Goal: Task Accomplishment & Management: Complete application form

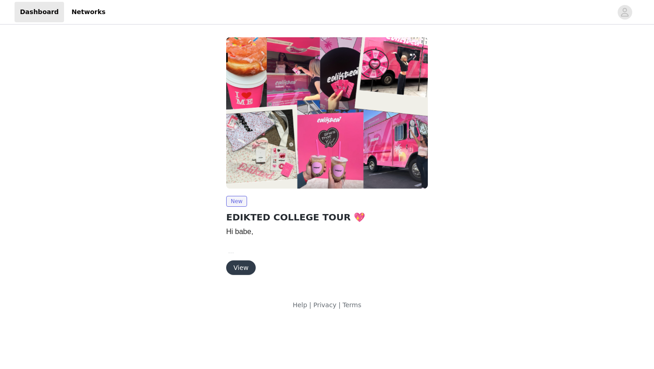
click at [237, 273] on button "View" at bounding box center [241, 267] width 30 height 15
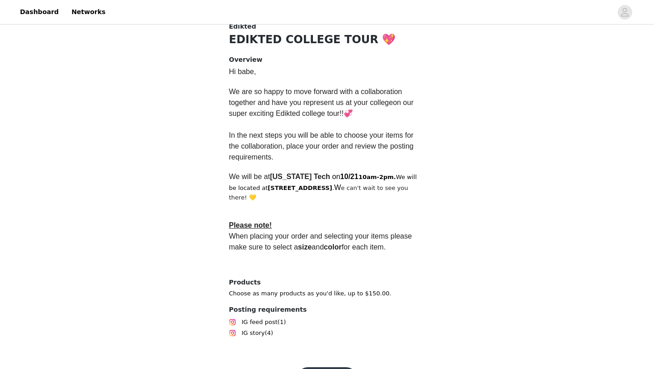
scroll to position [225, 0]
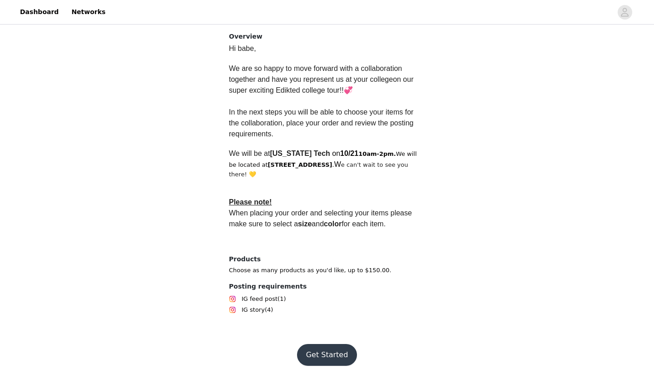
click at [330, 346] on button "Get Started" at bounding box center [327, 355] width 60 height 22
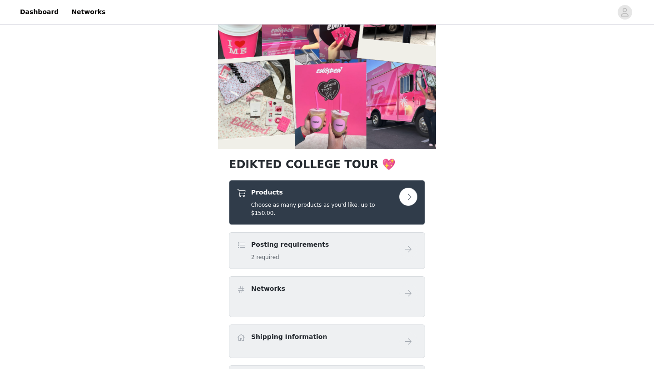
scroll to position [55, 0]
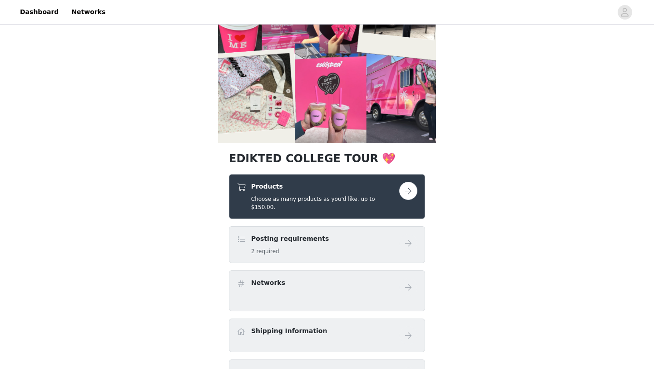
click at [407, 193] on button "button" at bounding box center [408, 191] width 18 height 18
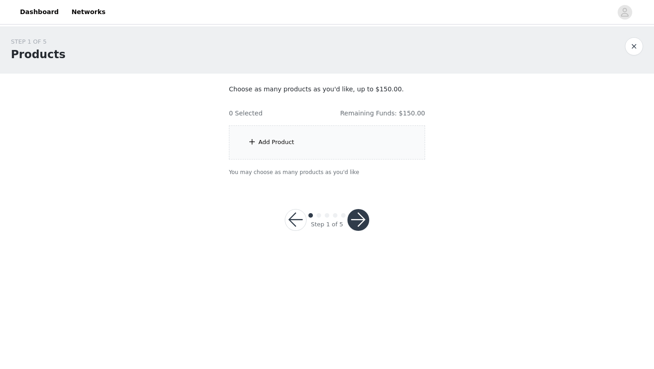
click at [345, 141] on div "Add Product" at bounding box center [327, 142] width 196 height 34
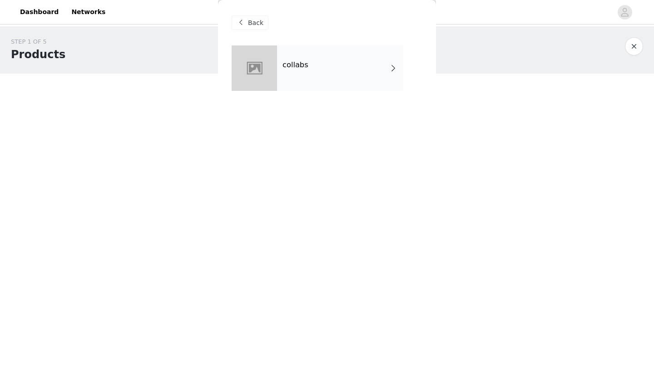
click at [322, 71] on div "collabs" at bounding box center [340, 67] width 126 height 45
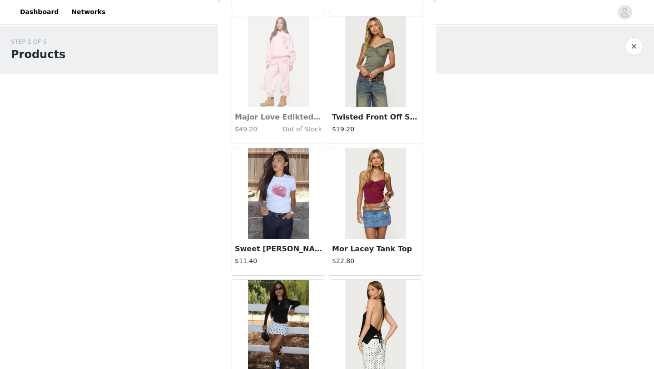
scroll to position [1021, 0]
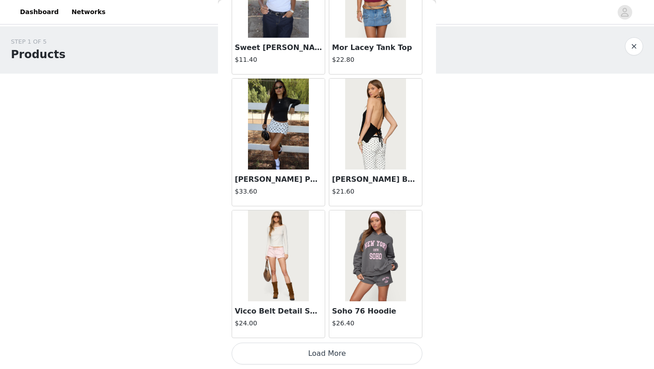
click at [315, 350] on button "Load More" at bounding box center [327, 353] width 191 height 22
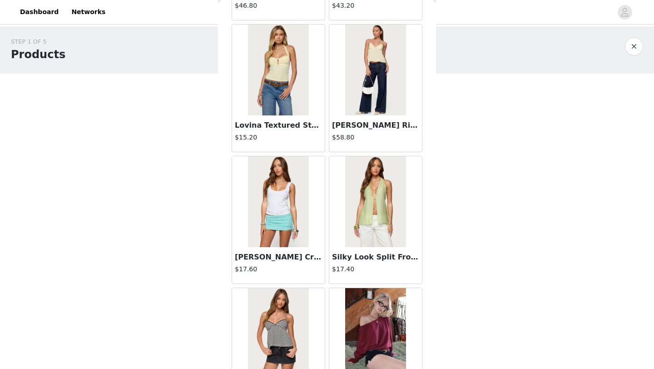
scroll to position [1741, 0]
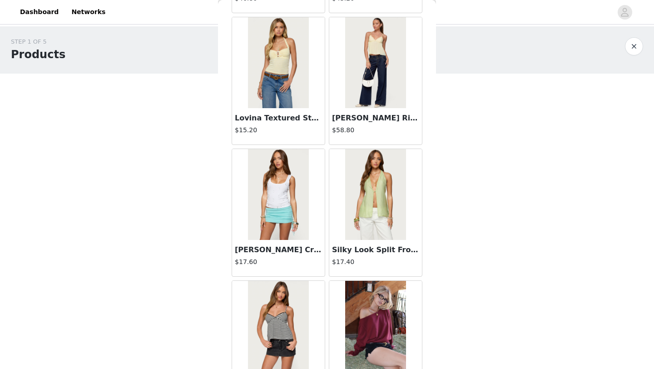
click at [263, 251] on h3 "Zelena Faux Crystal Ribbed Tank Top" at bounding box center [278, 249] width 87 height 11
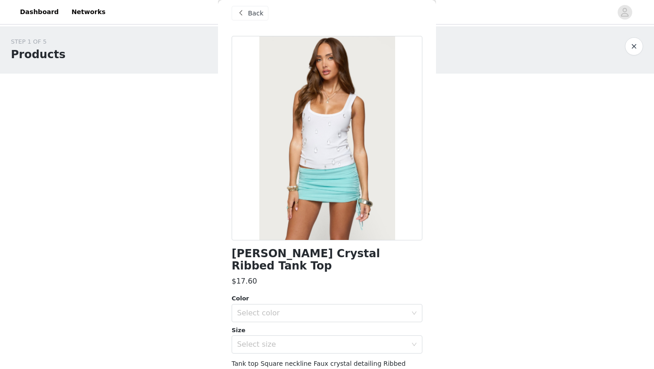
scroll to position [0, 0]
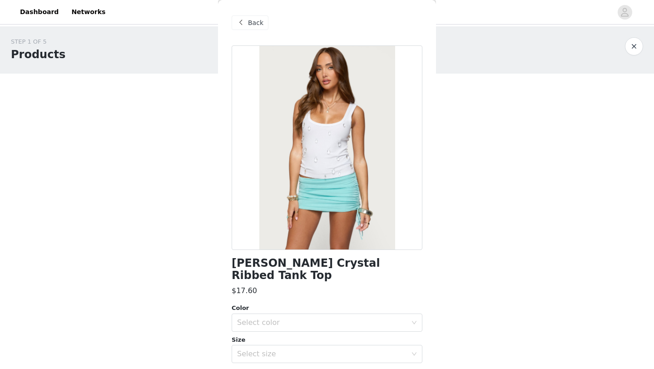
click at [247, 21] on div "Back" at bounding box center [250, 22] width 37 height 15
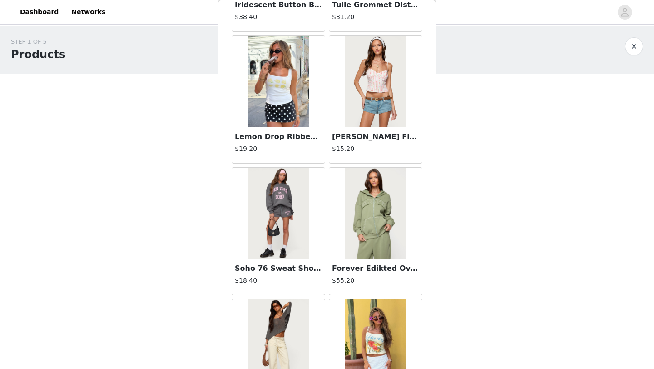
scroll to position [268, 0]
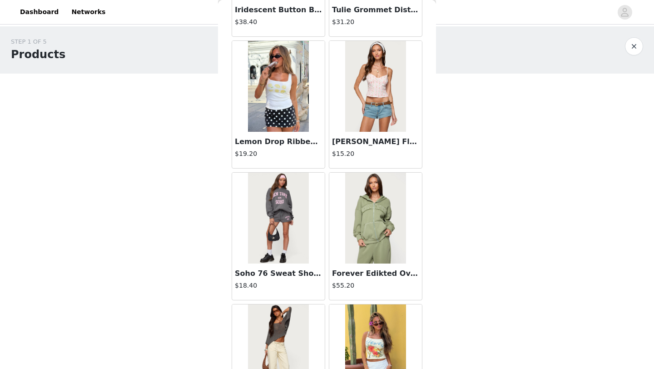
click at [376, 80] on img at bounding box center [375, 86] width 60 height 91
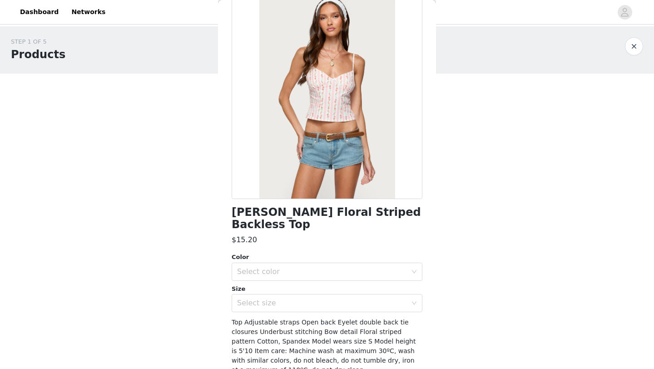
scroll to position [0, 0]
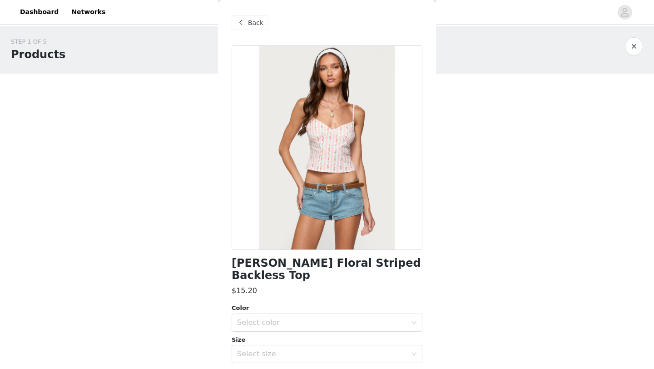
click at [259, 25] on span "Back" at bounding box center [255, 23] width 15 height 10
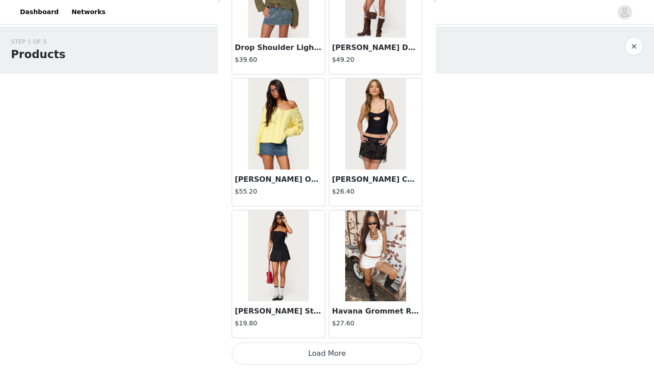
scroll to position [2338, 0]
click at [255, 249] on img at bounding box center [278, 256] width 60 height 91
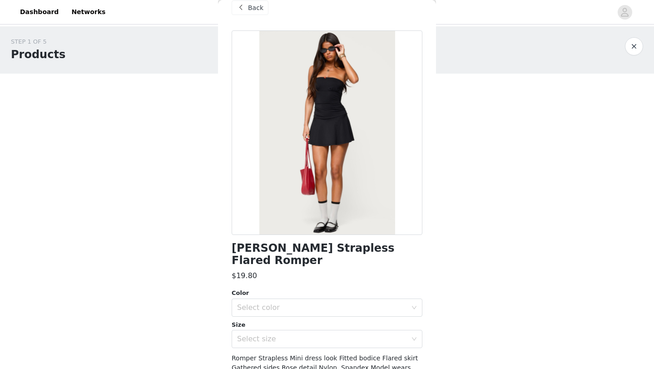
scroll to position [18, 0]
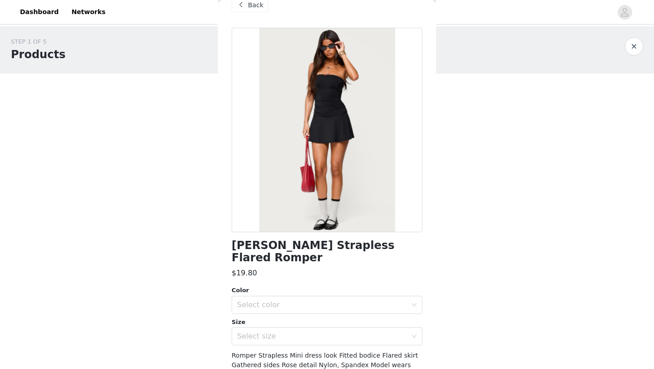
click at [242, 4] on span at bounding box center [240, 5] width 11 height 11
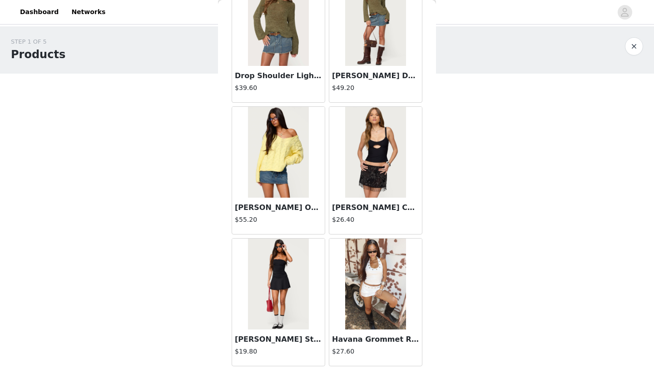
scroll to position [2338, 0]
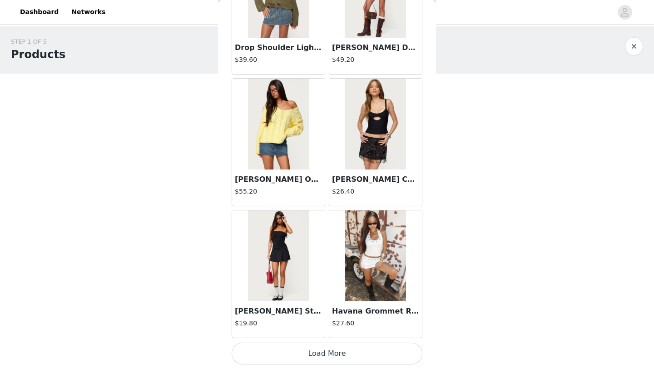
click at [387, 248] on img at bounding box center [375, 255] width 60 height 91
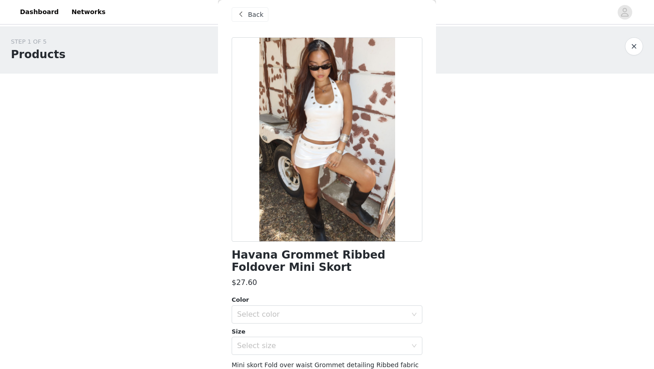
scroll to position [0, 0]
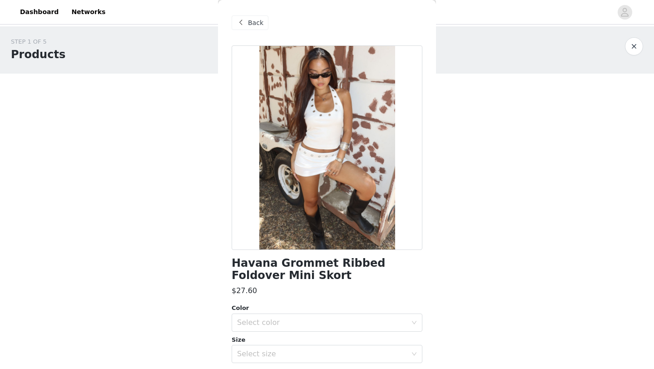
click at [249, 28] on div "Back" at bounding box center [250, 22] width 37 height 15
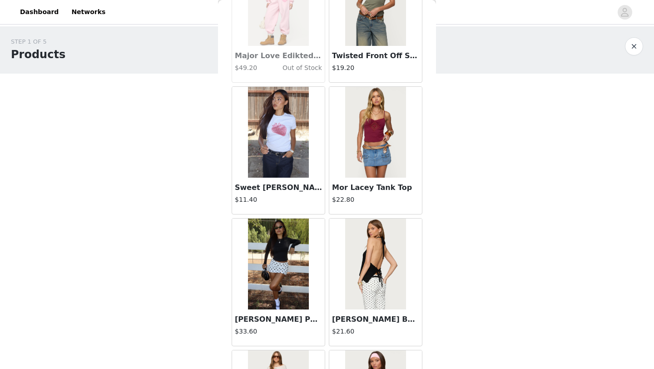
scroll to position [884, 0]
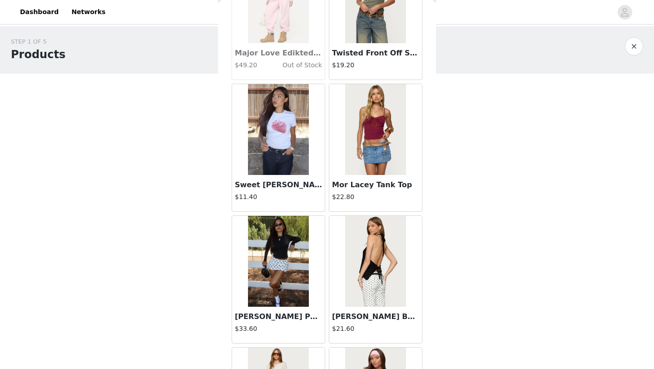
click at [360, 144] on img at bounding box center [375, 129] width 60 height 91
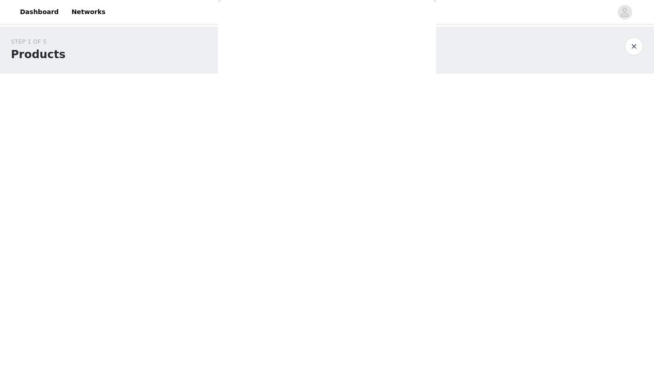
scroll to position [0, 0]
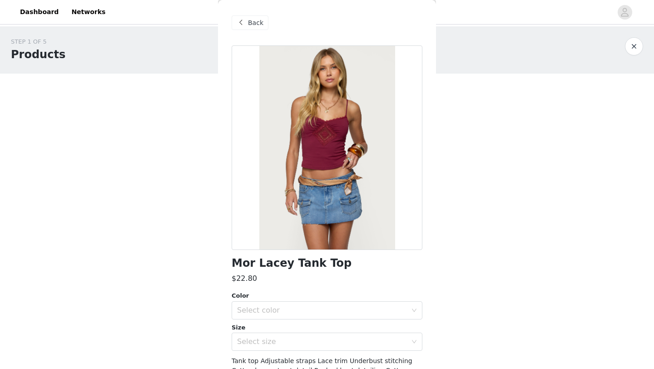
click at [248, 20] on span "Back" at bounding box center [255, 23] width 15 height 10
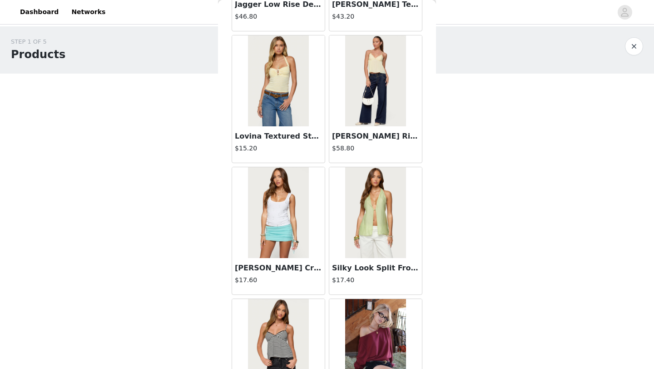
scroll to position [2338, 0]
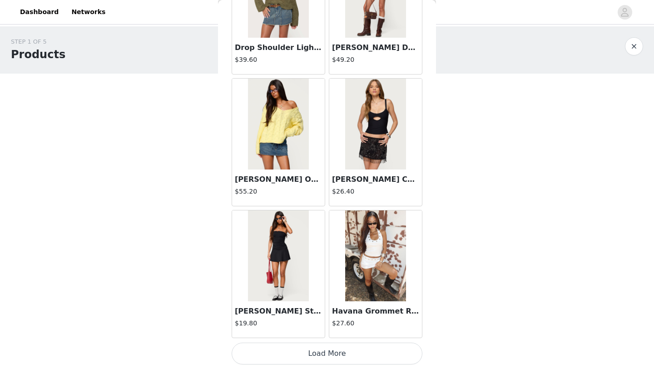
click at [334, 355] on button "Load More" at bounding box center [327, 353] width 191 height 22
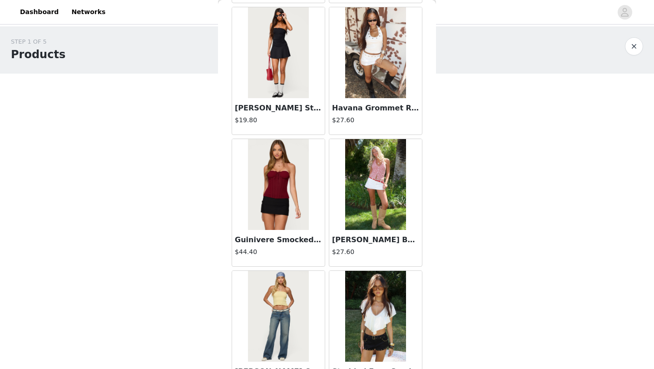
scroll to position [2545, 0]
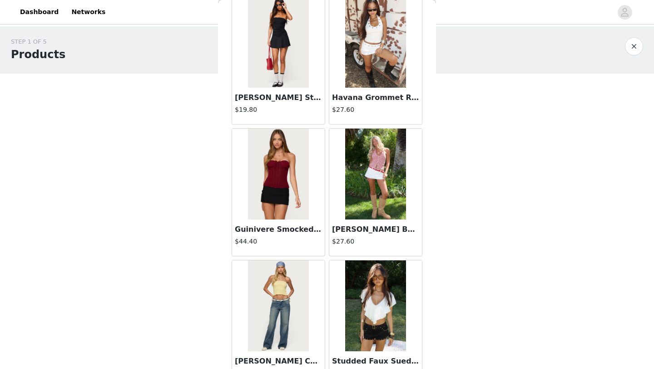
click at [375, 195] on img at bounding box center [375, 174] width 60 height 91
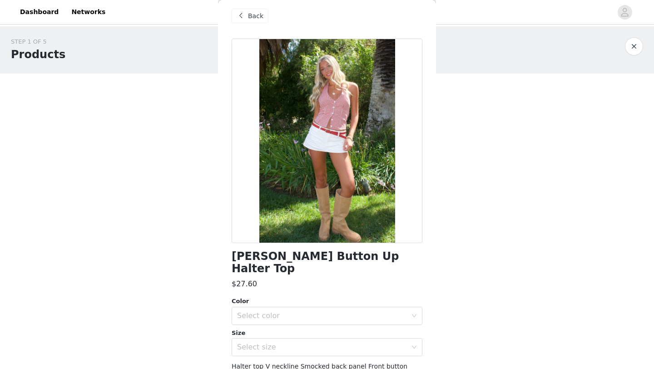
scroll to position [0, 0]
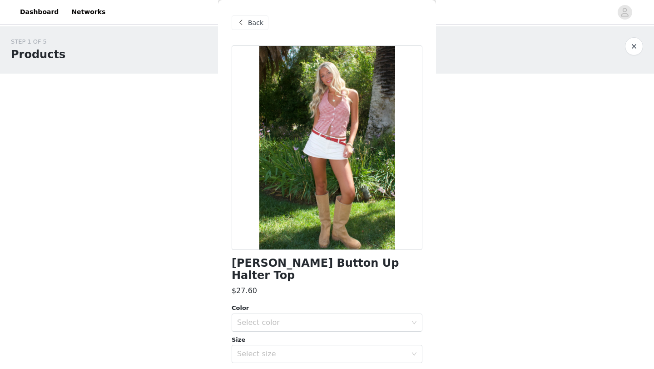
click at [256, 25] on span "Back" at bounding box center [255, 23] width 15 height 10
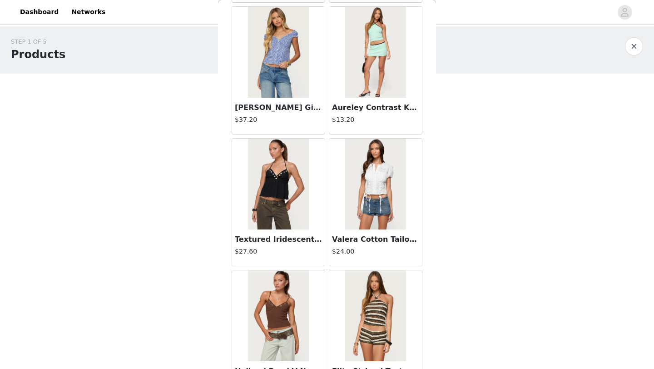
scroll to position [3594, 0]
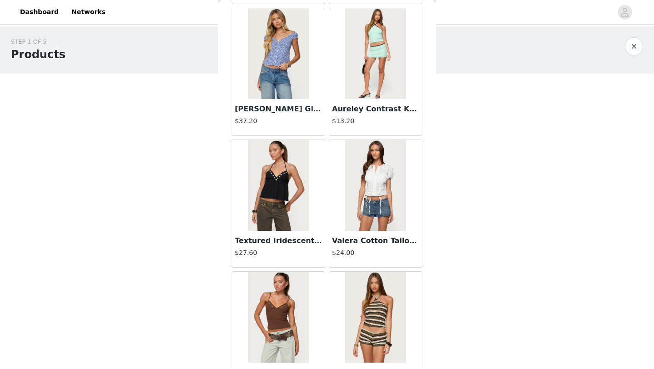
click at [278, 191] on img at bounding box center [278, 185] width 60 height 91
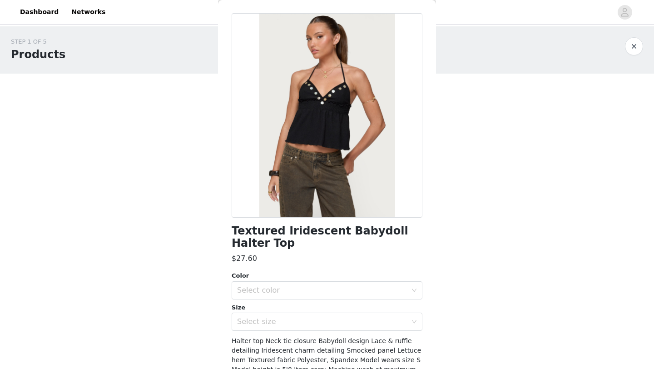
scroll to position [0, 0]
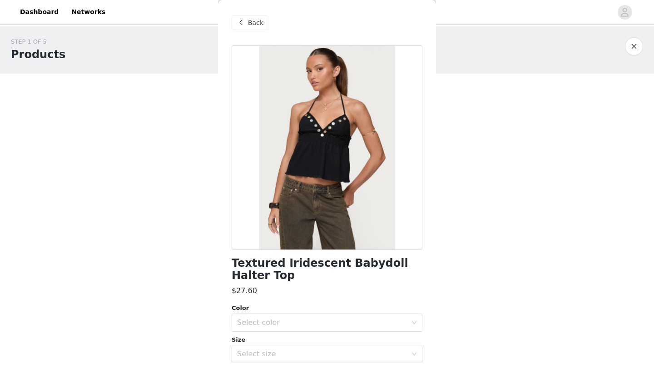
click at [243, 27] on span at bounding box center [240, 22] width 11 height 11
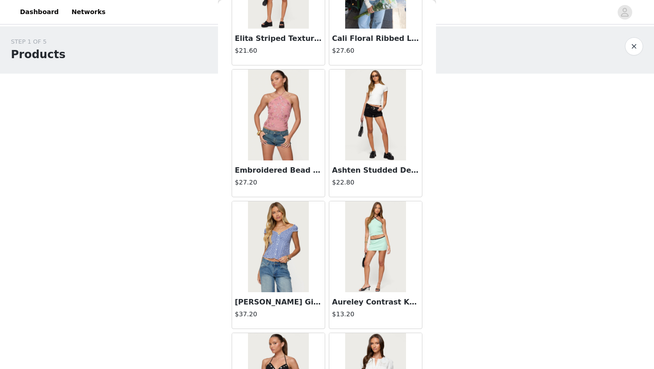
scroll to position [3402, 0]
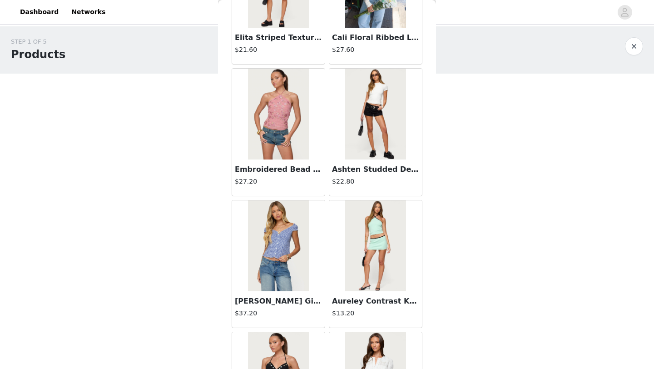
click at [267, 137] on img at bounding box center [278, 114] width 60 height 91
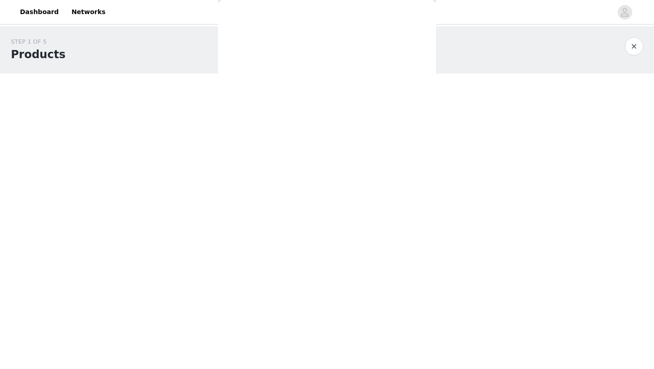
scroll to position [0, 0]
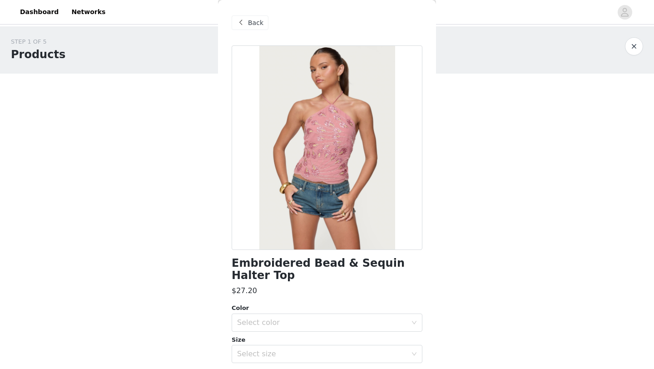
click at [253, 24] on span "Back" at bounding box center [255, 23] width 15 height 10
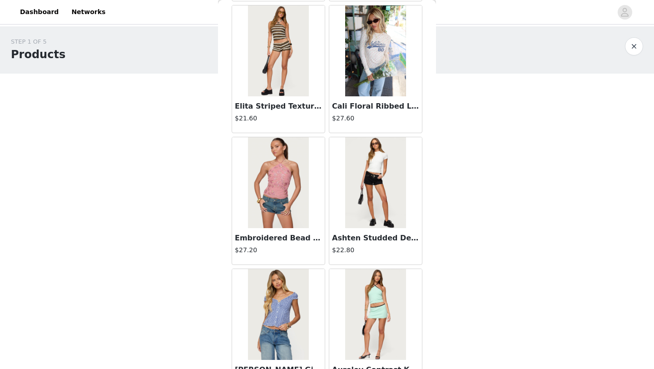
scroll to position [3330, 0]
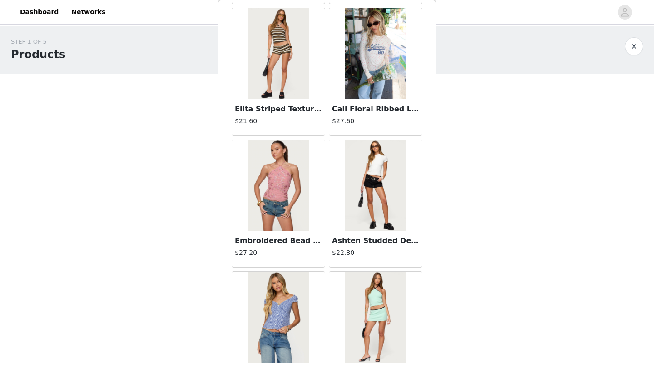
click at [377, 238] on h3 "Ashten Studded Denim Shorts" at bounding box center [375, 240] width 87 height 11
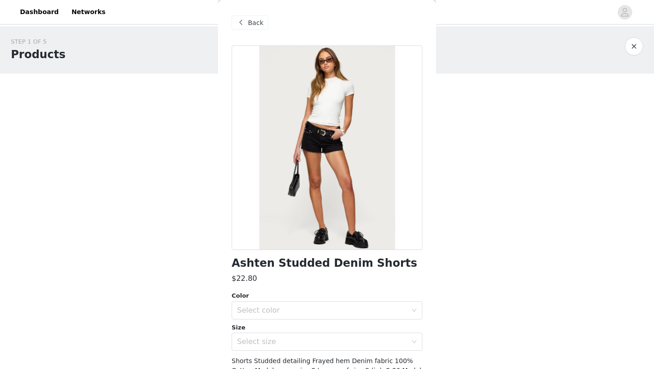
scroll to position [2, 0]
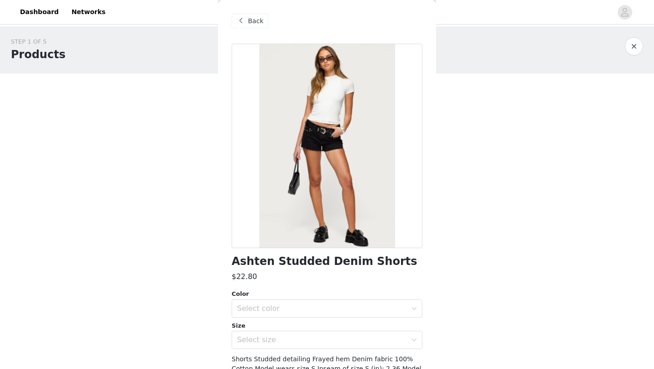
click at [254, 20] on span "Back" at bounding box center [255, 21] width 15 height 10
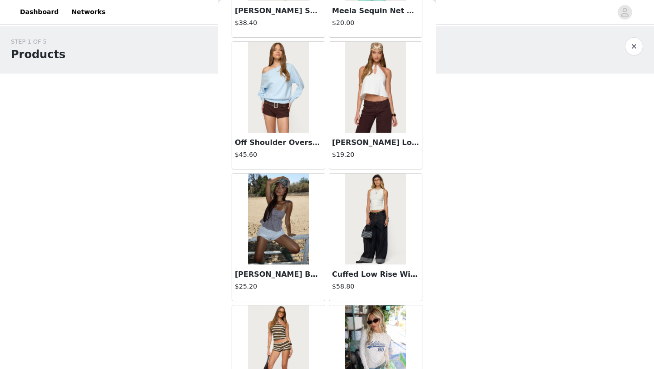
scroll to position [3655, 0]
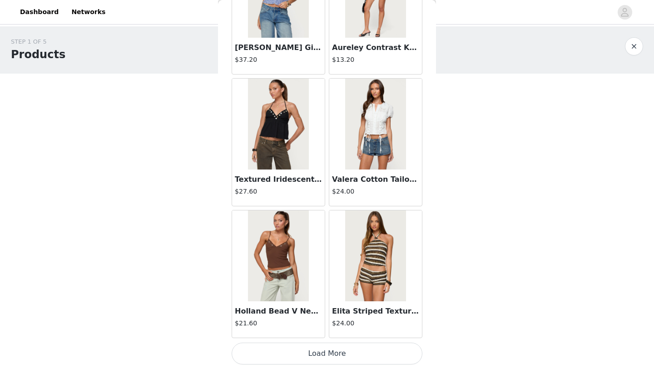
click at [369, 252] on img at bounding box center [375, 255] width 60 height 91
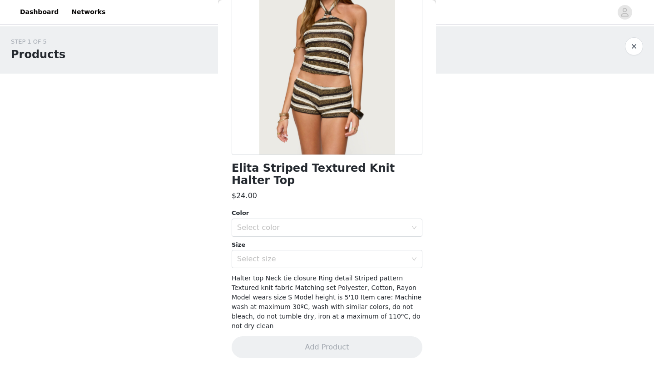
scroll to position [0, 0]
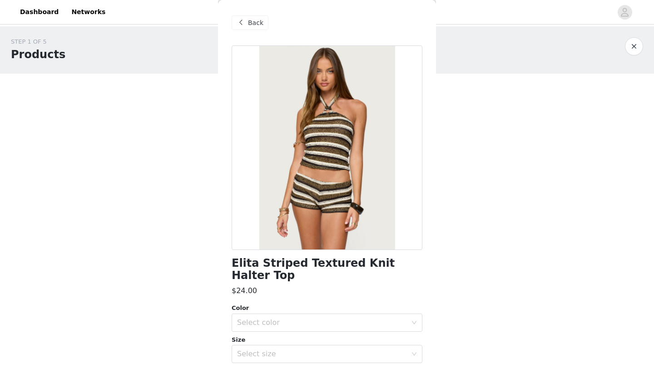
click at [239, 13] on div "Back" at bounding box center [327, 22] width 191 height 45
click at [242, 21] on span at bounding box center [240, 22] width 11 height 11
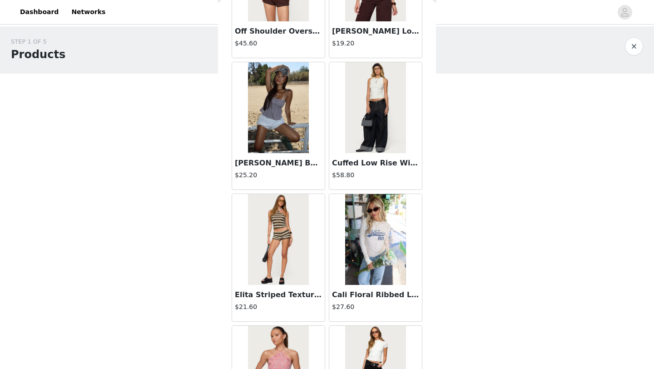
scroll to position [3144, 0]
click at [282, 105] on img at bounding box center [278, 108] width 60 height 91
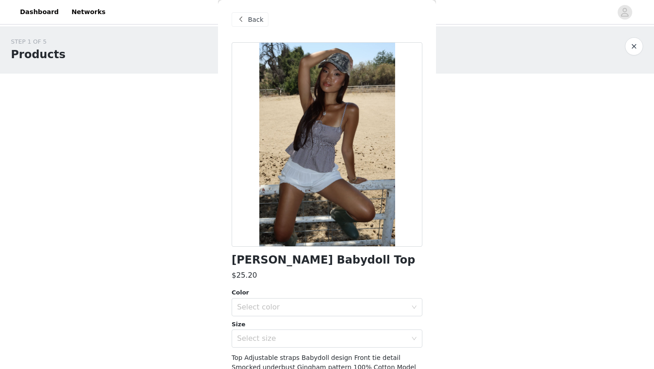
scroll to position [3, 0]
click at [247, 13] on div "Back" at bounding box center [250, 20] width 37 height 15
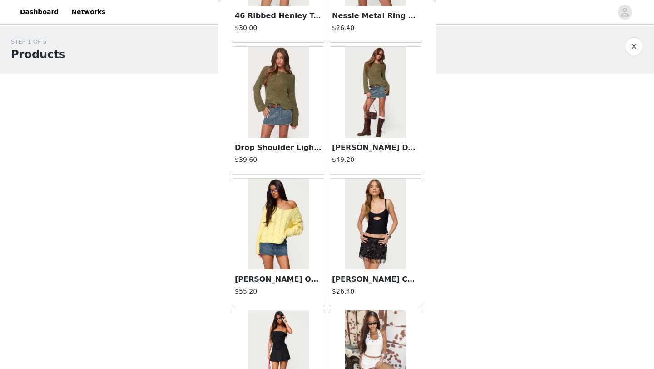
scroll to position [2236, 0]
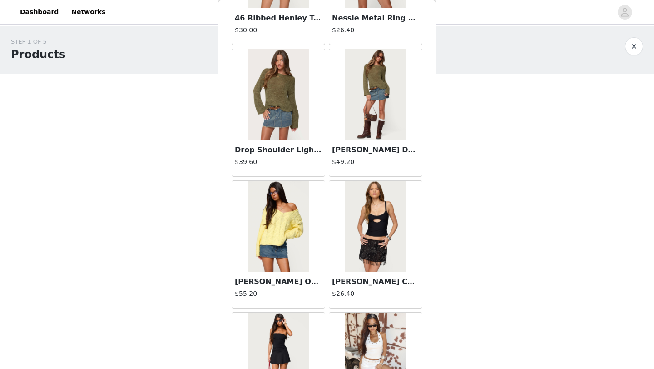
click at [362, 105] on img at bounding box center [375, 94] width 60 height 91
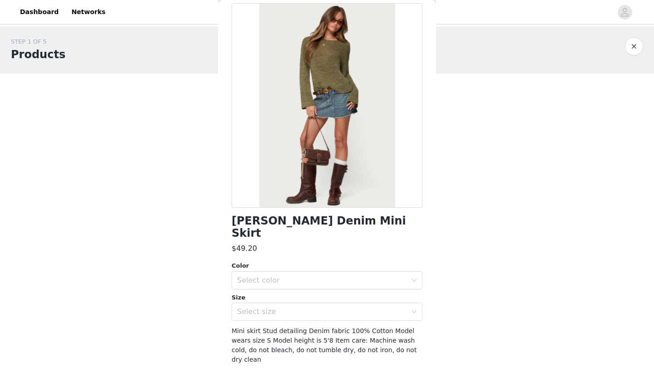
scroll to position [0, 0]
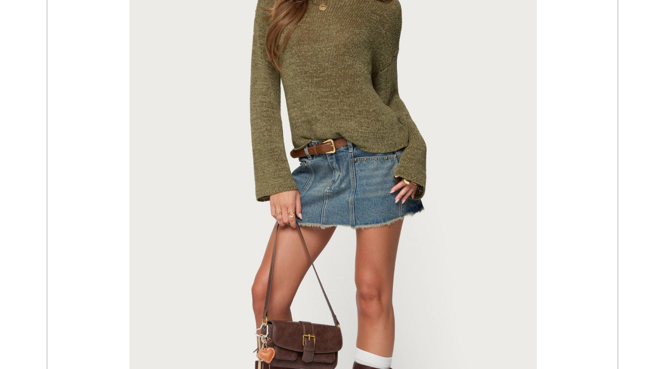
click at [324, 126] on div at bounding box center [327, 147] width 191 height 204
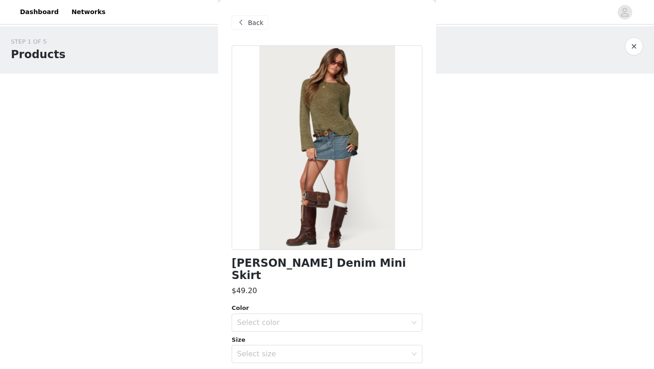
click at [246, 21] on div "Back" at bounding box center [250, 22] width 37 height 15
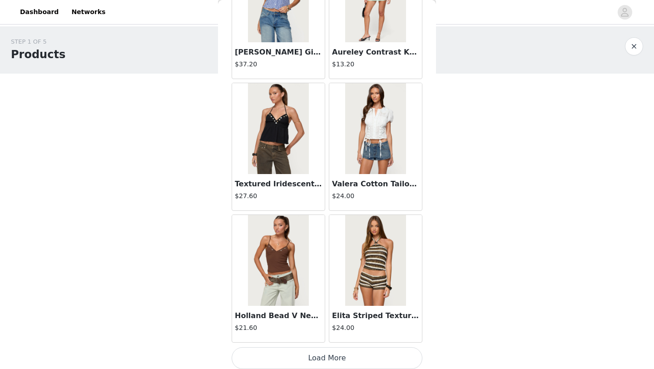
scroll to position [3655, 0]
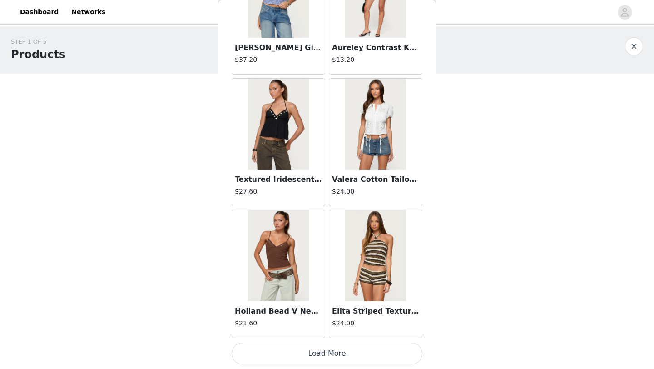
click at [290, 248] on img at bounding box center [278, 255] width 60 height 91
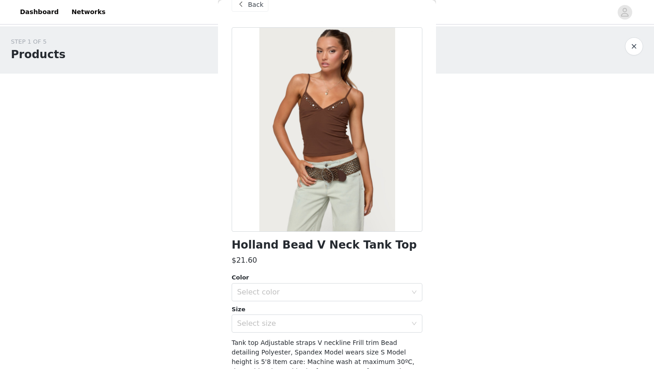
scroll to position [0, 0]
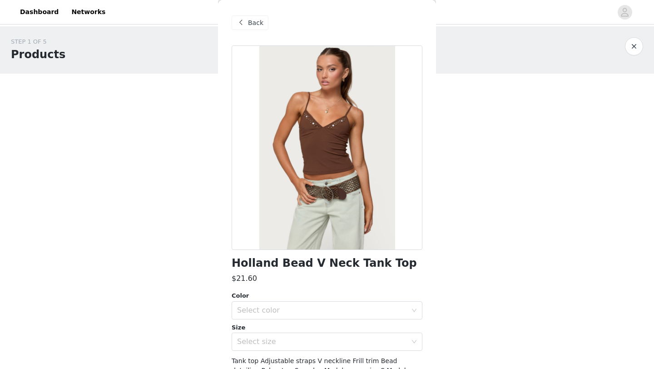
click at [245, 24] on span at bounding box center [240, 22] width 11 height 11
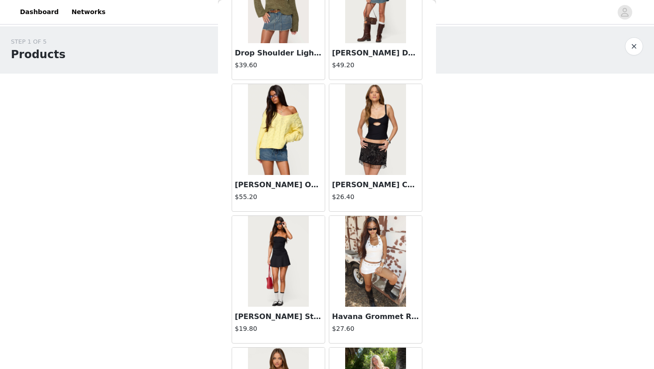
scroll to position [2330, 0]
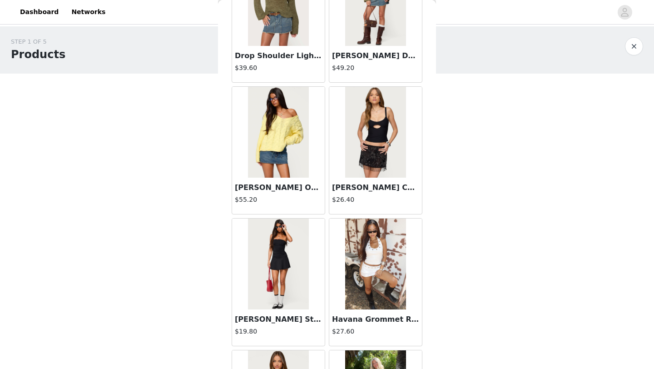
click at [377, 149] on img at bounding box center [375, 132] width 60 height 91
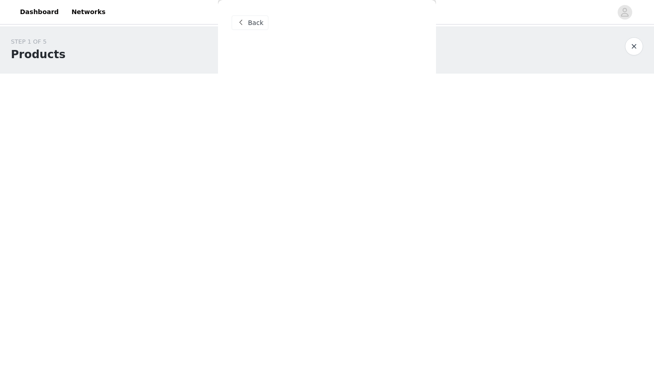
scroll to position [0, 0]
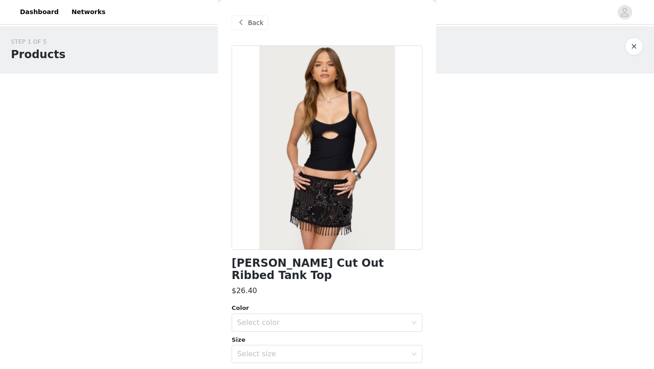
click at [251, 22] on span "Back" at bounding box center [255, 23] width 15 height 10
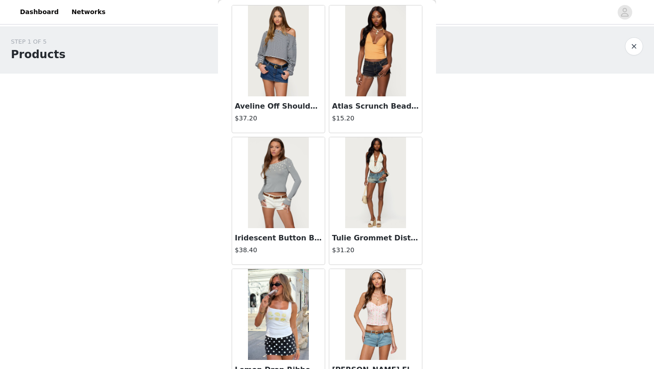
scroll to position [27, 0]
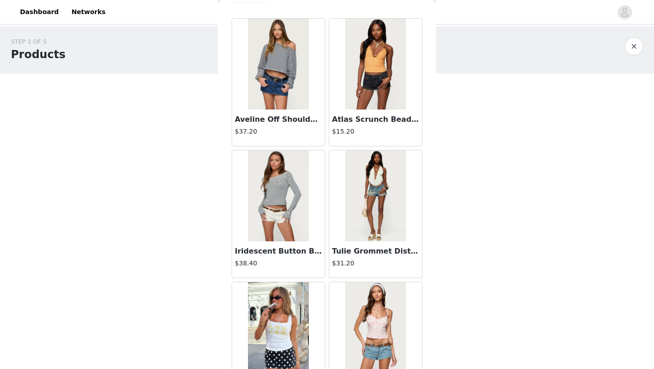
click at [289, 192] on img at bounding box center [278, 195] width 60 height 91
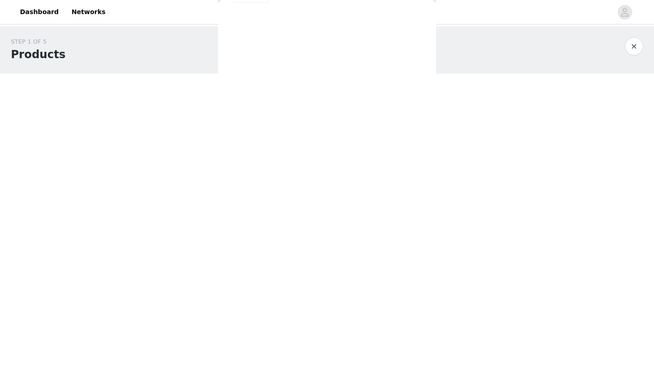
scroll to position [0, 0]
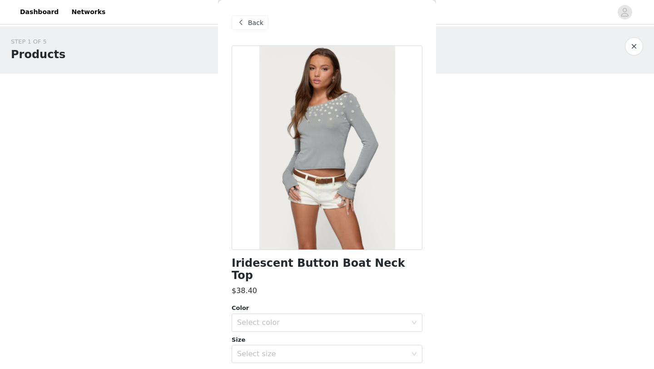
click at [258, 28] on div "Back" at bounding box center [250, 22] width 37 height 15
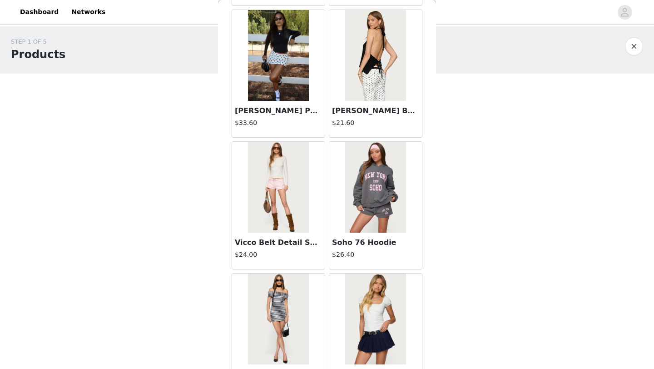
scroll to position [1115, 0]
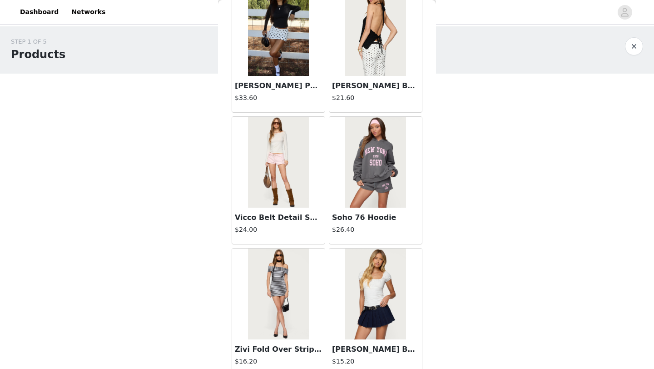
click at [275, 213] on h3 "Vicco Belt Detail Shorts" at bounding box center [278, 217] width 87 height 11
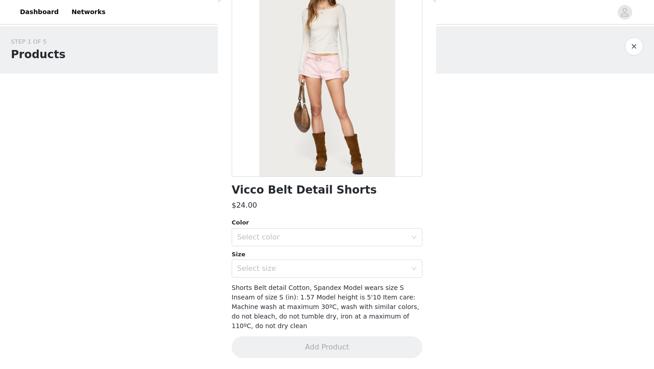
scroll to position [0, 0]
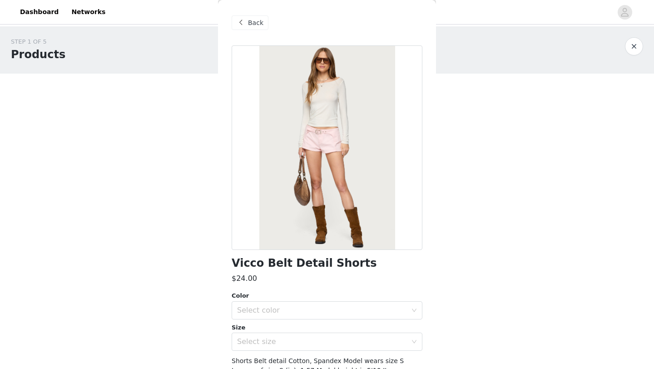
click at [243, 16] on div "Back" at bounding box center [250, 22] width 37 height 15
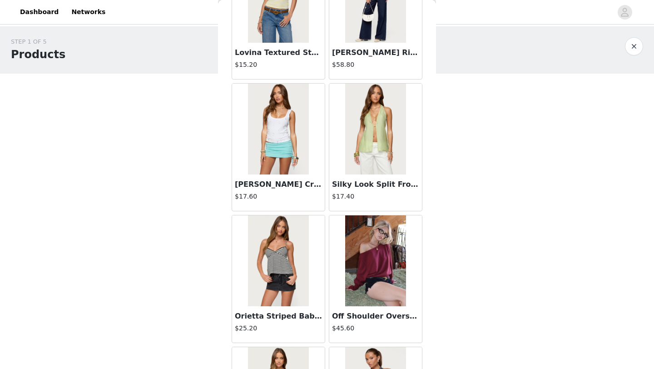
scroll to position [1811, 0]
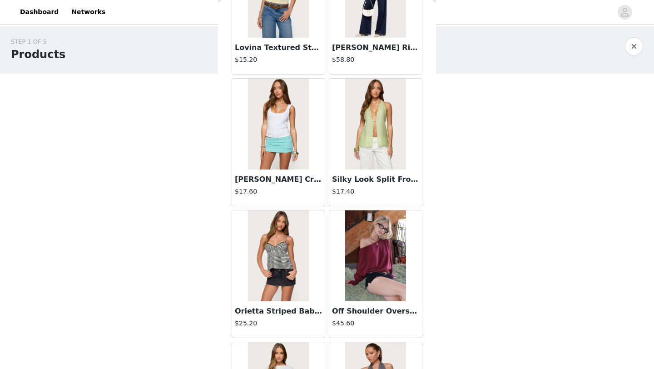
click at [277, 133] on img at bounding box center [278, 124] width 60 height 91
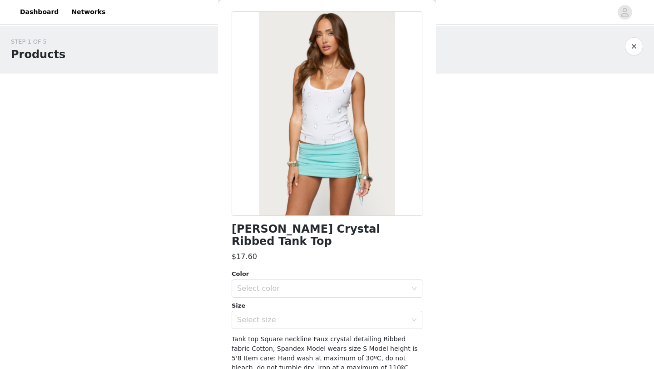
scroll to position [0, 0]
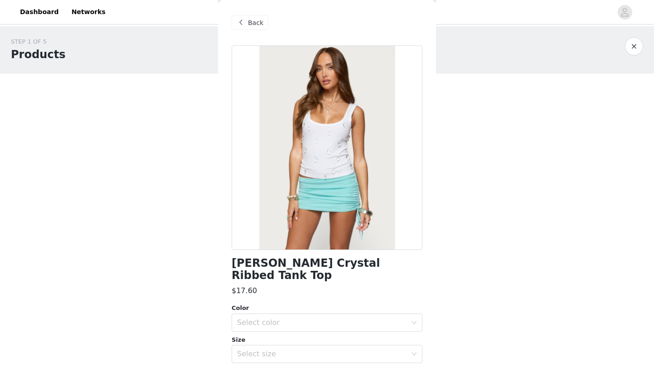
click at [251, 25] on span "Back" at bounding box center [255, 23] width 15 height 10
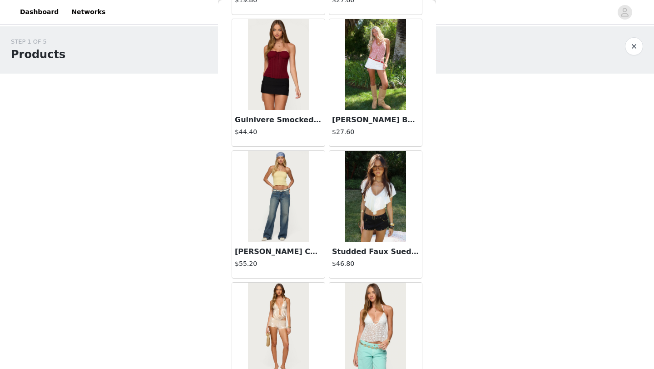
scroll to position [3655, 0]
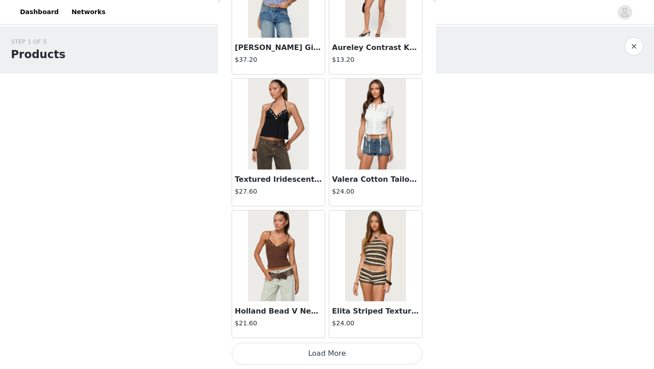
click at [306, 346] on button "Load More" at bounding box center [327, 353] width 191 height 22
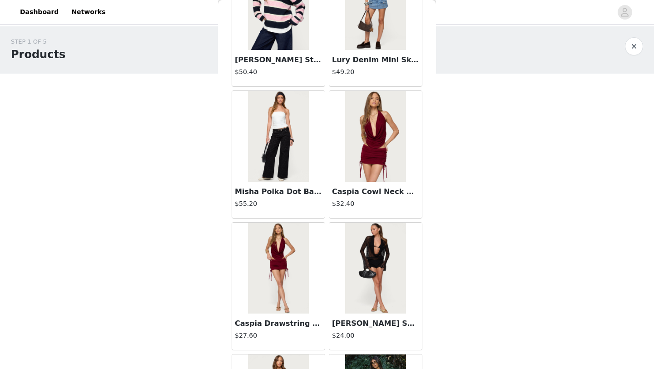
scroll to position [4037, 0]
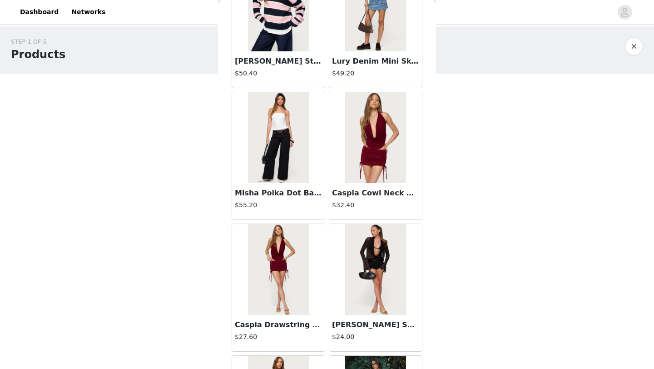
click at [281, 126] on img at bounding box center [278, 137] width 60 height 91
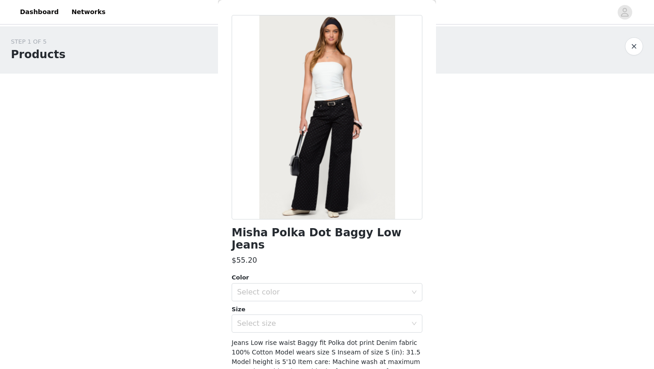
scroll to position [0, 0]
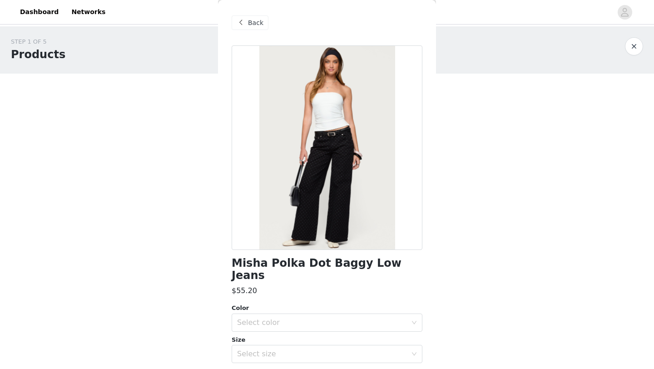
click at [244, 21] on span at bounding box center [240, 22] width 11 height 11
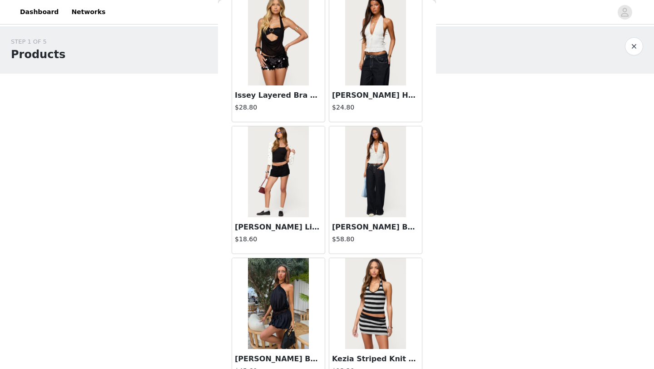
scroll to position [4972, 0]
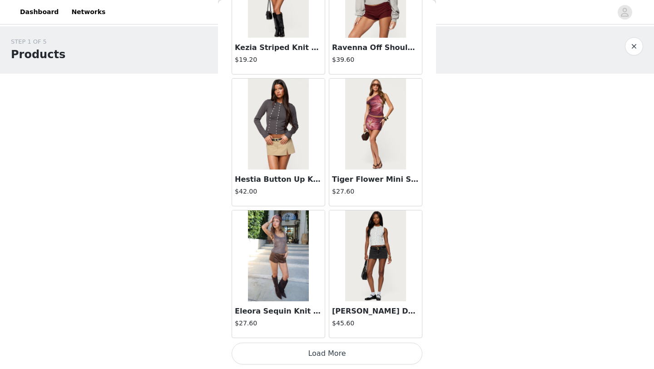
click at [375, 259] on img at bounding box center [375, 255] width 60 height 91
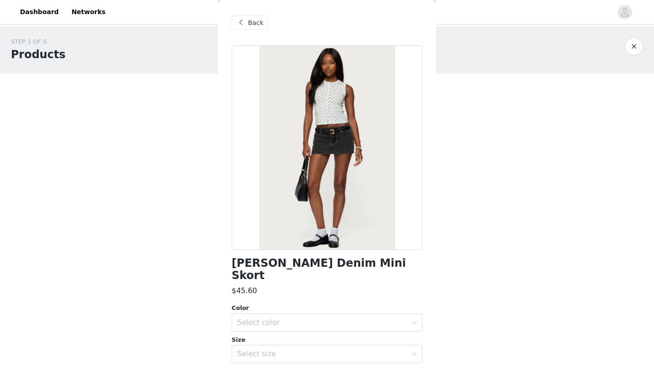
scroll to position [27, 0]
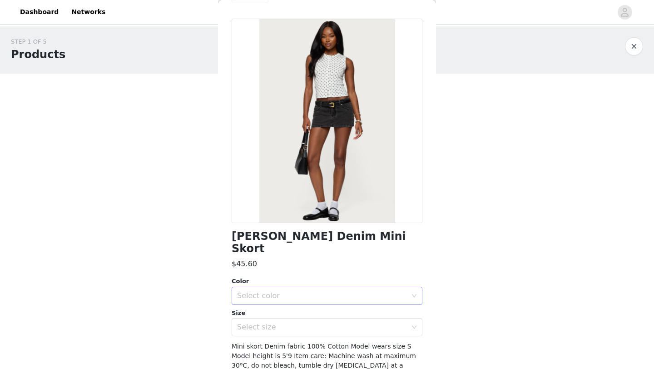
click at [361, 291] on div "Select color" at bounding box center [322, 295] width 170 height 9
click at [356, 300] on li "BLACK WASHED" at bounding box center [327, 303] width 191 height 15
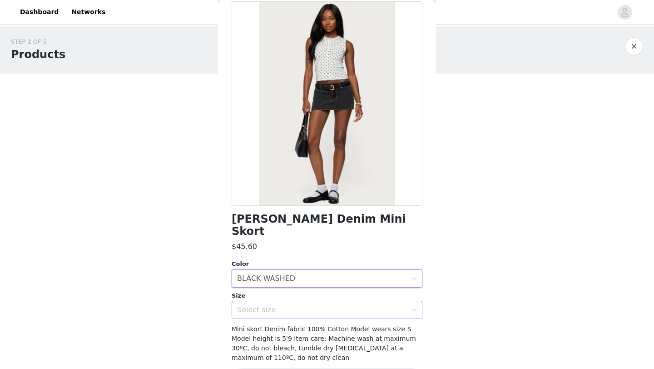
click at [352, 301] on div "Select size" at bounding box center [324, 309] width 174 height 17
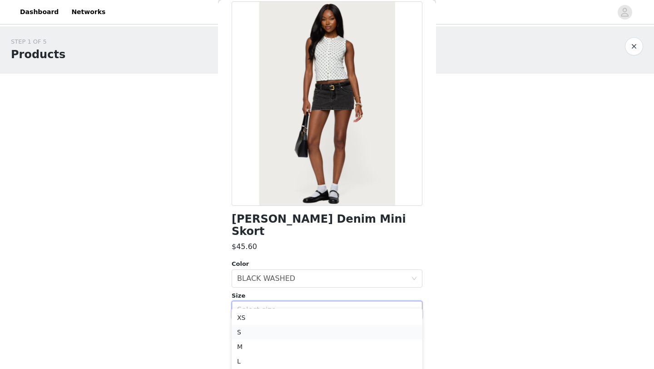
click at [323, 334] on li "S" at bounding box center [327, 332] width 191 height 15
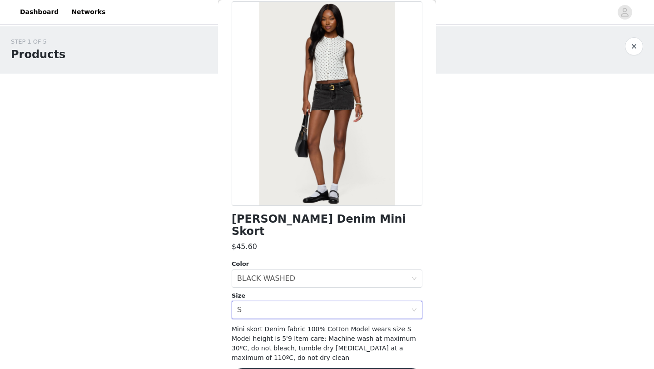
scroll to position [64, 0]
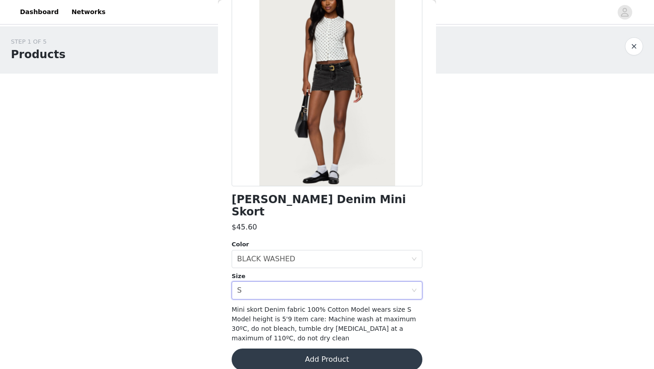
click at [317, 348] on button "Add Product" at bounding box center [327, 359] width 191 height 22
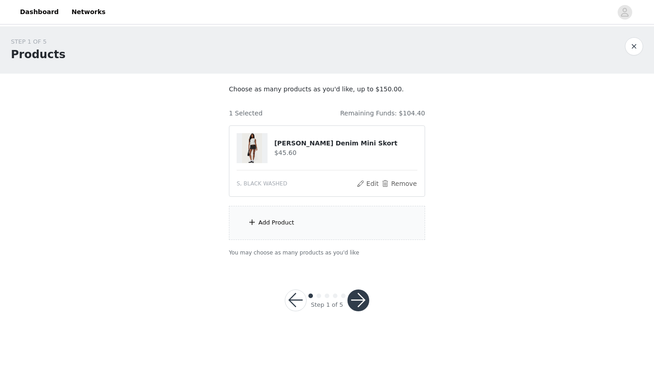
click at [278, 223] on div "Add Product" at bounding box center [276, 222] width 36 height 9
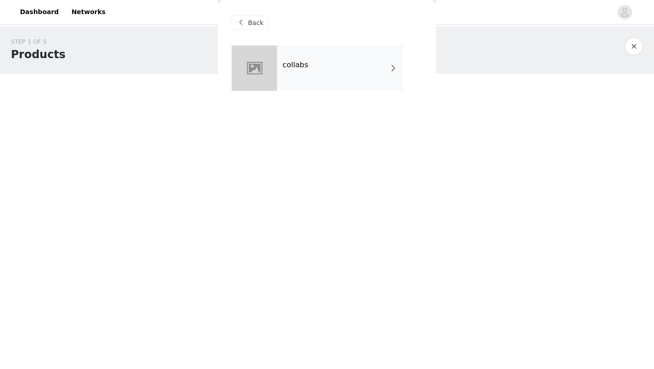
click at [342, 65] on div "collabs" at bounding box center [340, 67] width 126 height 45
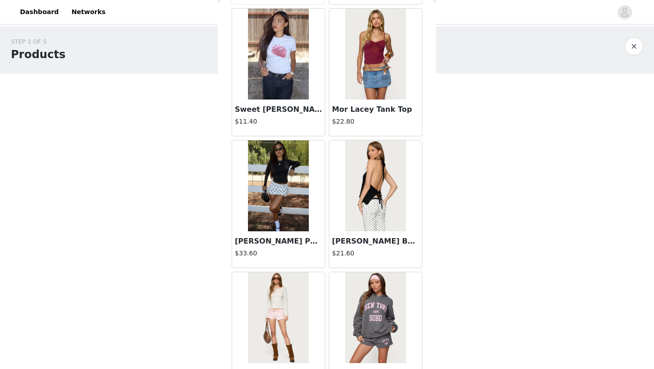
scroll to position [960, 0]
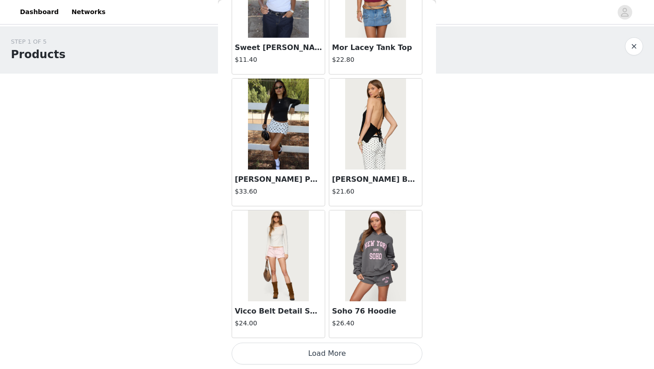
click at [350, 357] on button "Load More" at bounding box center [327, 353] width 191 height 22
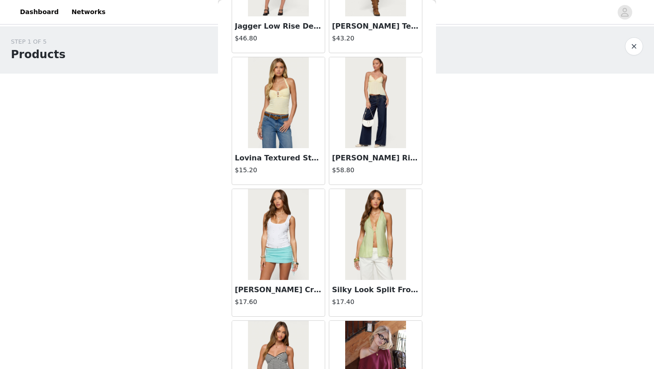
scroll to position [2338, 0]
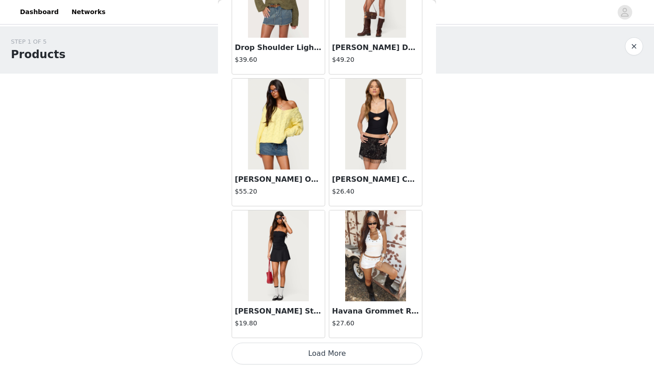
click at [310, 352] on button "Load More" at bounding box center [327, 353] width 191 height 22
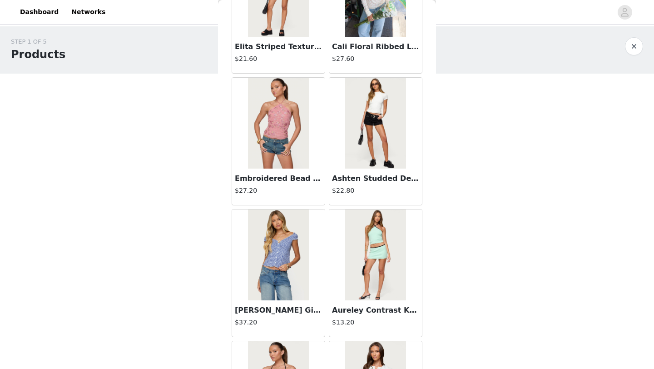
scroll to position [3655, 0]
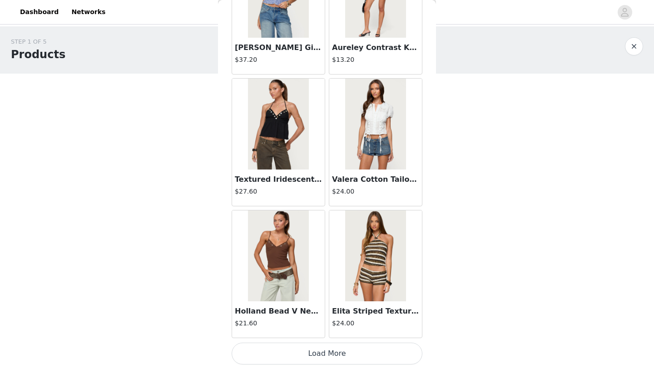
click at [327, 350] on button "Load More" at bounding box center [327, 353] width 191 height 22
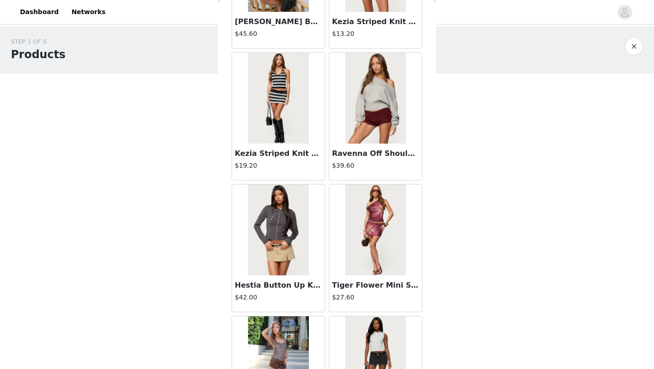
scroll to position [4972, 0]
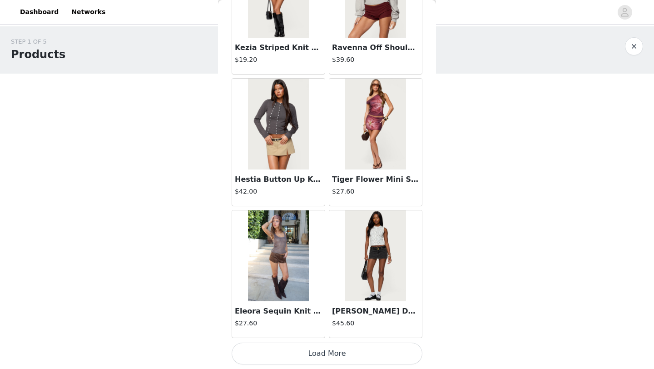
click at [396, 352] on button "Load More" at bounding box center [327, 353] width 191 height 22
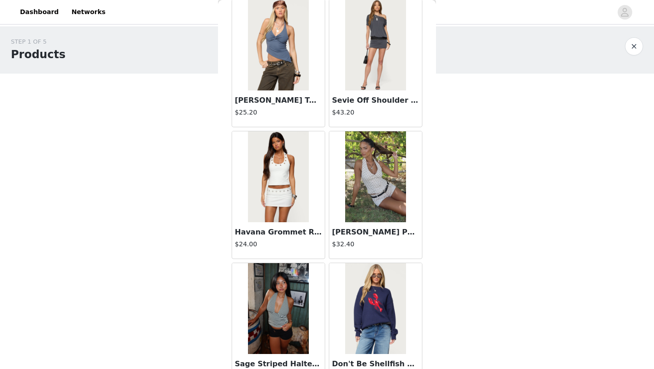
scroll to position [5316, 0]
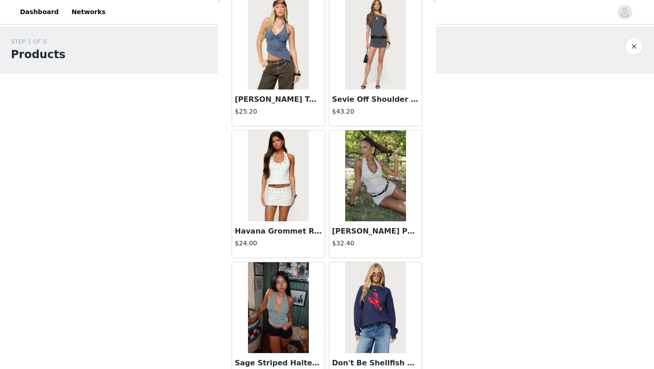
click at [286, 206] on img at bounding box center [278, 175] width 60 height 91
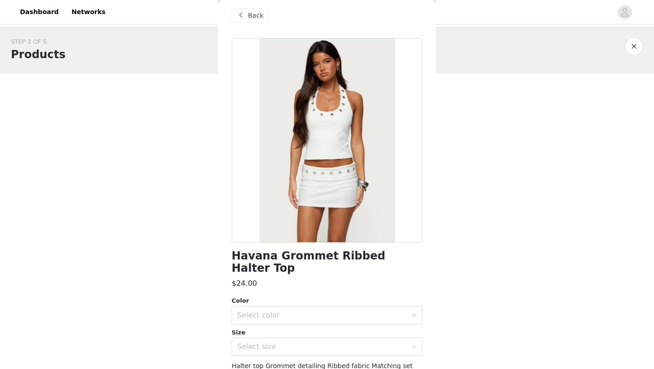
scroll to position [0, 0]
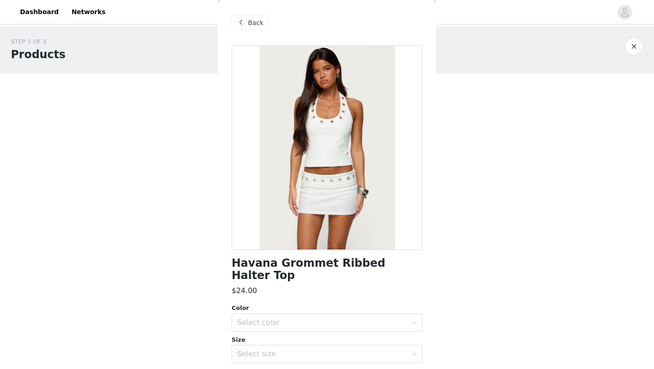
click at [242, 27] on span at bounding box center [240, 22] width 11 height 11
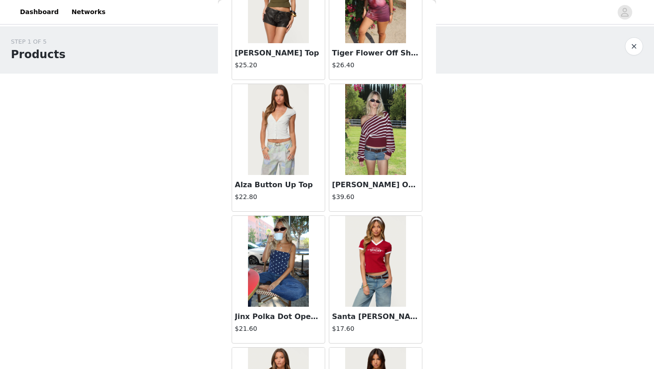
scroll to position [5752, 0]
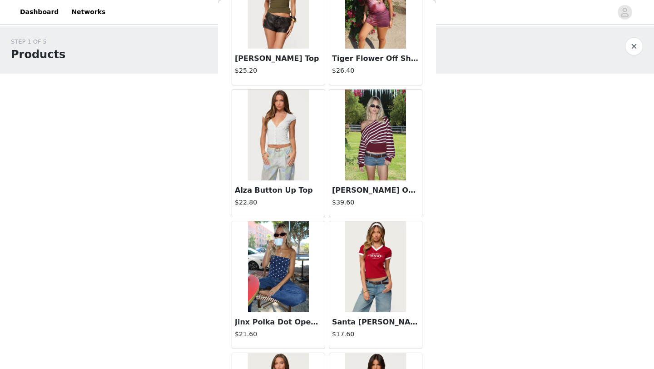
click at [275, 291] on img at bounding box center [278, 266] width 60 height 91
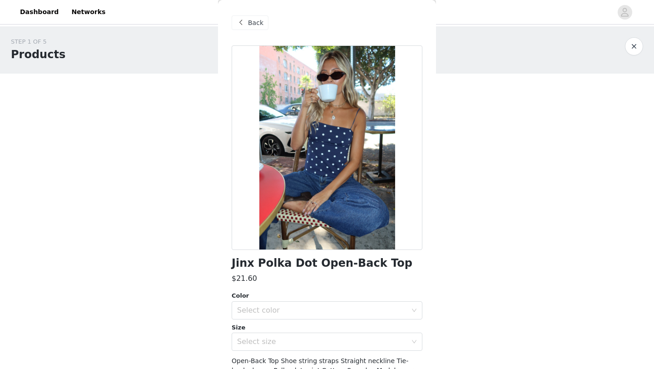
scroll to position [2, 0]
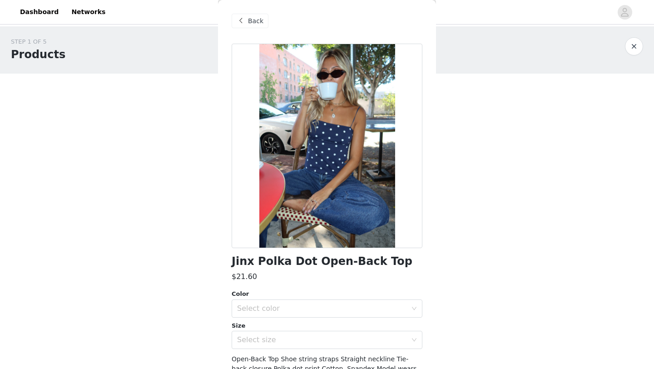
click at [334, 120] on div at bounding box center [327, 146] width 191 height 204
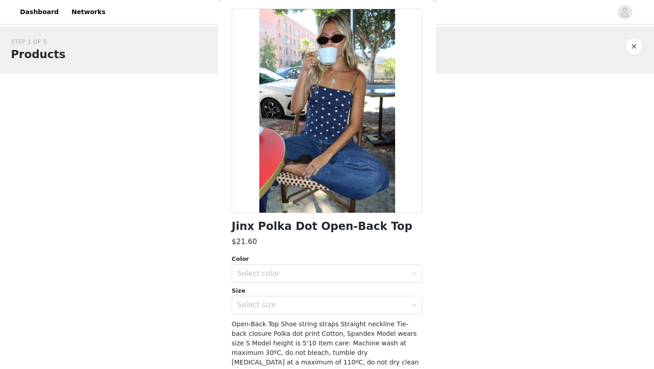
scroll to position [73, 0]
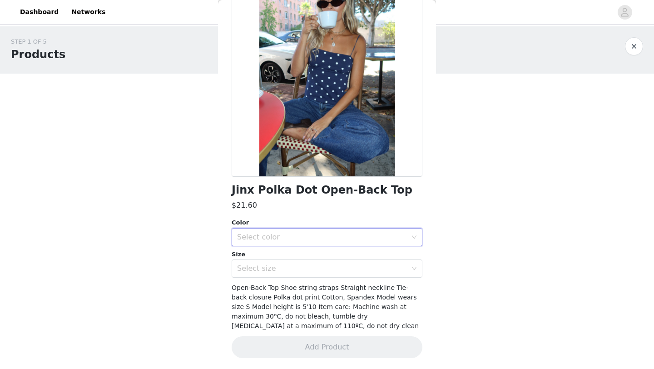
click at [345, 229] on div "Select color" at bounding box center [324, 236] width 174 height 17
click at [347, 253] on li "NAVY AND WHITE" at bounding box center [327, 257] width 191 height 15
click at [352, 265] on div "Select size" at bounding box center [322, 268] width 170 height 9
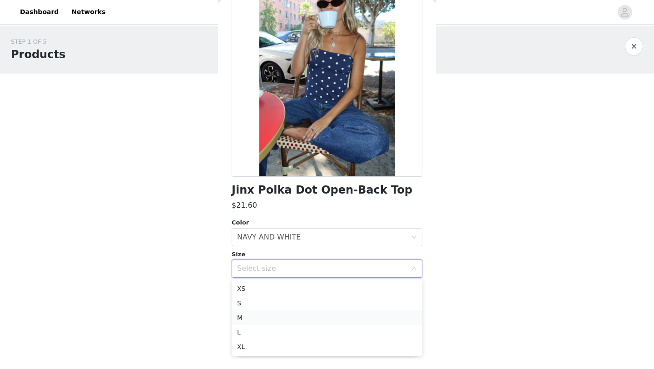
click at [327, 318] on li "M" at bounding box center [327, 317] width 191 height 15
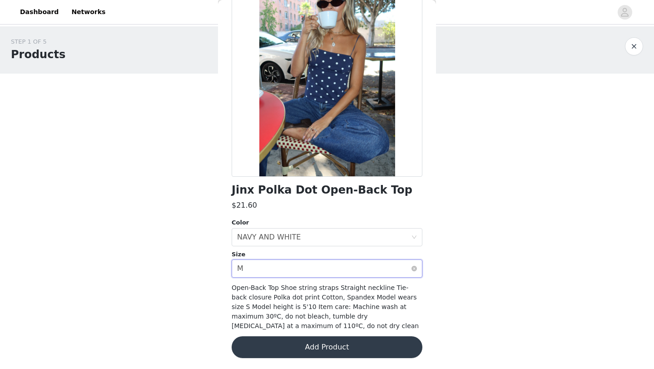
click at [313, 265] on div "Select size M" at bounding box center [324, 268] width 174 height 17
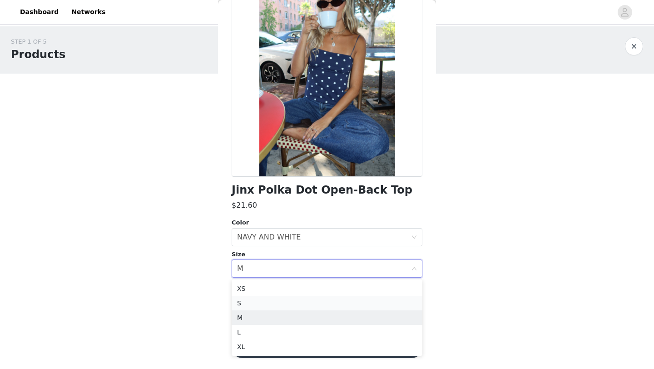
click at [312, 304] on li "S" at bounding box center [327, 303] width 191 height 15
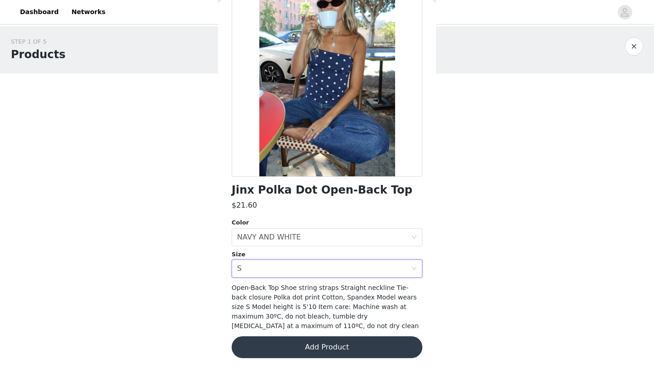
click at [313, 354] on button "Add Product" at bounding box center [327, 347] width 191 height 22
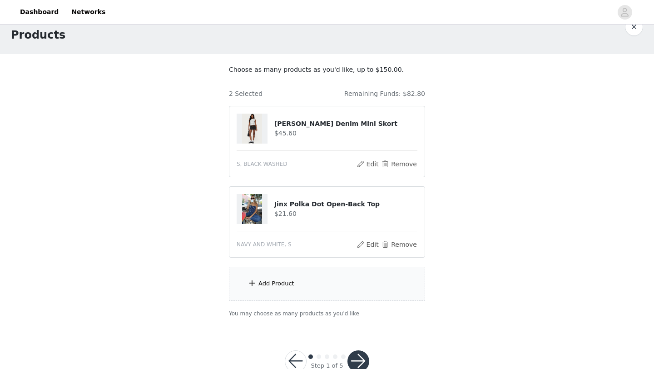
scroll to position [20, 0]
click at [254, 284] on span at bounding box center [252, 282] width 9 height 11
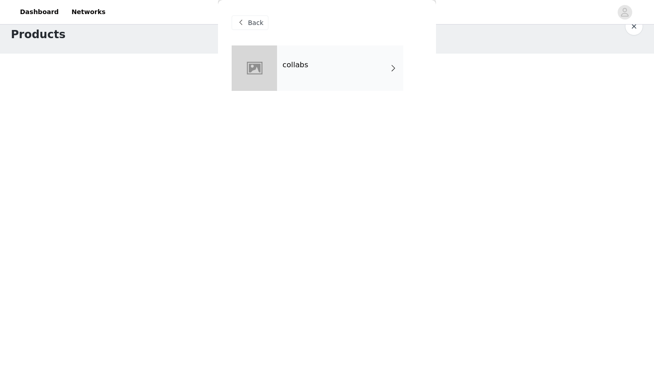
click at [304, 66] on h4 "collabs" at bounding box center [295, 65] width 26 height 8
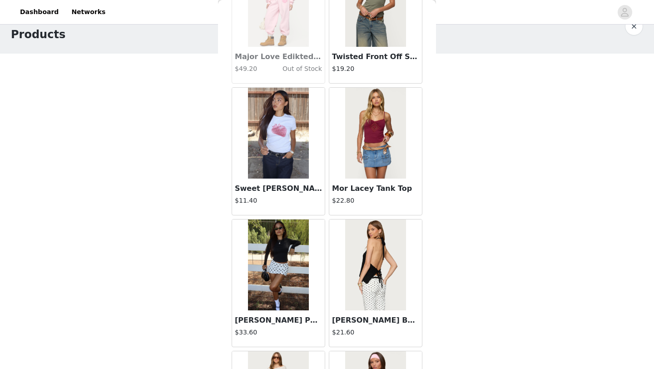
scroll to position [1021, 0]
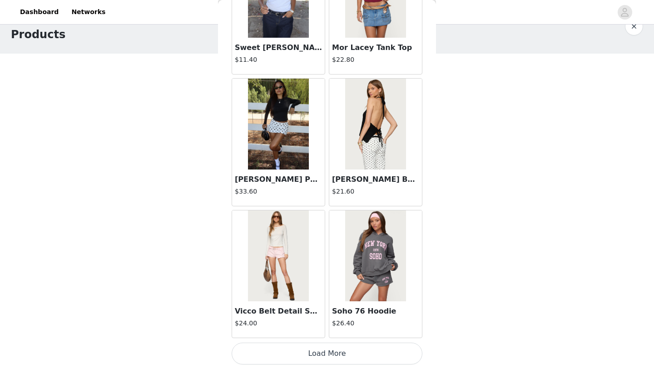
click at [381, 361] on button "Load More" at bounding box center [327, 353] width 191 height 22
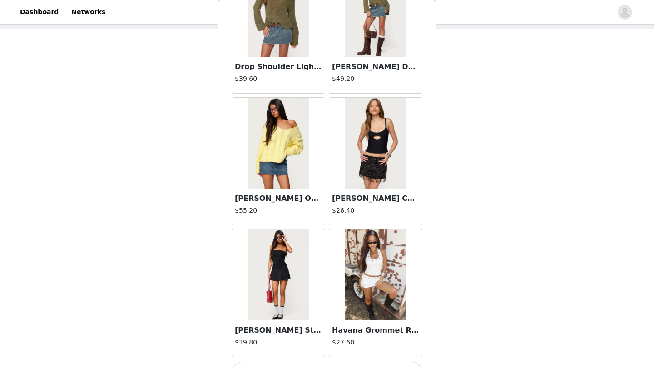
scroll to position [2338, 0]
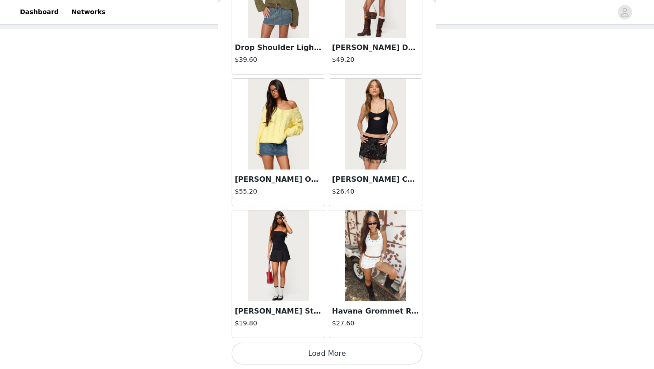
click at [366, 352] on button "Load More" at bounding box center [327, 353] width 191 height 22
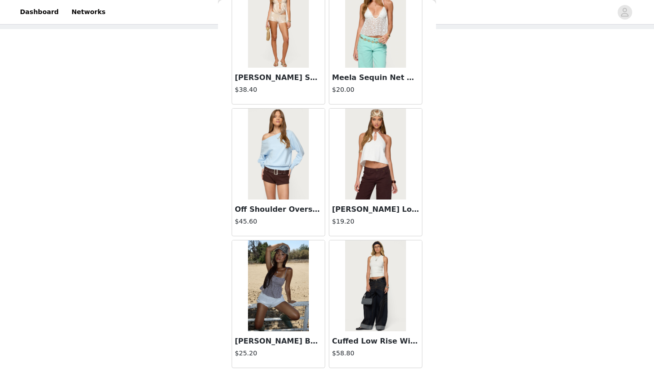
scroll to position [3655, 0]
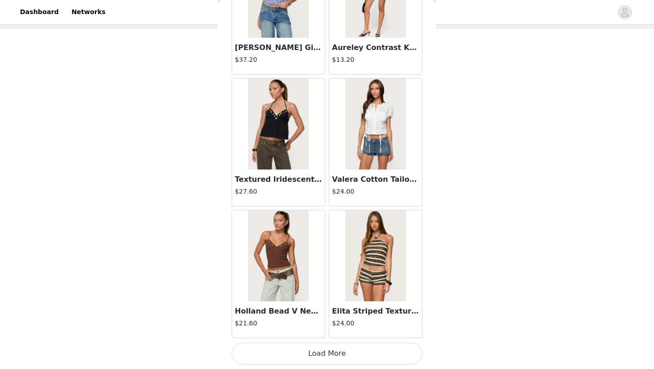
click at [276, 270] on img at bounding box center [278, 255] width 60 height 91
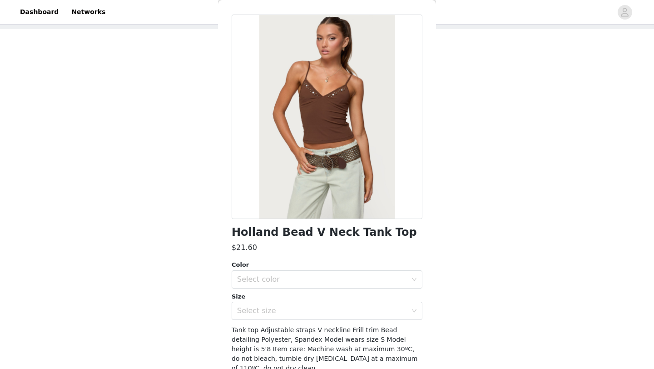
scroll to position [0, 0]
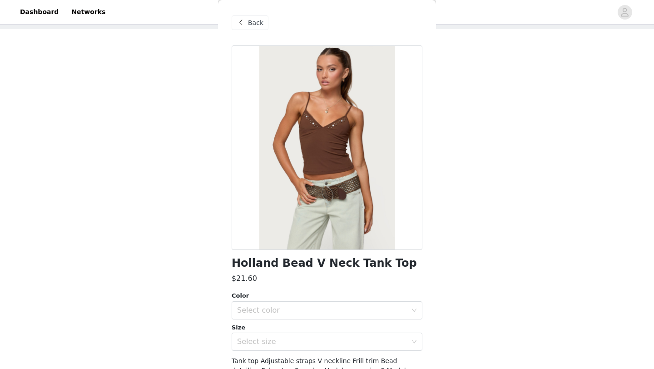
click at [243, 20] on span at bounding box center [240, 22] width 11 height 11
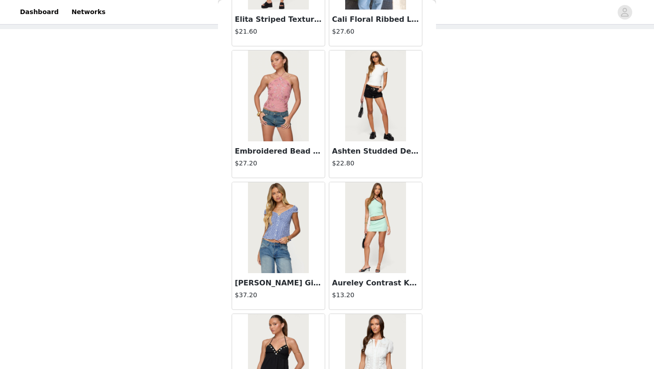
scroll to position [3655, 0]
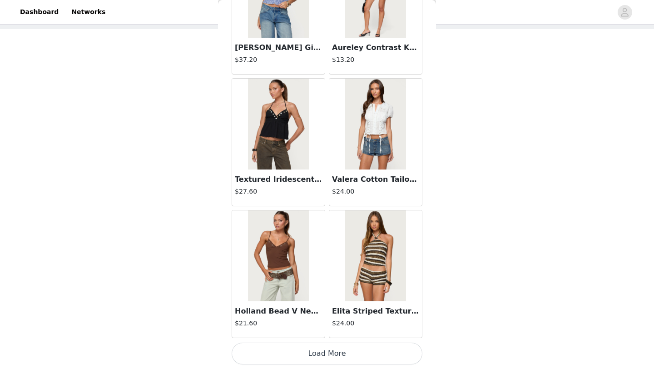
click at [325, 356] on button "Load More" at bounding box center [327, 353] width 191 height 22
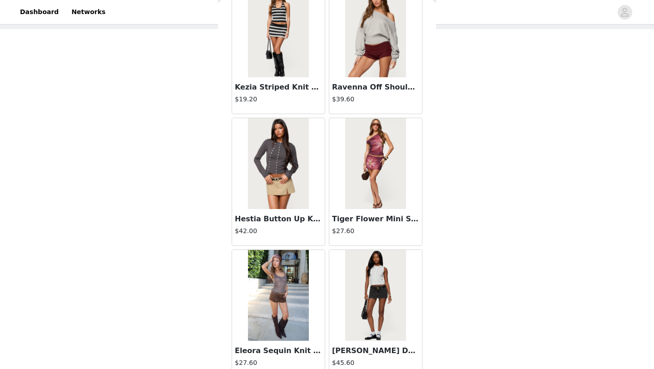
scroll to position [4972, 0]
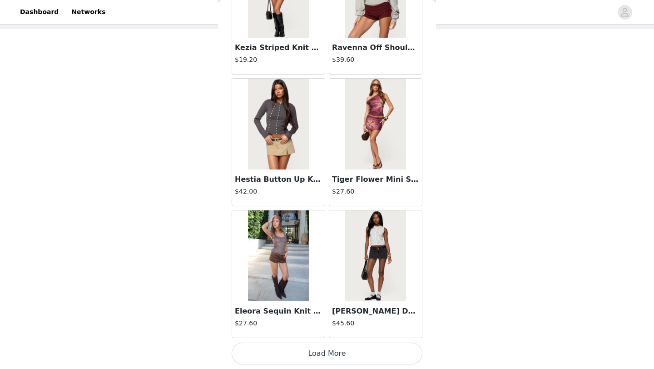
click at [322, 356] on button "Load More" at bounding box center [327, 353] width 191 height 22
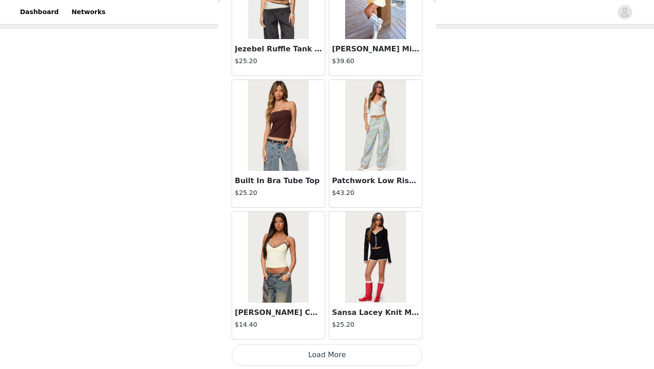
scroll to position [6289, 0]
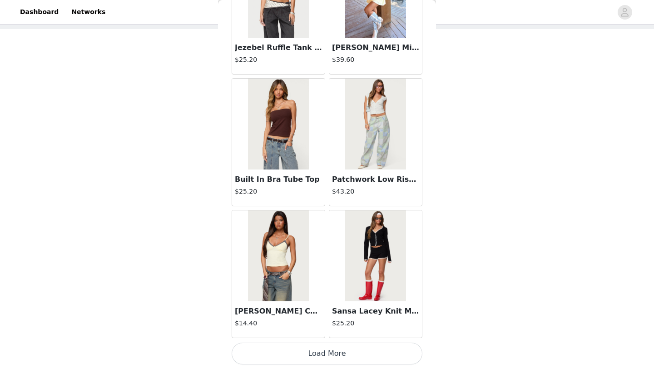
click at [339, 352] on button "Load More" at bounding box center [327, 353] width 191 height 22
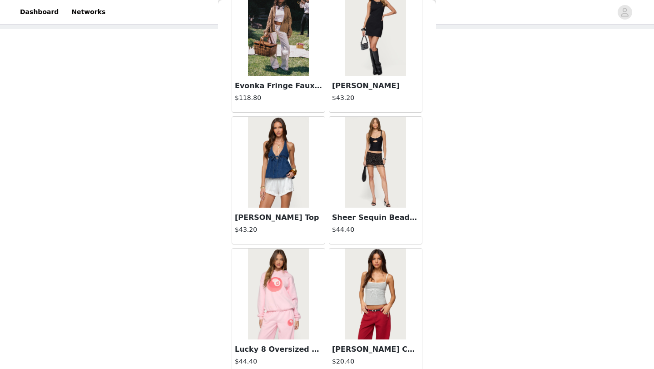
scroll to position [6914, 0]
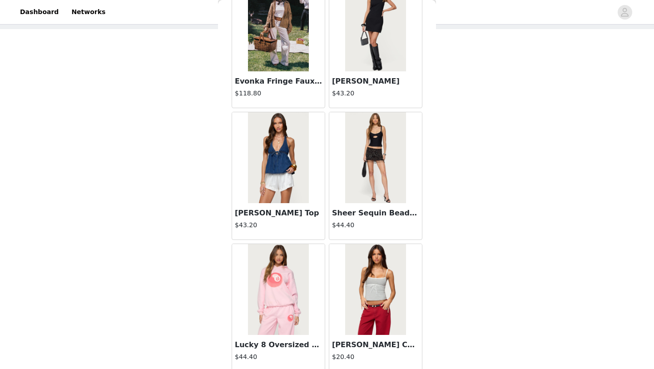
click at [281, 182] on img at bounding box center [278, 157] width 60 height 91
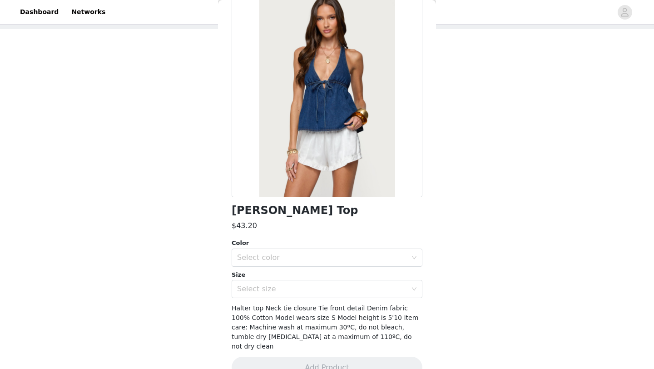
scroll to position [0, 0]
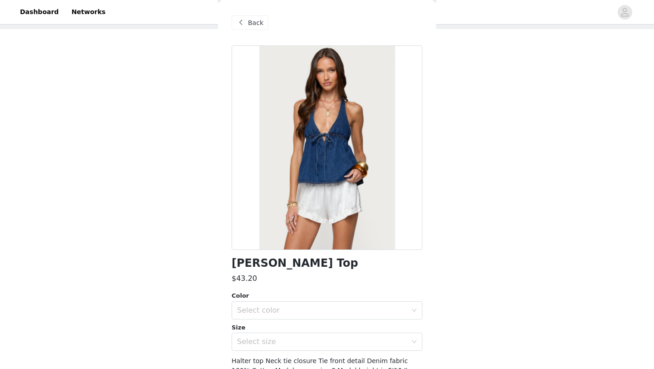
click at [252, 16] on div "Back" at bounding box center [250, 22] width 37 height 15
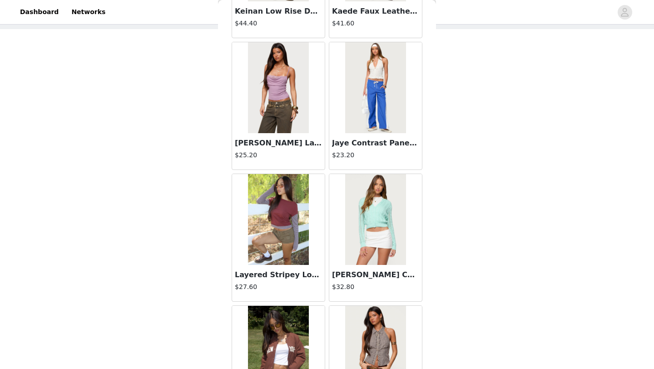
scroll to position [7606, 0]
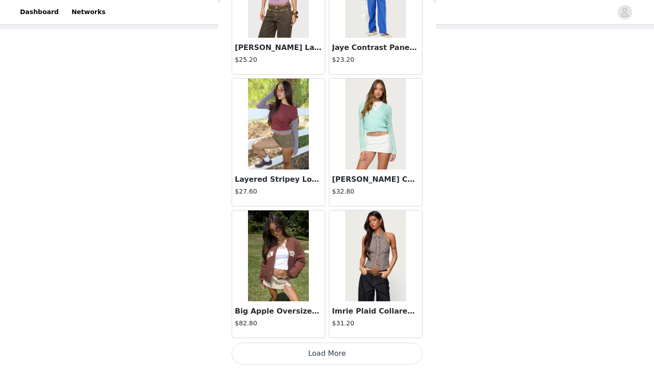
click at [353, 350] on button "Load More" at bounding box center [327, 353] width 191 height 22
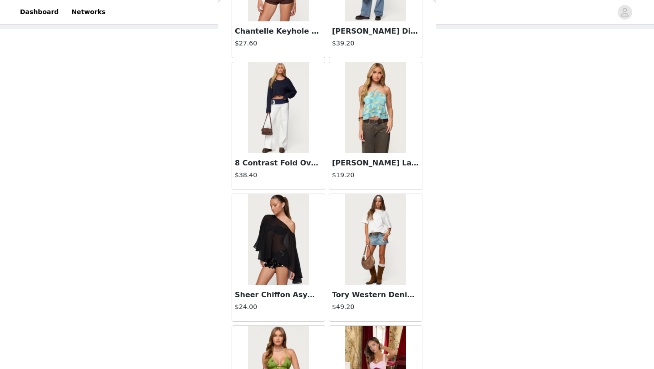
scroll to position [8924, 0]
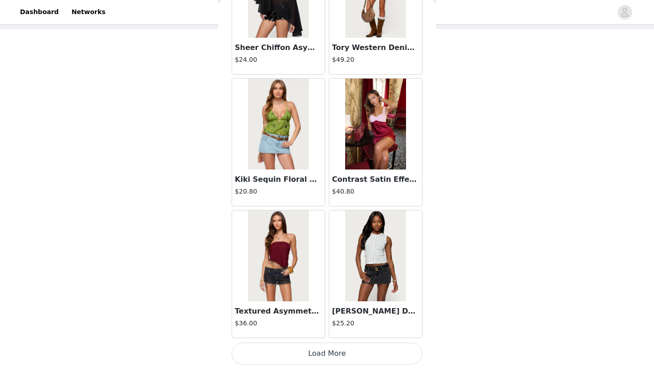
click at [270, 134] on img at bounding box center [278, 124] width 60 height 91
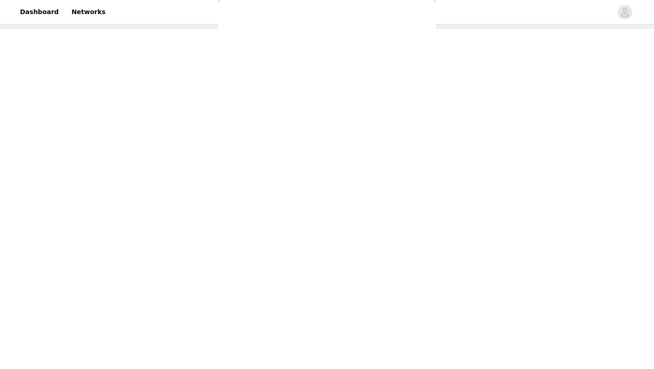
scroll to position [0, 0]
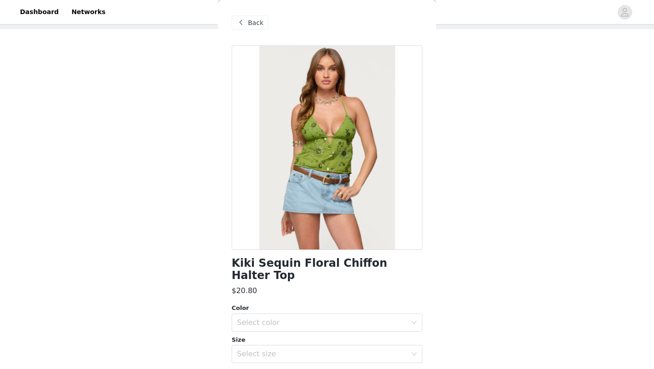
click at [260, 26] on span "Back" at bounding box center [255, 23] width 15 height 10
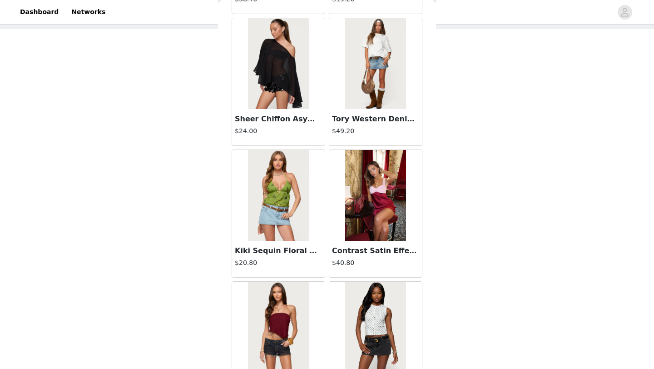
scroll to position [8845, 0]
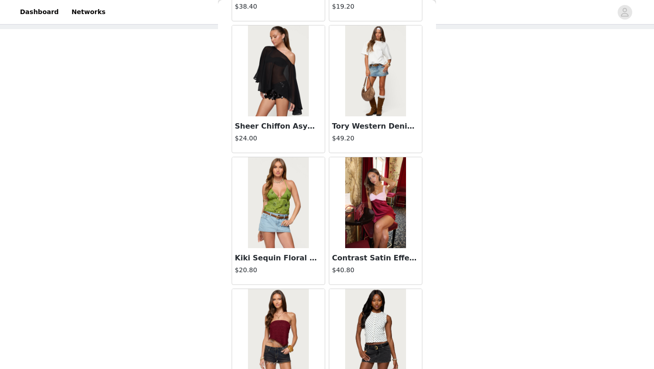
click at [373, 222] on img at bounding box center [375, 202] width 60 height 91
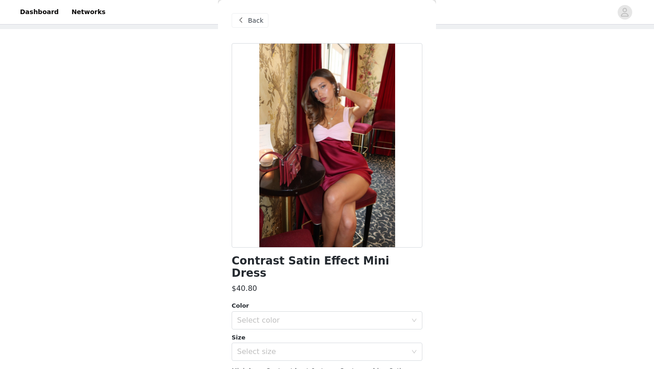
scroll to position [0, 0]
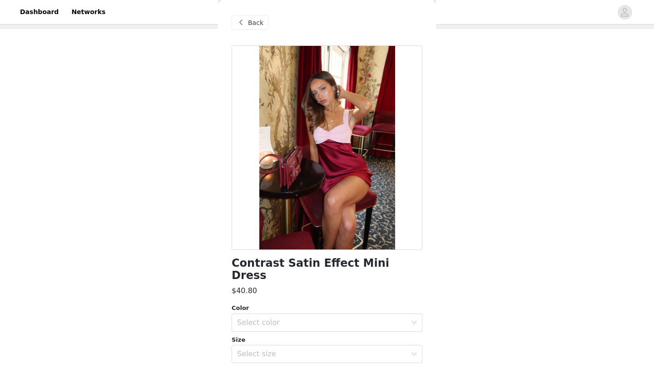
click at [250, 24] on span "Back" at bounding box center [255, 23] width 15 height 10
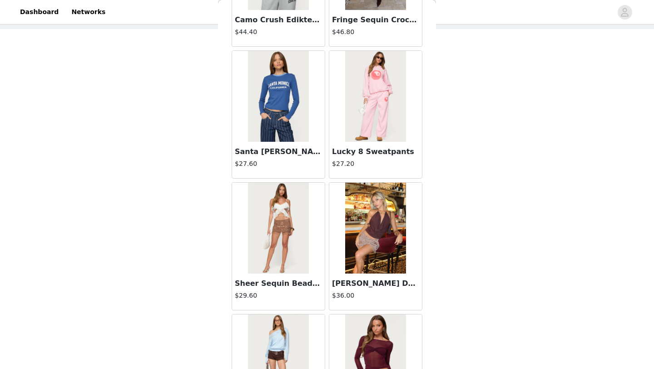
scroll to position [8924, 0]
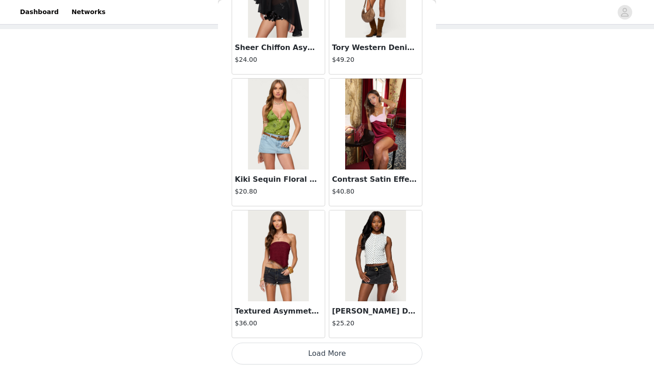
click at [333, 353] on button "Load More" at bounding box center [327, 353] width 191 height 22
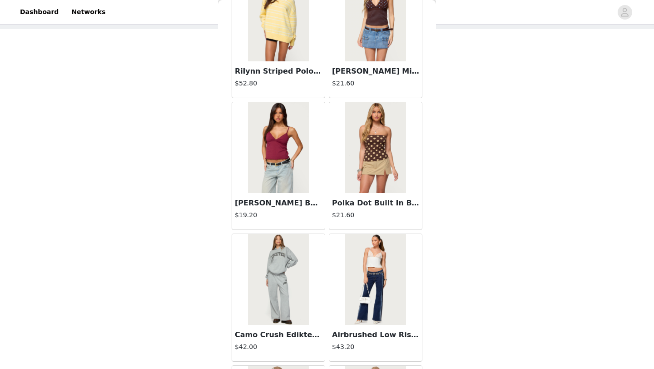
scroll to position [9560, 0]
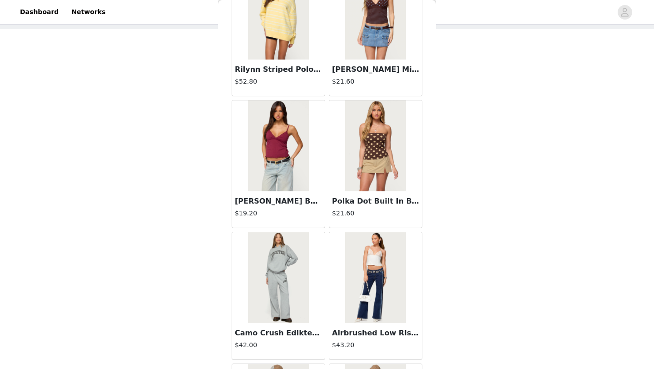
click at [287, 152] on img at bounding box center [278, 145] width 60 height 91
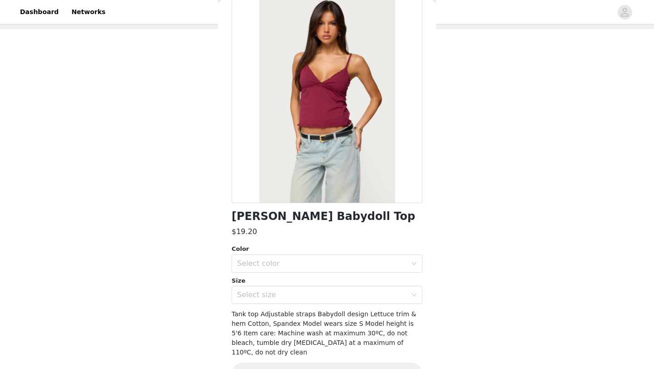
scroll to position [46, 0]
click at [280, 261] on div "Select color" at bounding box center [322, 263] width 170 height 9
click at [280, 280] on li "BURGUNDY" at bounding box center [327, 284] width 191 height 15
click at [285, 297] on div "Select size" at bounding box center [322, 295] width 170 height 9
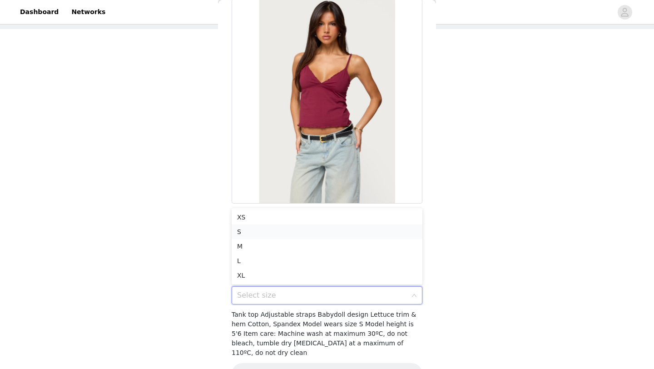
click at [270, 232] on li "S" at bounding box center [327, 231] width 191 height 15
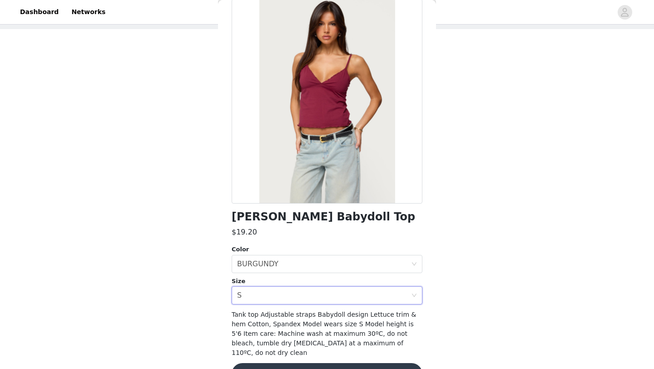
scroll to position [64, 0]
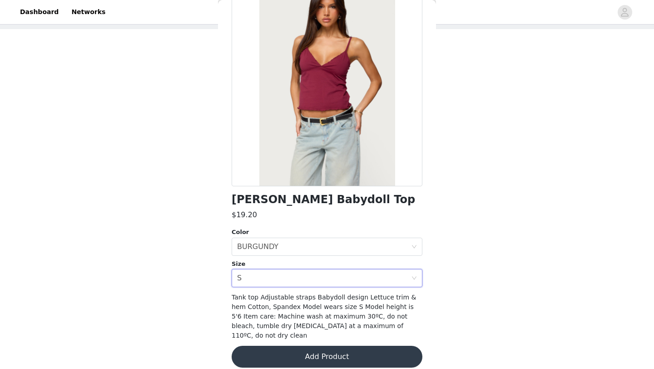
click at [300, 350] on button "Add Product" at bounding box center [327, 357] width 191 height 22
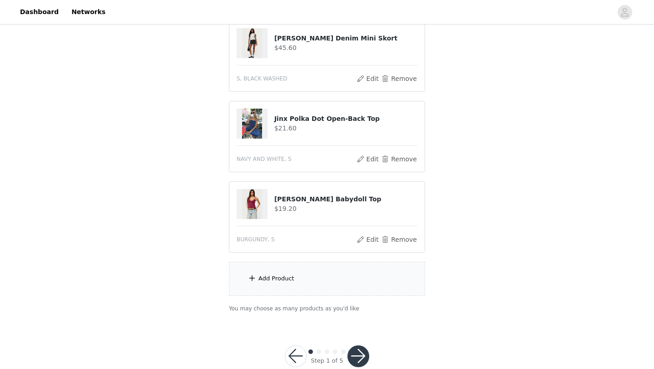
scroll to position [110, 0]
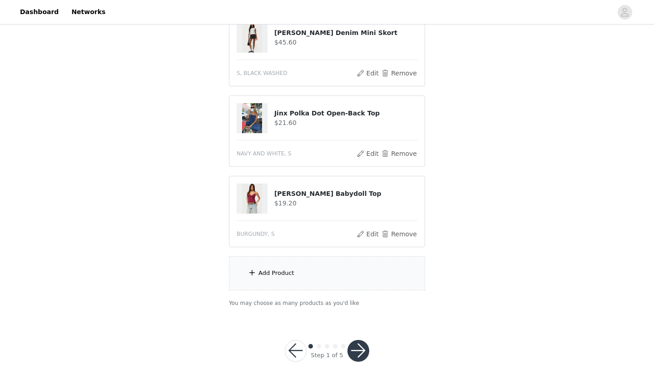
click at [283, 274] on div "Add Product" at bounding box center [276, 272] width 36 height 9
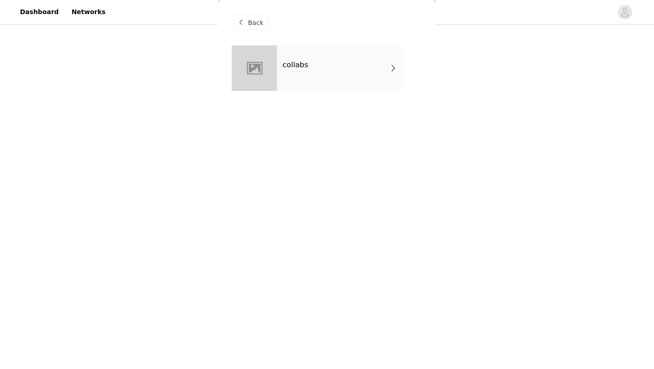
click at [310, 64] on div "collabs" at bounding box center [340, 67] width 126 height 45
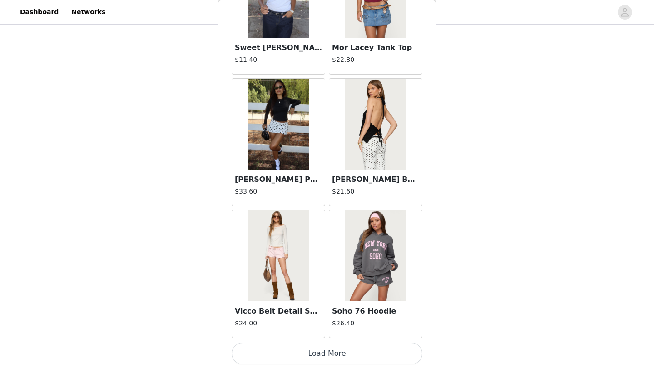
scroll to position [125, 0]
click at [340, 350] on button "Load More" at bounding box center [327, 353] width 191 height 22
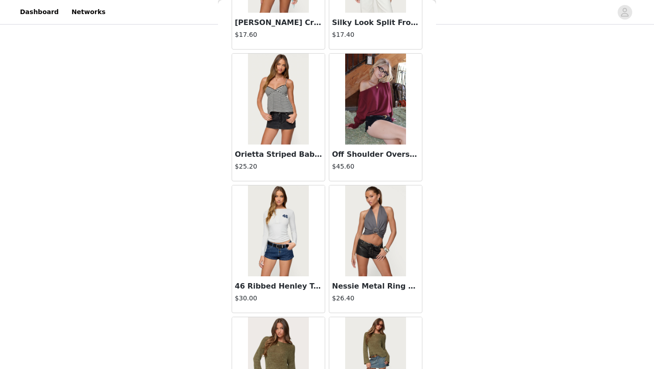
scroll to position [2338, 0]
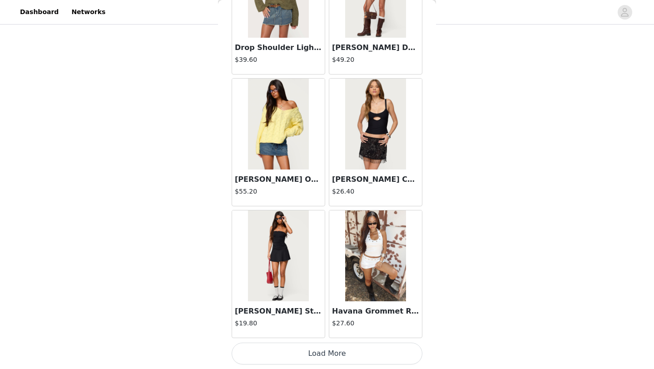
click at [329, 358] on button "Load More" at bounding box center [327, 353] width 191 height 22
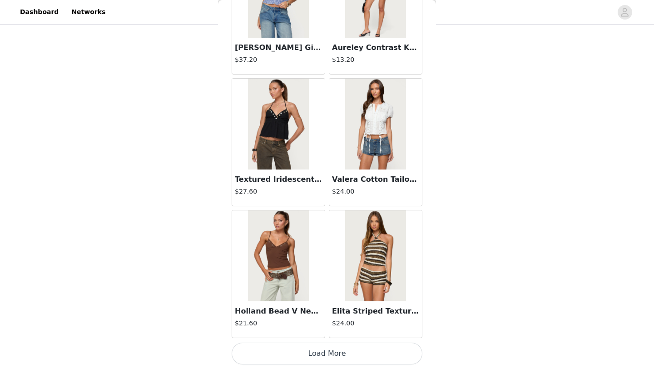
scroll to position [125, 0]
click at [326, 350] on button "Load More" at bounding box center [327, 353] width 191 height 22
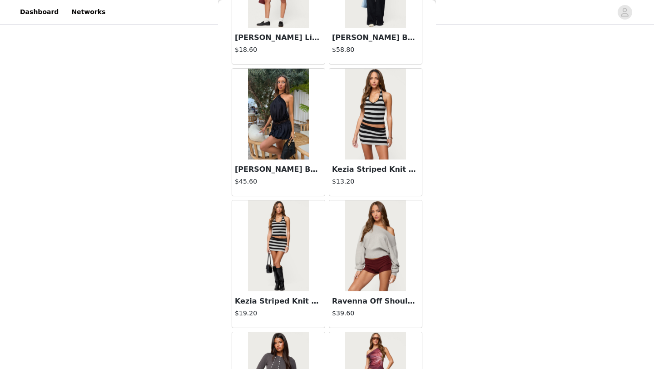
scroll to position [4972, 0]
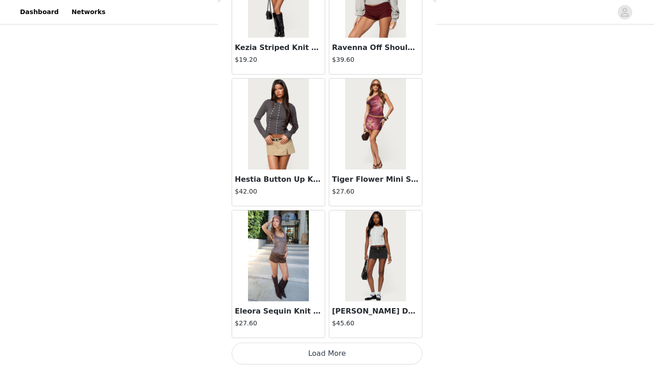
click at [342, 352] on button "Load More" at bounding box center [327, 353] width 191 height 22
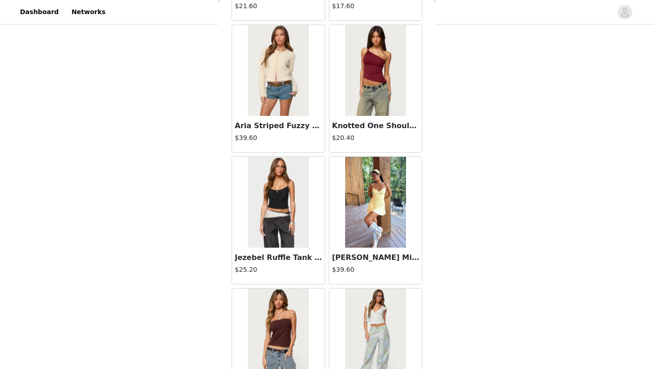
scroll to position [6289, 0]
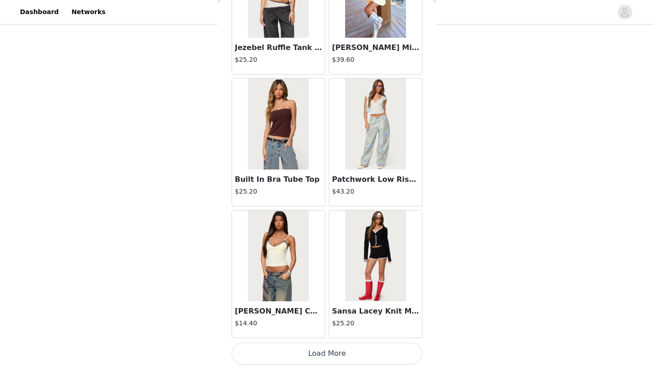
click at [327, 359] on button "Load More" at bounding box center [327, 353] width 191 height 22
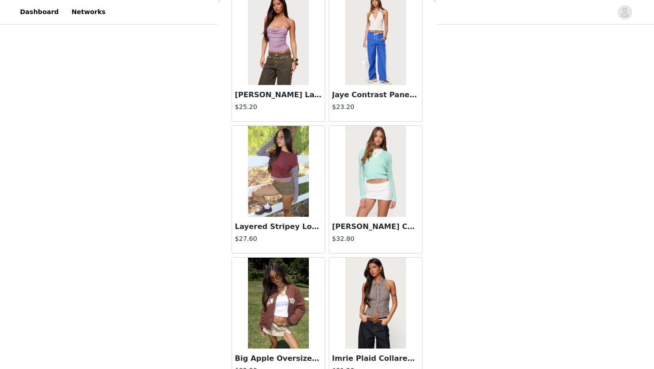
scroll to position [7606, 0]
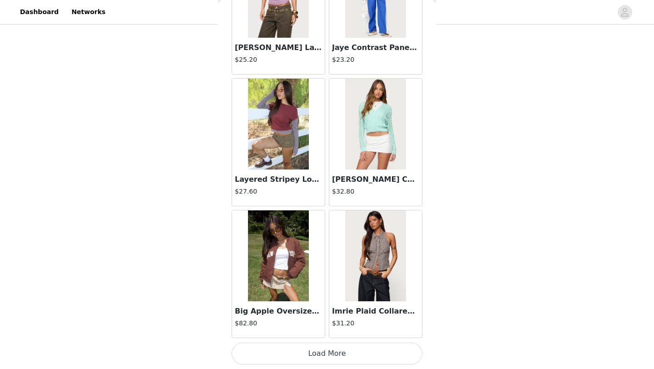
click at [333, 354] on button "Load More" at bounding box center [327, 353] width 191 height 22
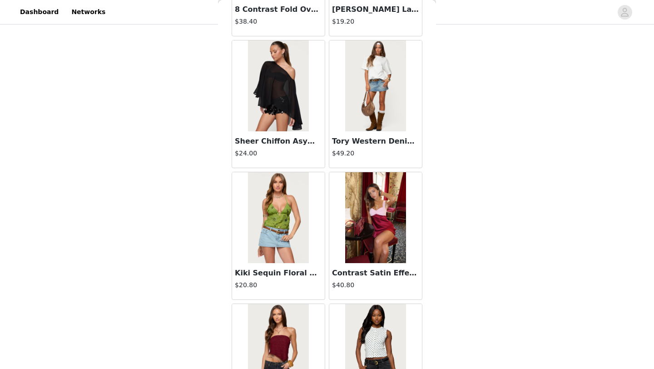
scroll to position [8827, 0]
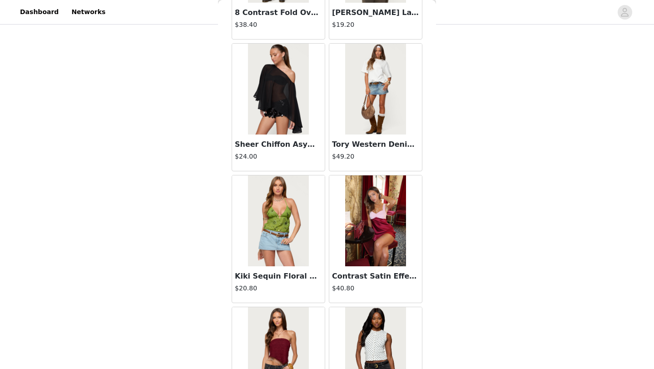
click at [372, 81] on img at bounding box center [375, 89] width 60 height 91
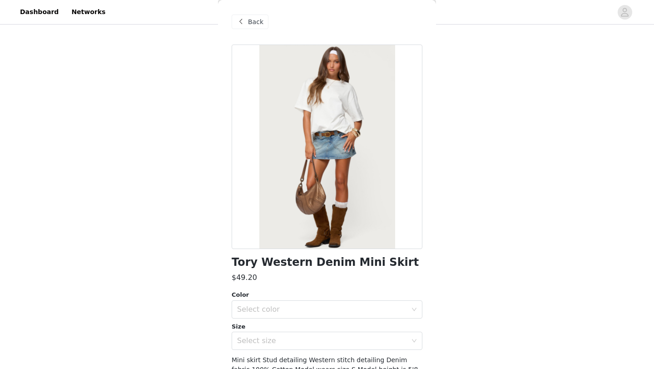
scroll to position [3, 0]
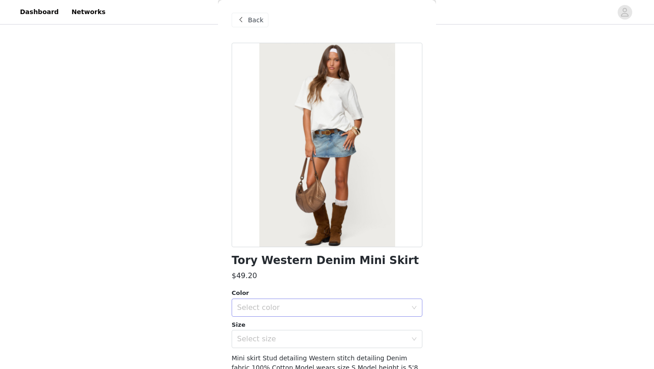
click at [308, 307] on div "Select color" at bounding box center [322, 307] width 170 height 9
click at [294, 326] on li "BLUE" at bounding box center [327, 327] width 191 height 15
click at [240, 23] on span at bounding box center [240, 20] width 11 height 11
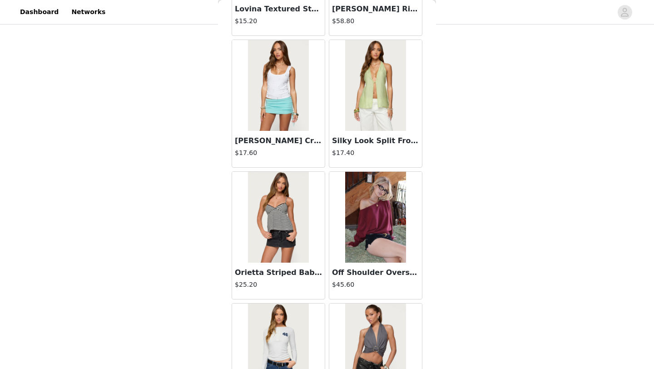
scroll to position [8924, 0]
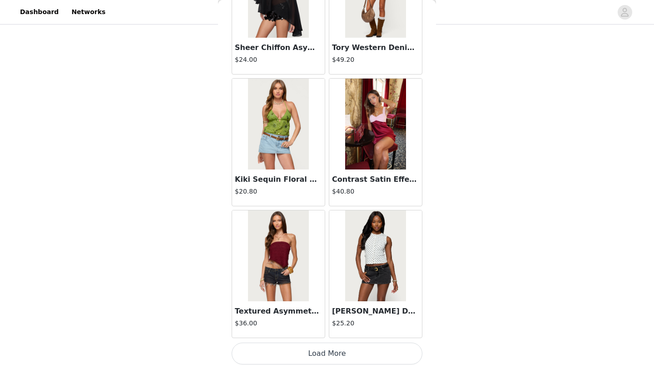
click at [342, 347] on button "Load More" at bounding box center [327, 353] width 191 height 22
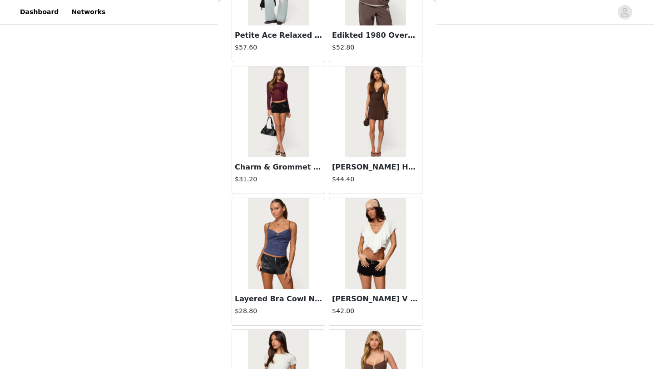
scroll to position [10241, 0]
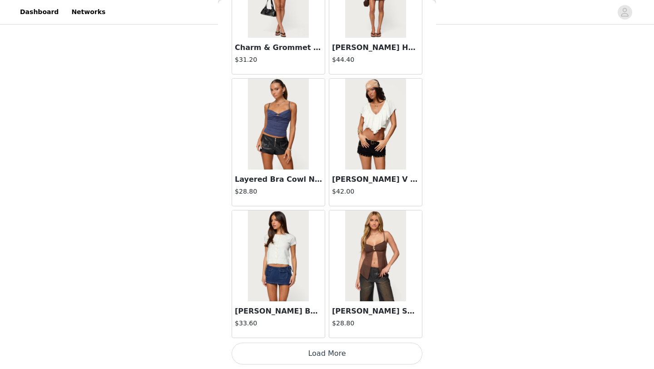
click at [348, 357] on button "Load More" at bounding box center [327, 353] width 191 height 22
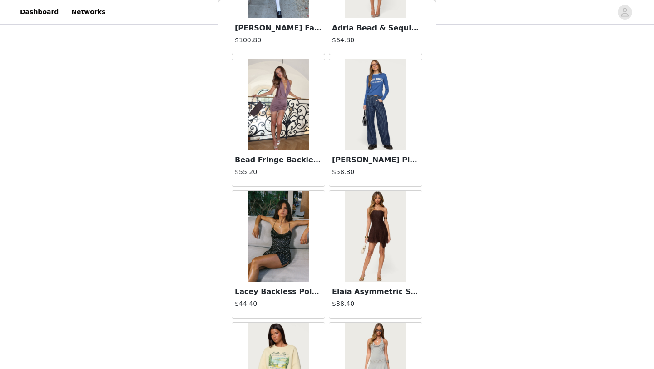
scroll to position [11053, 0]
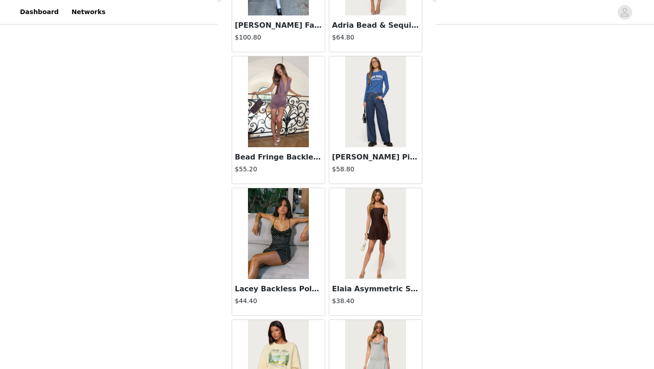
click at [380, 241] on img at bounding box center [375, 233] width 60 height 91
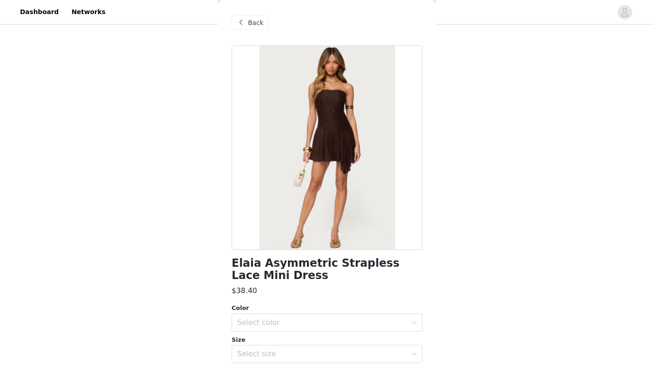
scroll to position [54, 0]
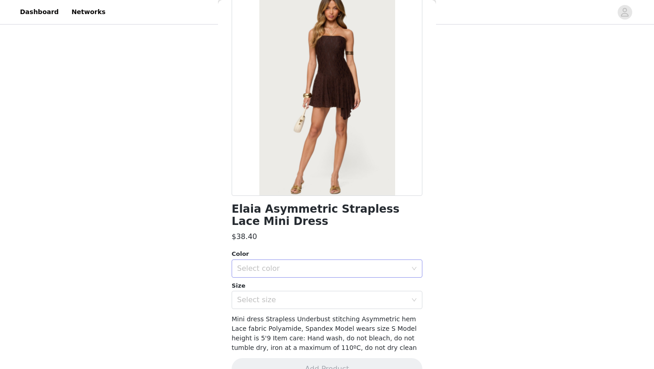
click at [322, 265] on div "Select color" at bounding box center [322, 268] width 170 height 9
click at [304, 286] on li "BROWN" at bounding box center [327, 288] width 191 height 15
click at [293, 299] on div "Select size" at bounding box center [322, 299] width 170 height 9
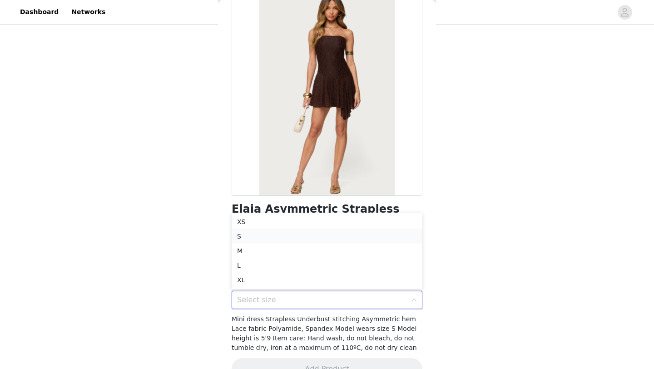
click at [285, 235] on li "S" at bounding box center [327, 236] width 191 height 15
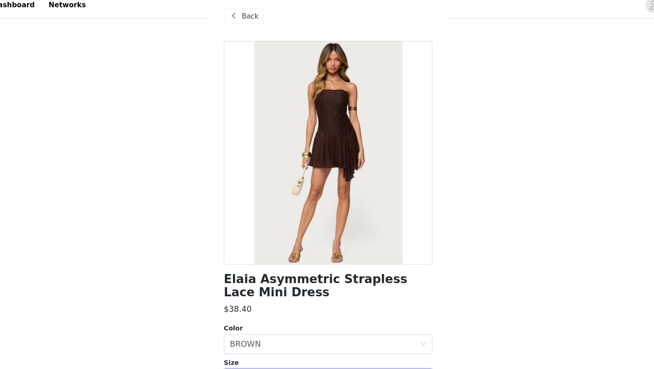
scroll to position [76, 0]
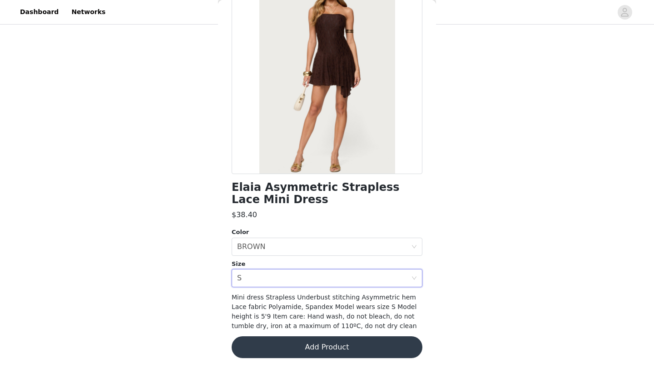
click at [325, 352] on button "Add Product" at bounding box center [327, 347] width 191 height 22
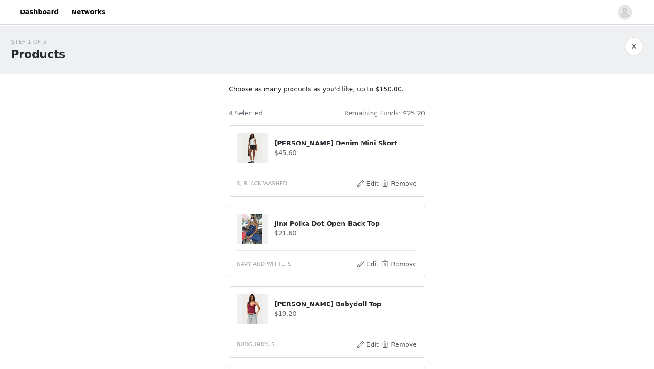
scroll to position [205, 0]
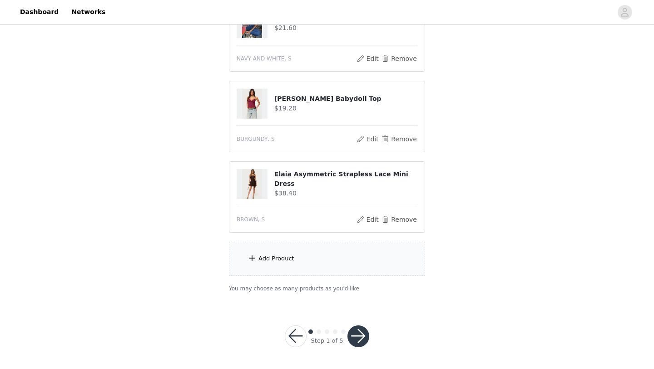
click at [302, 261] on div "Add Product" at bounding box center [327, 259] width 196 height 34
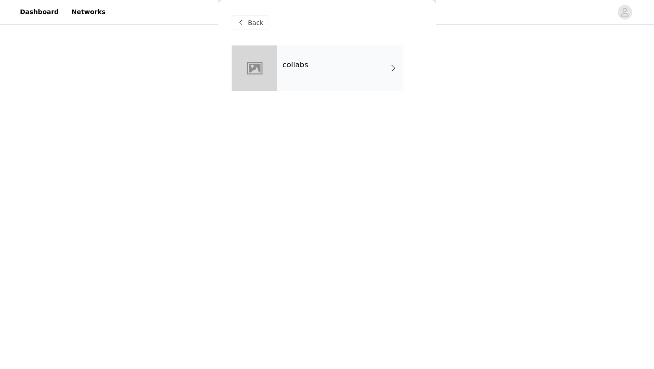
click at [306, 69] on h4 "collabs" at bounding box center [295, 65] width 26 height 8
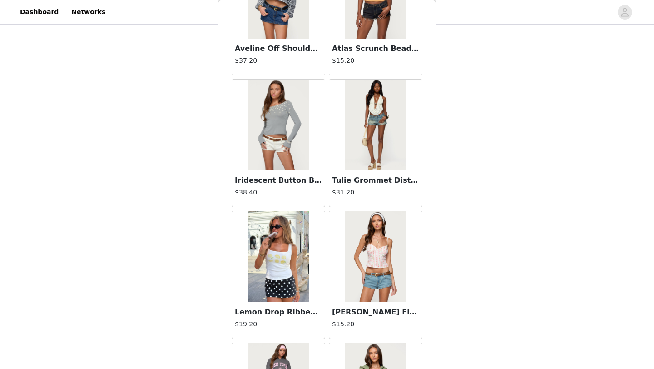
scroll to position [0, 0]
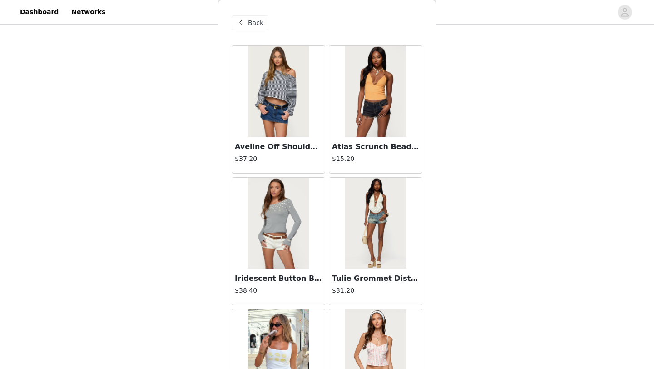
click at [252, 24] on span "Back" at bounding box center [255, 23] width 15 height 10
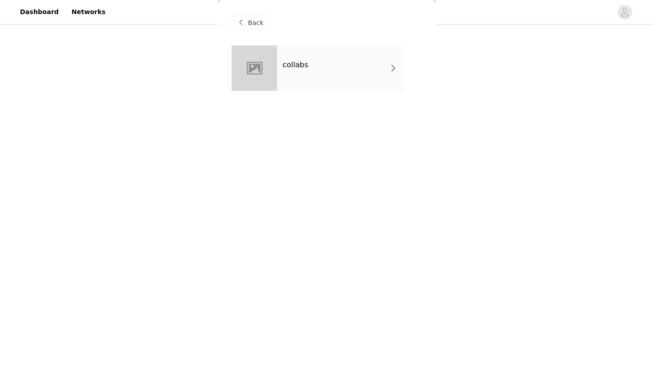
click at [262, 26] on div "Back" at bounding box center [250, 22] width 37 height 15
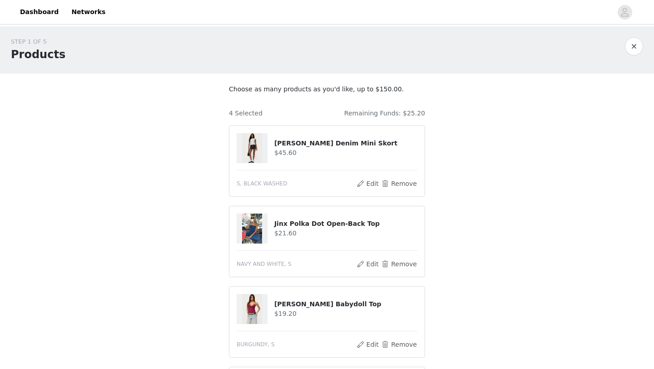
scroll to position [205, 0]
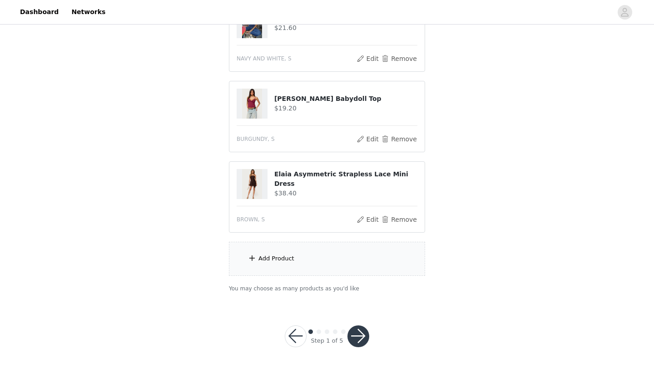
click at [326, 262] on div "Add Product" at bounding box center [327, 259] width 196 height 34
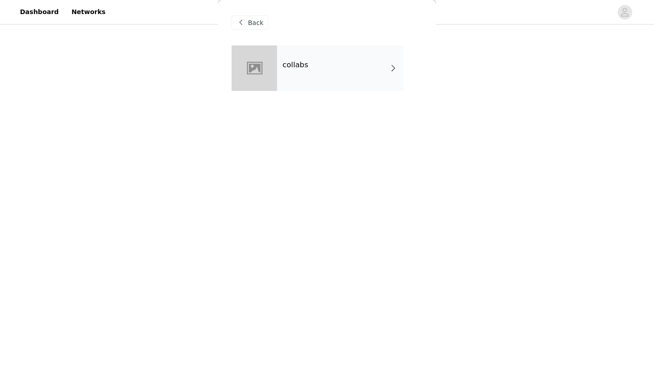
click at [339, 73] on div "collabs" at bounding box center [340, 67] width 126 height 45
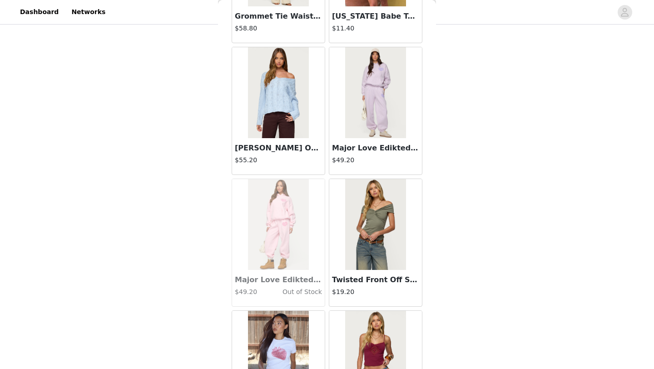
scroll to position [1021, 0]
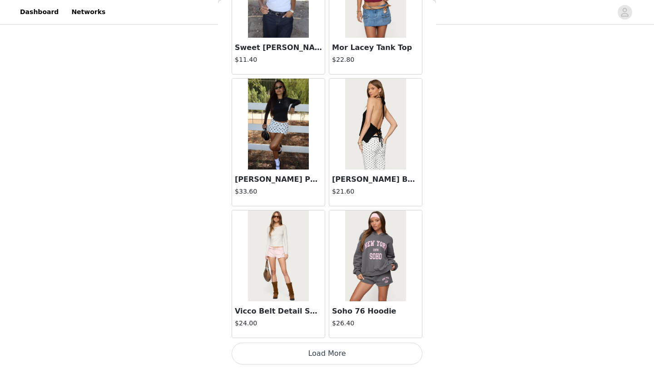
click at [394, 352] on button "Load More" at bounding box center [327, 353] width 191 height 22
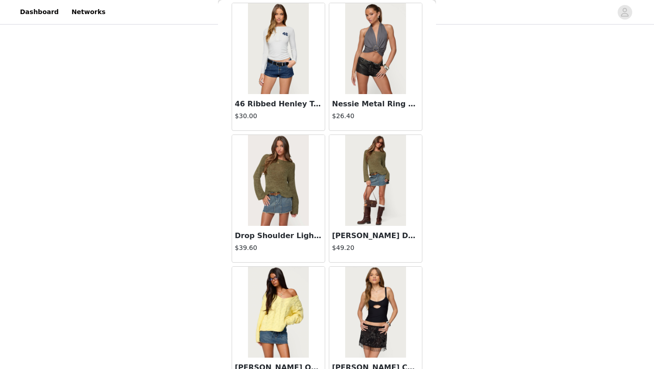
scroll to position [2338, 0]
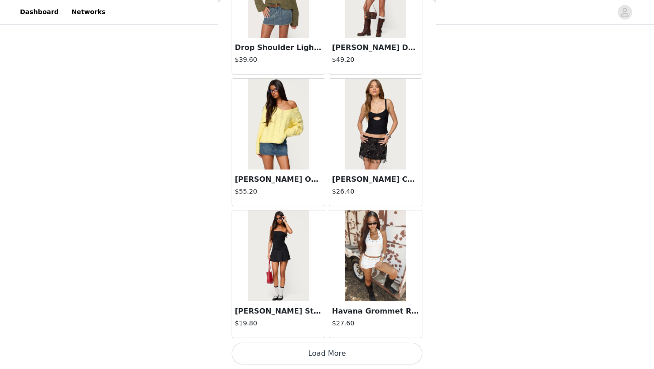
click at [359, 347] on button "Load More" at bounding box center [327, 353] width 191 height 22
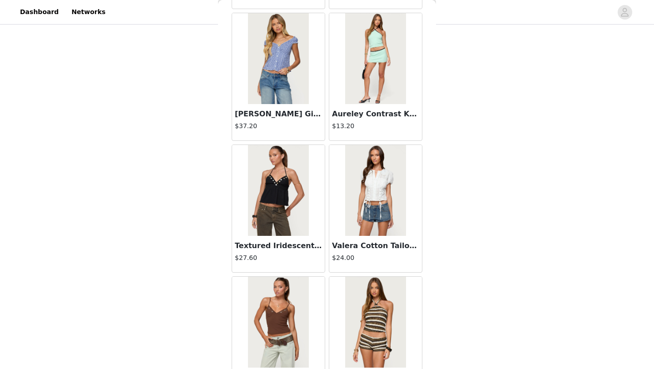
scroll to position [3655, 0]
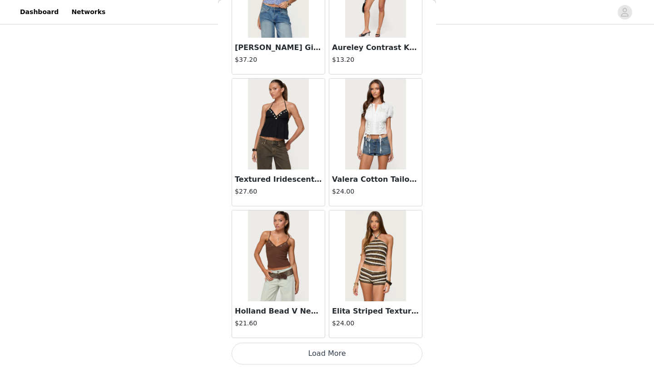
click at [367, 357] on button "Load More" at bounding box center [327, 353] width 191 height 22
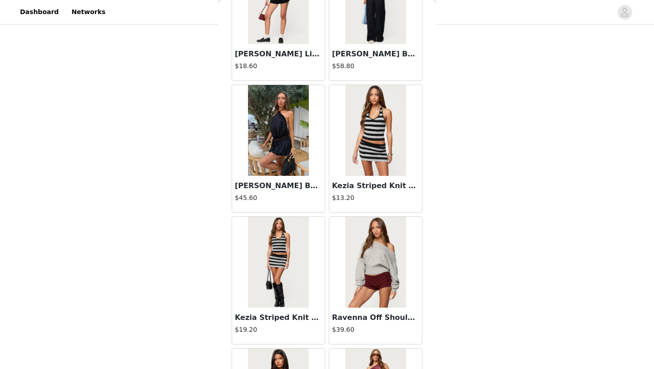
scroll to position [4972, 0]
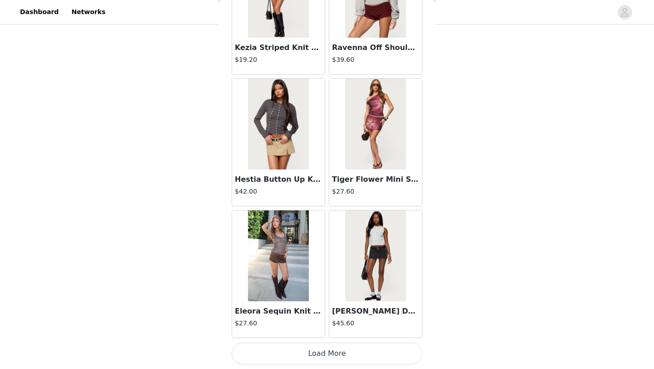
click at [374, 350] on button "Load More" at bounding box center [327, 353] width 191 height 22
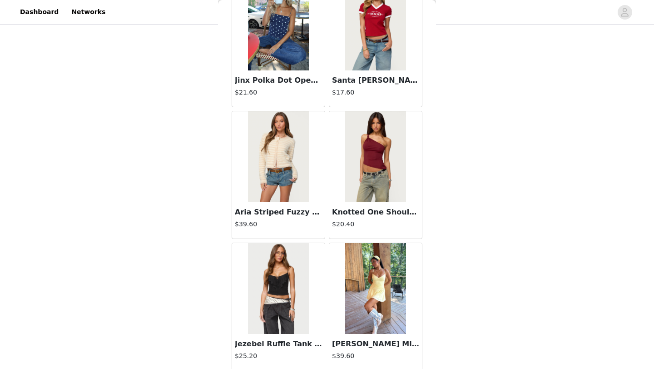
scroll to position [6289, 0]
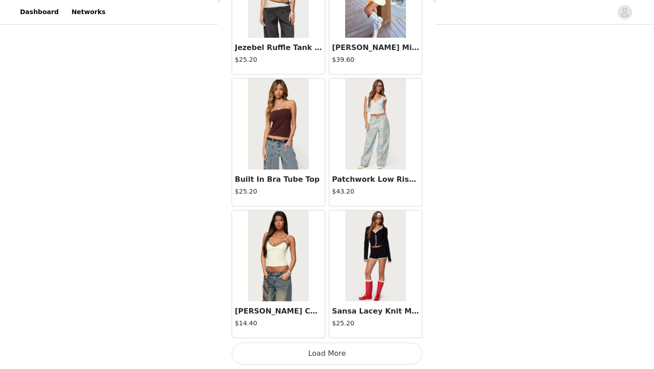
click at [350, 355] on button "Load More" at bounding box center [327, 353] width 191 height 22
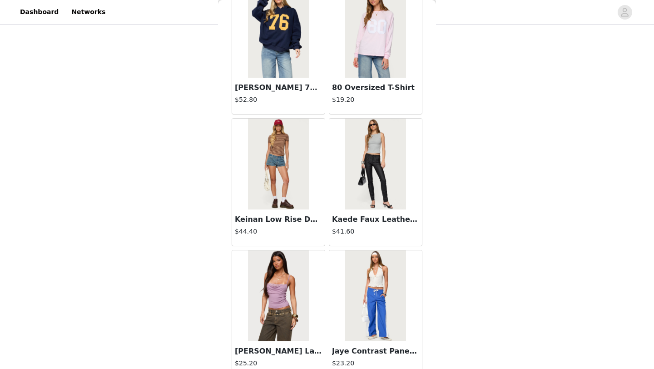
scroll to position [7606, 0]
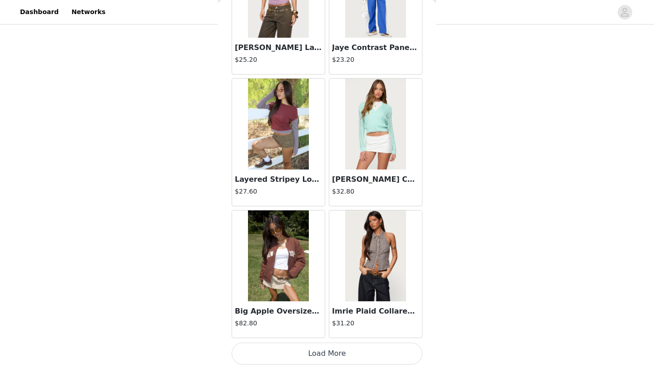
click at [349, 352] on button "Load More" at bounding box center [327, 353] width 191 height 22
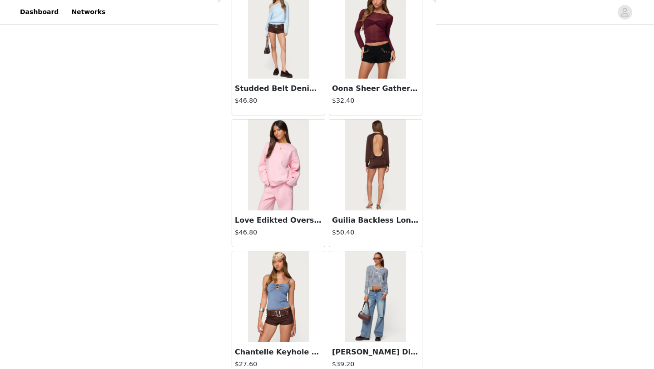
scroll to position [8924, 0]
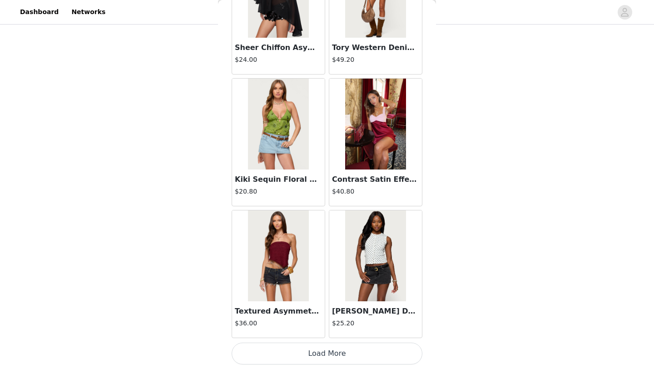
click at [352, 357] on button "Load More" at bounding box center [327, 353] width 191 height 22
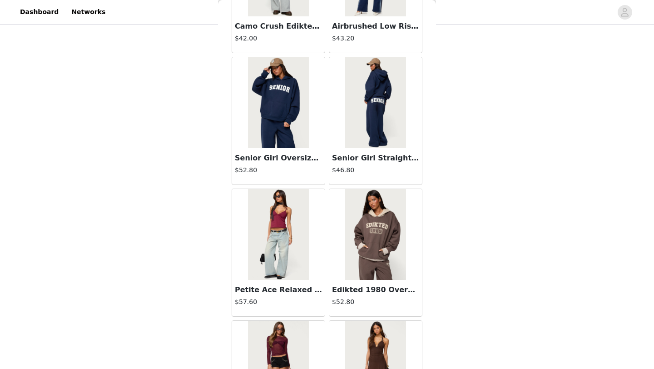
scroll to position [10241, 0]
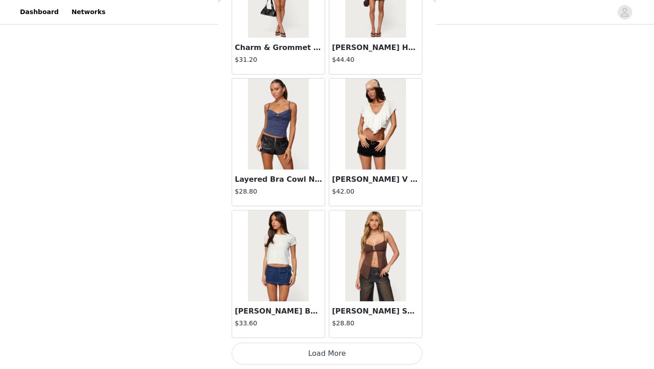
click at [322, 351] on button "Load More" at bounding box center [327, 353] width 191 height 22
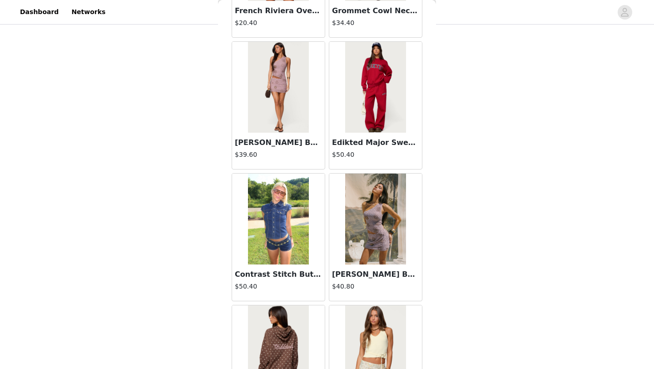
scroll to position [11558, 0]
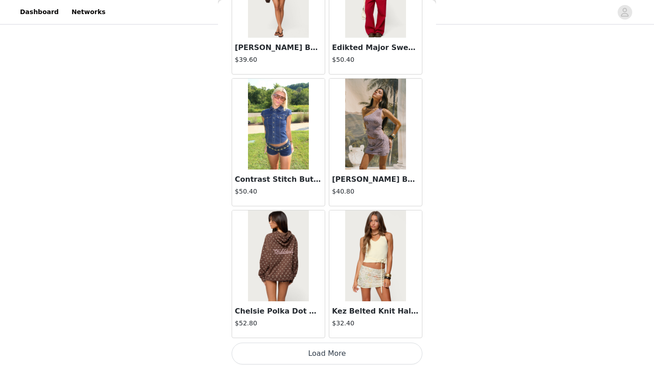
click at [332, 359] on button "Load More" at bounding box center [327, 353] width 191 height 22
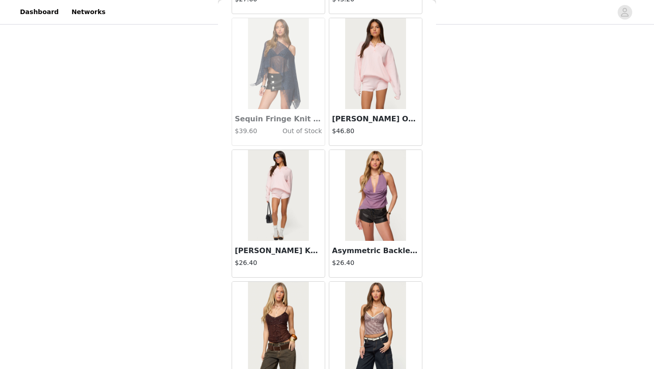
scroll to position [12875, 0]
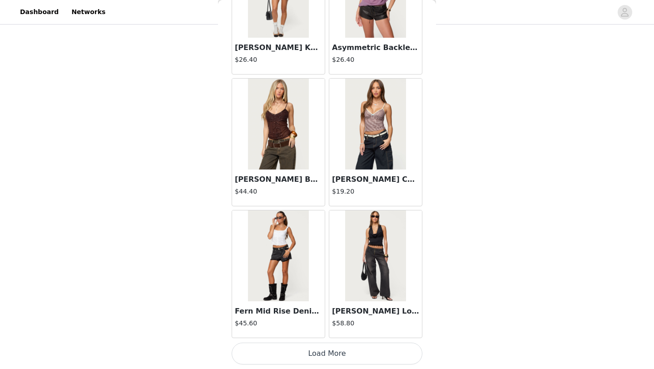
click at [333, 354] on button "Load More" at bounding box center [327, 353] width 191 height 22
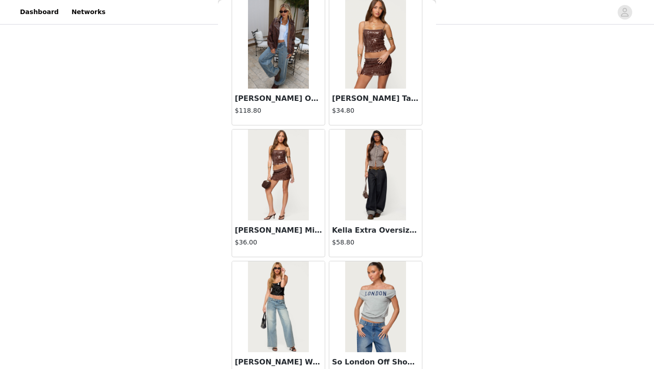
scroll to position [14192, 0]
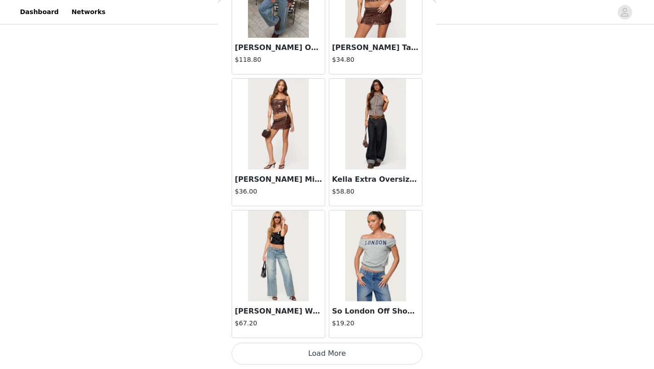
click at [323, 351] on button "Load More" at bounding box center [327, 353] width 191 height 22
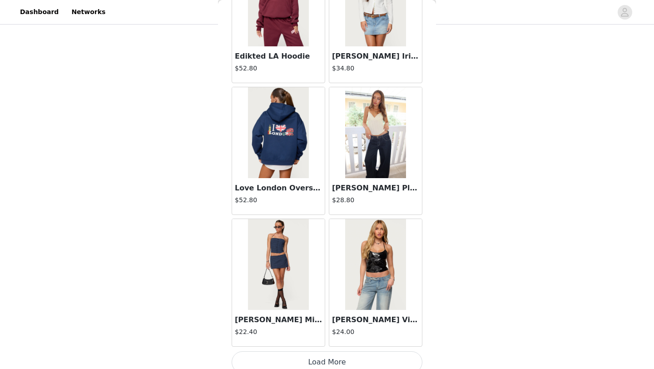
scroll to position [15509, 0]
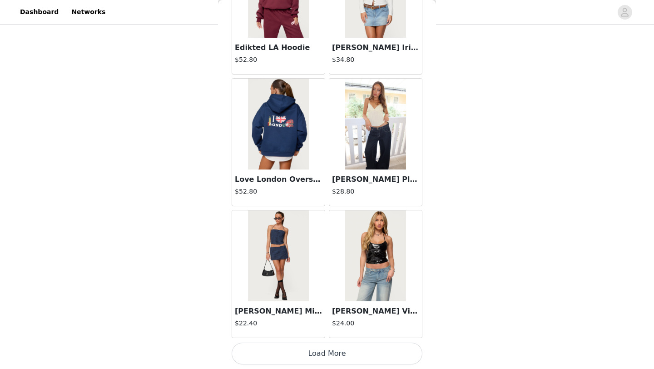
click at [306, 356] on button "Load More" at bounding box center [327, 353] width 191 height 22
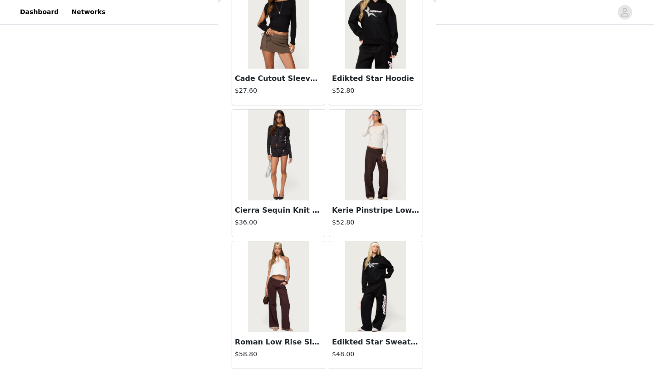
scroll to position [16826, 0]
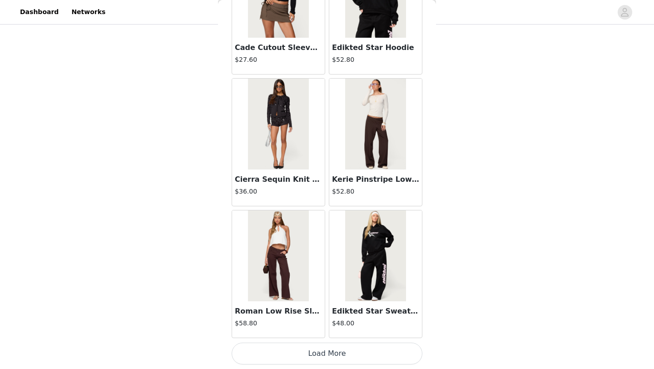
click at [311, 346] on button "Load More" at bounding box center [327, 353] width 191 height 22
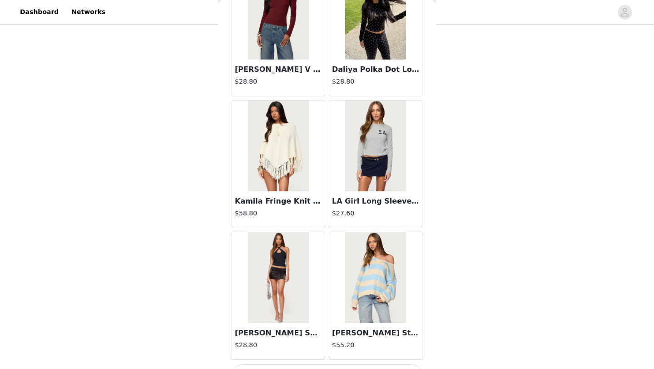
scroll to position [18143, 0]
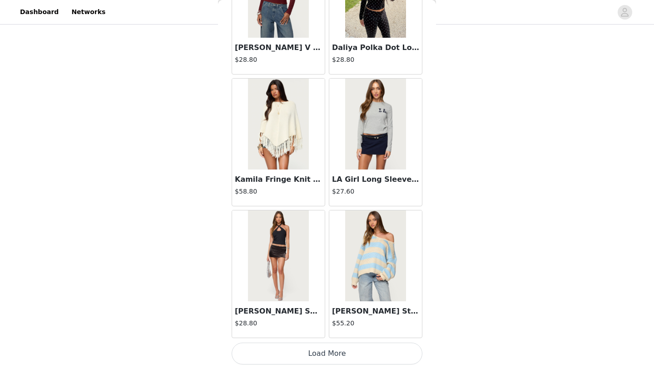
click at [327, 352] on button "Load More" at bounding box center [327, 353] width 191 height 22
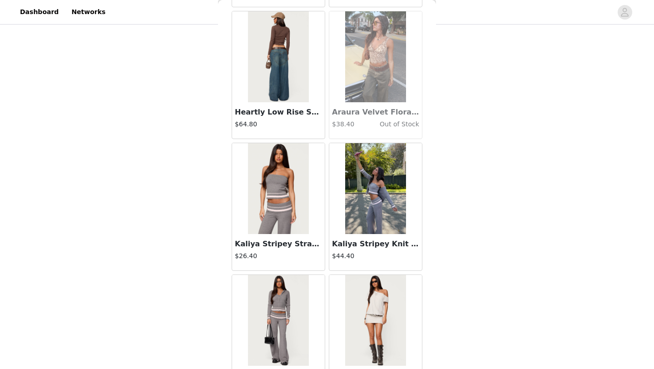
scroll to position [19460, 0]
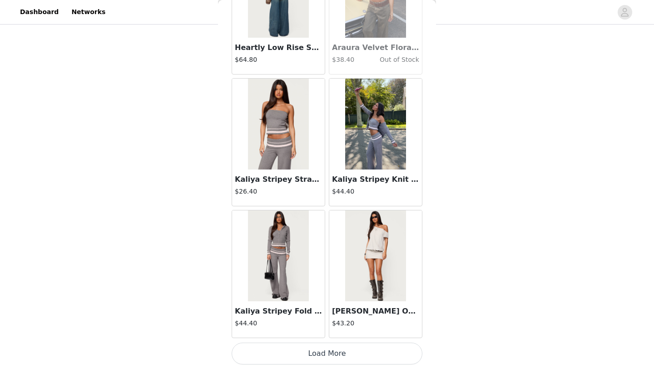
click at [329, 359] on button "Load More" at bounding box center [327, 353] width 191 height 22
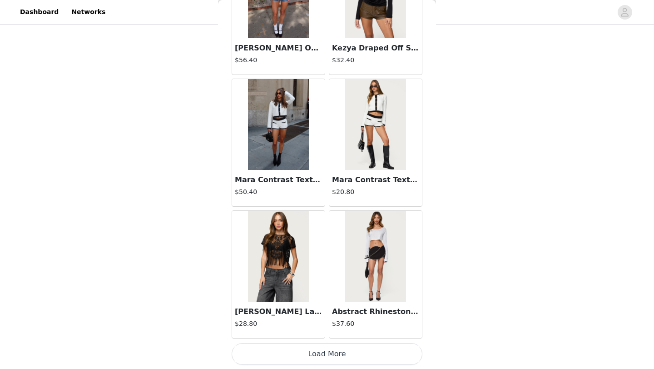
scroll to position [20778, 0]
click at [344, 349] on button "Load More" at bounding box center [327, 353] width 191 height 22
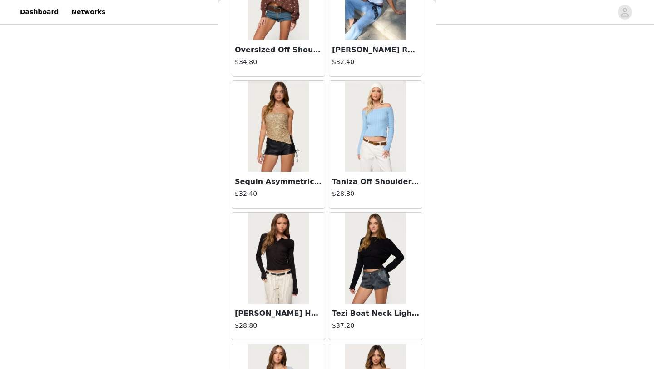
scroll to position [22095, 0]
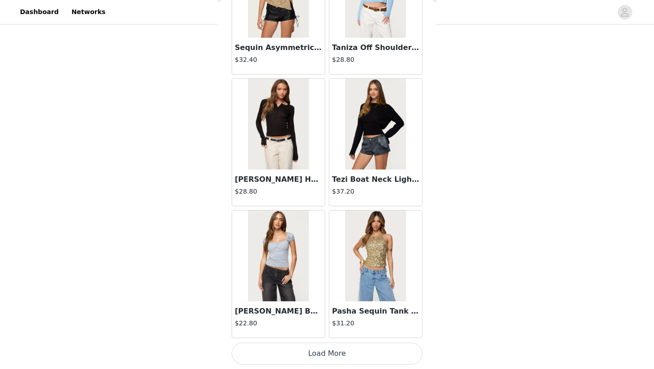
click at [323, 355] on button "Load More" at bounding box center [327, 353] width 191 height 22
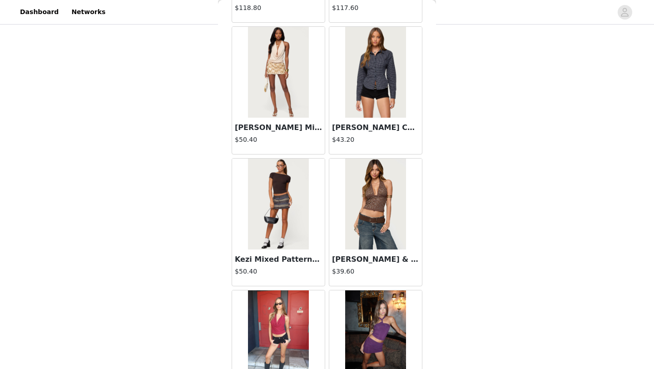
scroll to position [23412, 0]
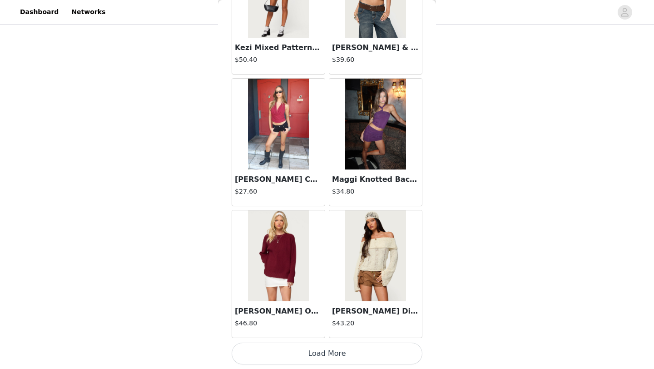
click at [335, 360] on button "Load More" at bounding box center [327, 353] width 191 height 22
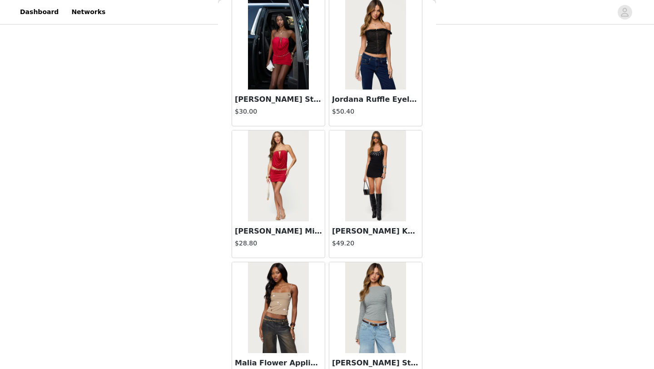
scroll to position [24729, 0]
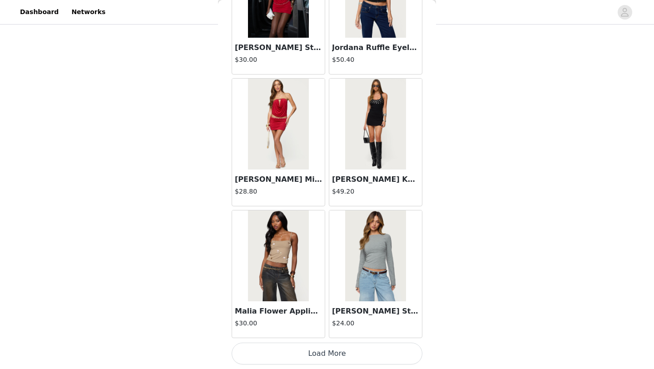
click at [386, 249] on img at bounding box center [375, 255] width 60 height 91
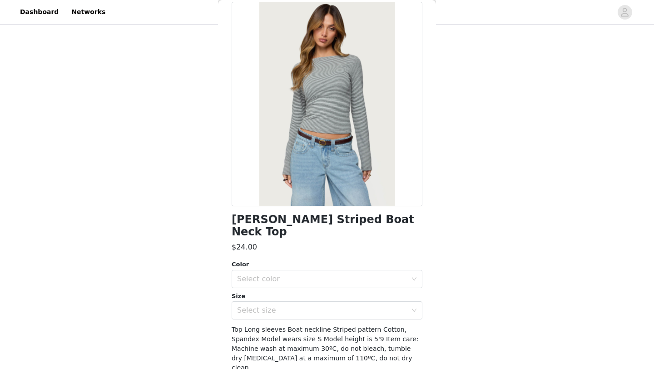
scroll to position [64, 0]
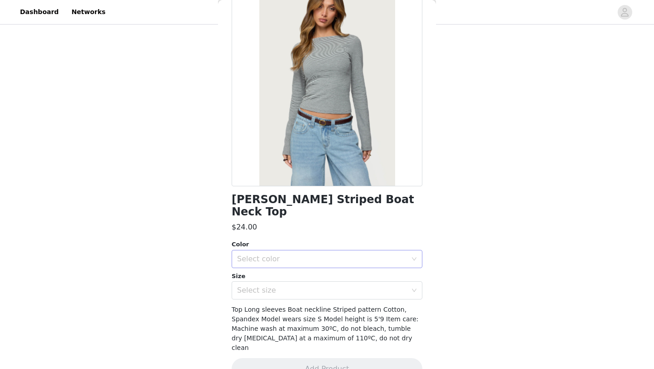
click at [298, 250] on div "Select color" at bounding box center [324, 258] width 174 height 17
click at [292, 267] on li "GRAY-MELANGE" at bounding box center [327, 266] width 191 height 15
click at [292, 282] on div "Select size" at bounding box center [324, 290] width 174 height 17
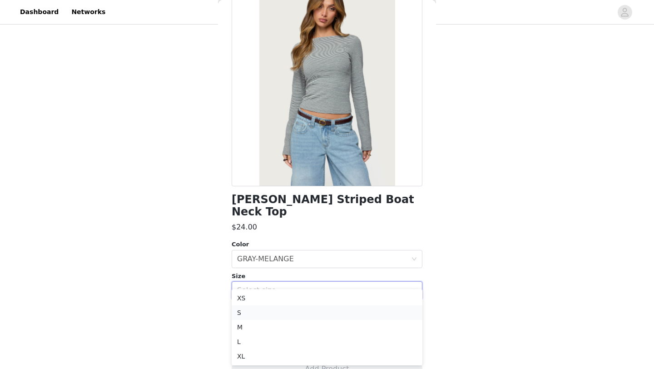
click at [262, 311] on li "S" at bounding box center [327, 312] width 191 height 15
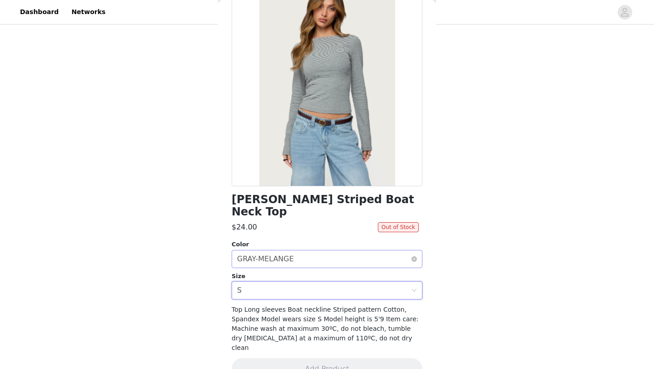
scroll to position [204, 0]
click at [313, 282] on div "Select size S" at bounding box center [324, 290] width 174 height 17
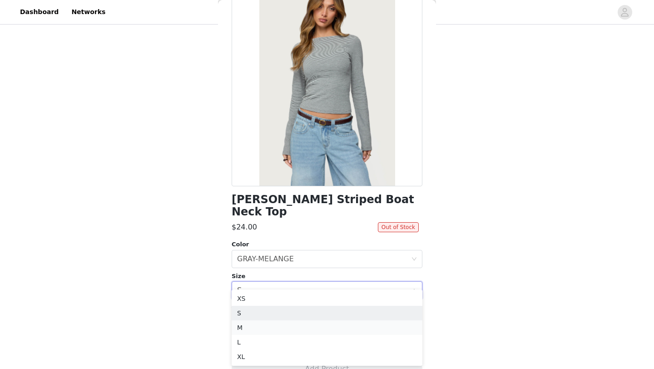
click at [300, 322] on li "M" at bounding box center [327, 327] width 191 height 15
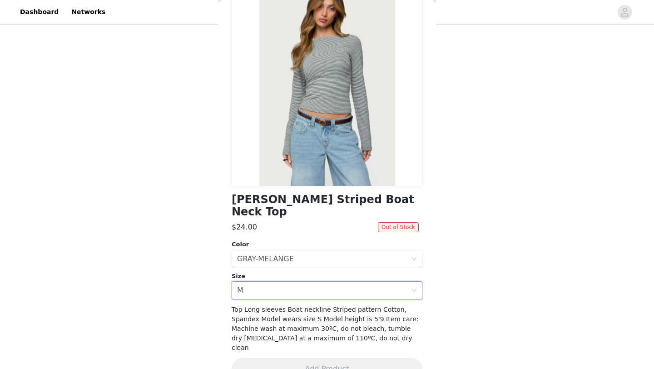
scroll to position [205, 0]
click at [401, 222] on span "Out of Stock" at bounding box center [398, 227] width 41 height 10
click at [345, 282] on div "Select size M" at bounding box center [324, 290] width 174 height 17
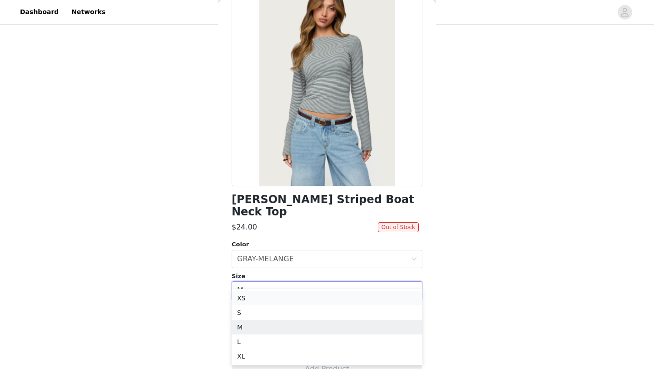
click at [322, 301] on li "XS" at bounding box center [327, 298] width 191 height 15
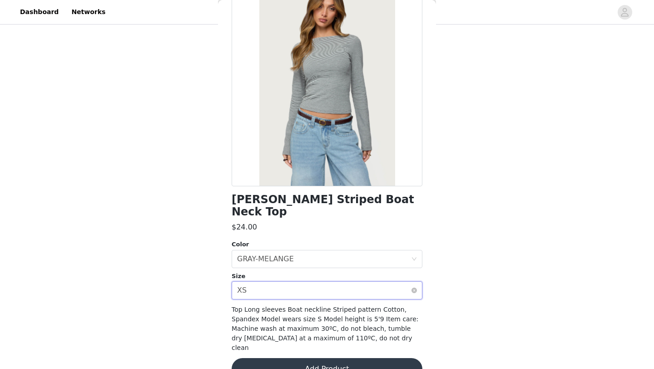
click at [330, 282] on div "Select size XS" at bounding box center [324, 290] width 174 height 17
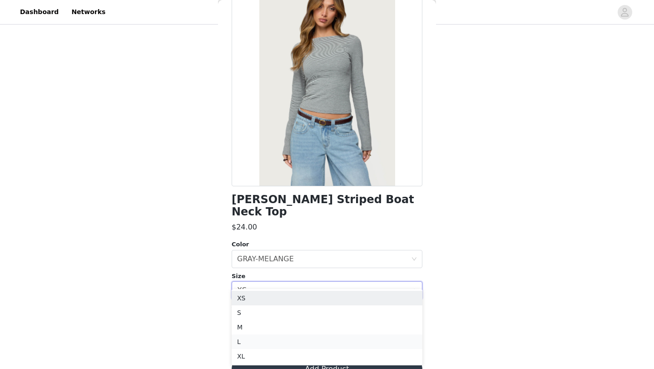
click at [302, 341] on li "L" at bounding box center [327, 341] width 191 height 15
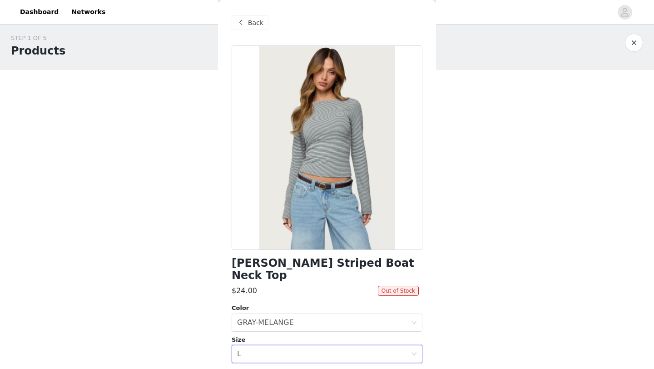
scroll to position [0, 0]
click at [253, 23] on span "Back" at bounding box center [255, 23] width 15 height 10
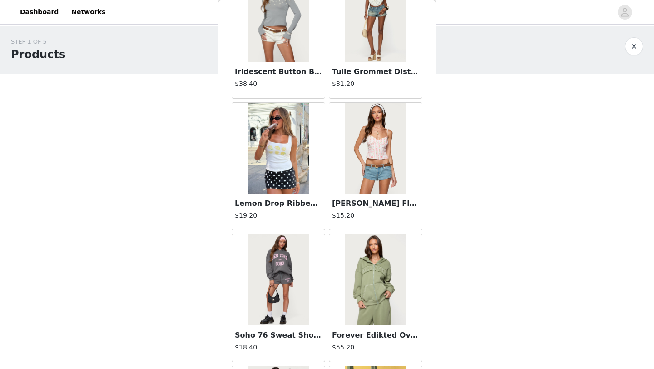
scroll to position [208, 0]
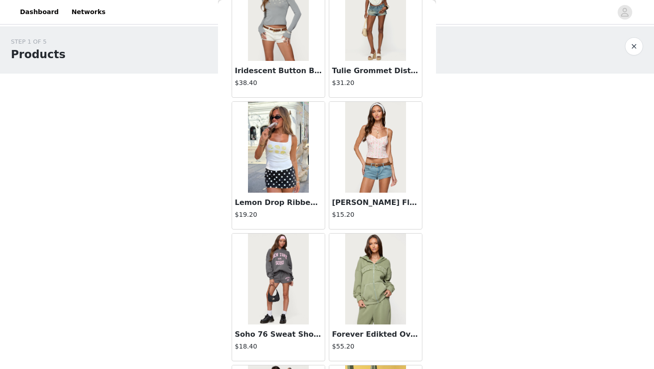
click at [281, 167] on img at bounding box center [278, 147] width 60 height 91
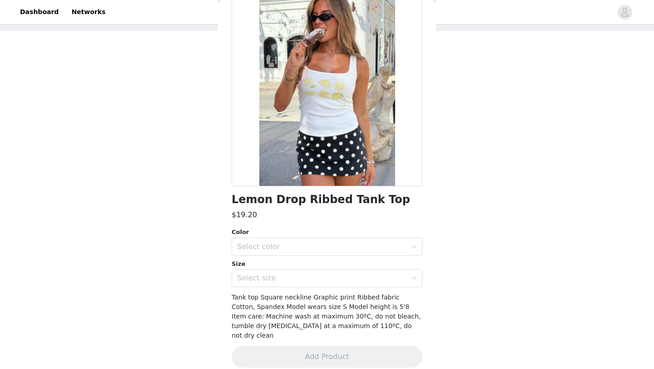
scroll to position [62, 0]
click at [291, 249] on div "Select color" at bounding box center [322, 246] width 170 height 9
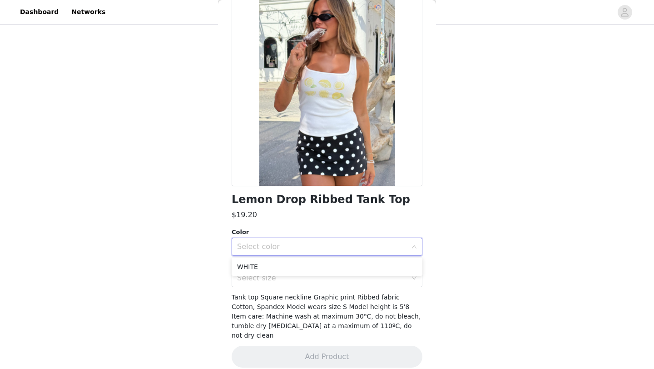
click at [290, 274] on ul "WHITE" at bounding box center [327, 267] width 191 height 18
click at [289, 269] on li "WHITE" at bounding box center [327, 266] width 191 height 15
click at [289, 273] on div "Select size" at bounding box center [322, 277] width 170 height 9
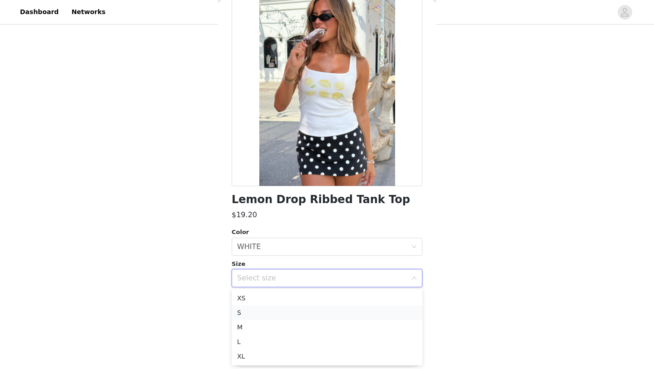
click at [289, 313] on li "S" at bounding box center [327, 312] width 191 height 15
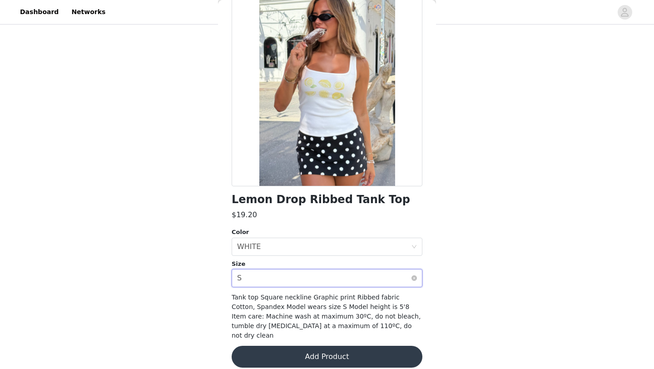
click at [300, 275] on div "Select size S" at bounding box center [324, 277] width 174 height 17
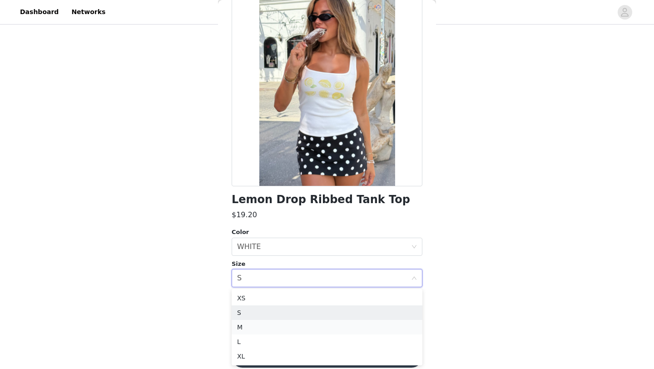
click at [289, 328] on li "M" at bounding box center [327, 327] width 191 height 15
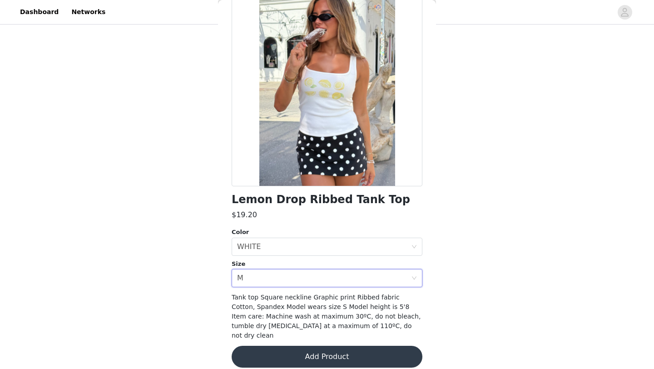
scroll to position [71, 0]
click at [290, 346] on button "Add Product" at bounding box center [327, 357] width 191 height 22
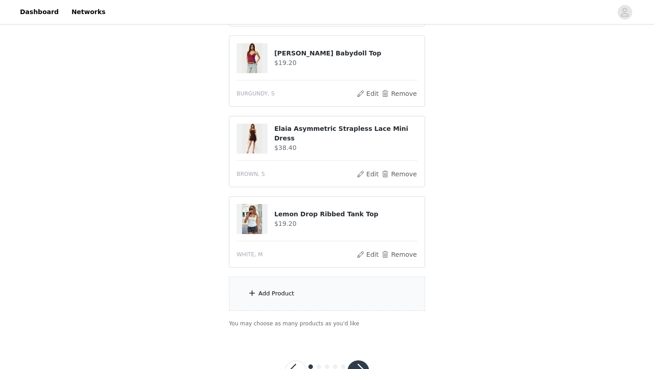
scroll to position [286, 0]
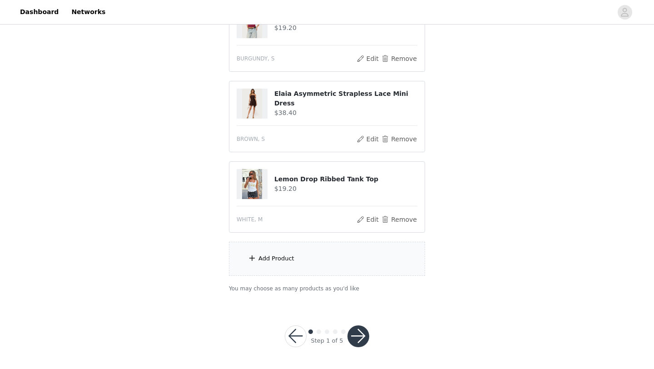
click at [358, 332] on button "button" at bounding box center [358, 336] width 22 height 22
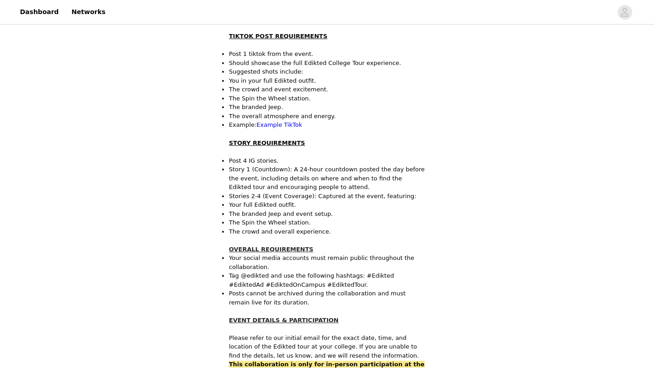
scroll to position [311, 0]
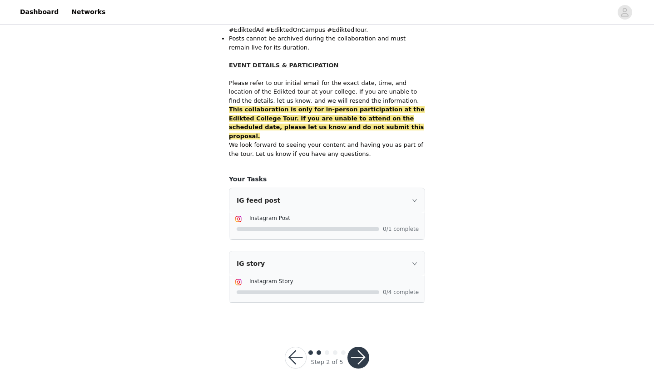
click at [414, 188] on div "IG feed post" at bounding box center [326, 200] width 195 height 25
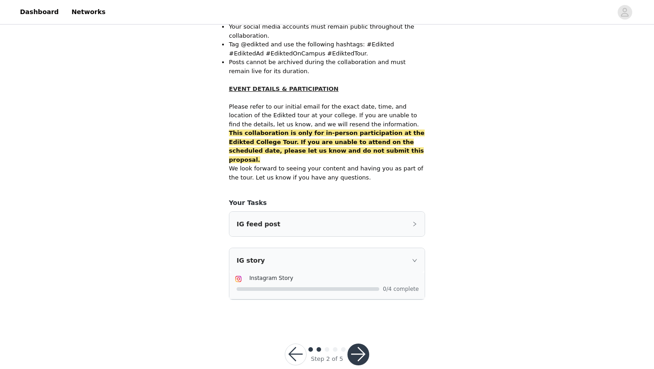
click at [412, 212] on div "IG feed post" at bounding box center [326, 224] width 195 height 25
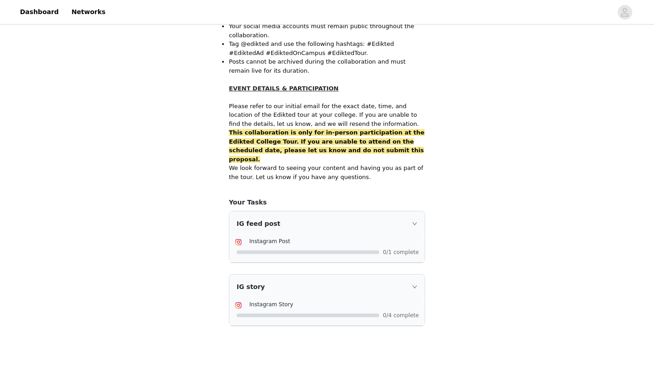
scroll to position [566, 0]
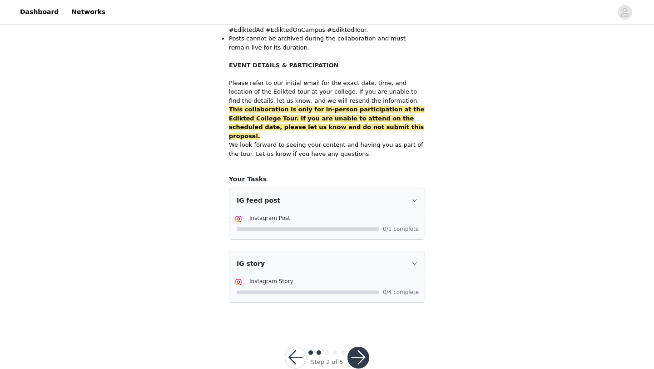
click at [370, 227] on div at bounding box center [308, 229] width 143 height 4
click at [411, 251] on div "IG story" at bounding box center [326, 263] width 195 height 25
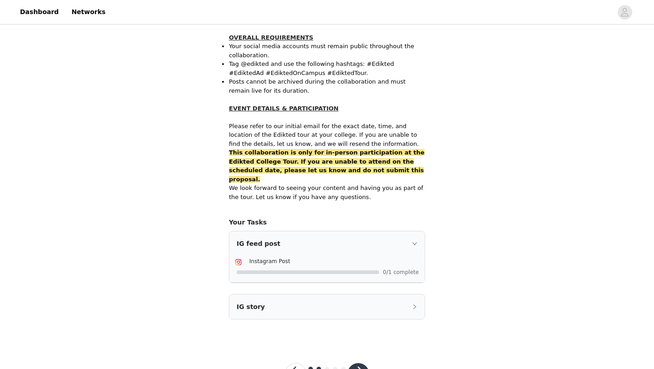
scroll to position [543, 0]
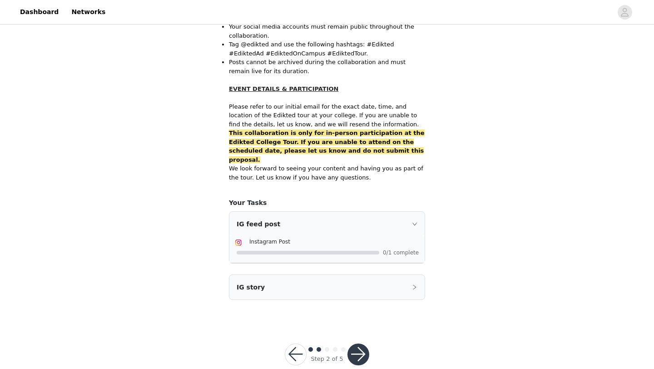
click at [358, 343] on button "button" at bounding box center [358, 354] width 22 height 22
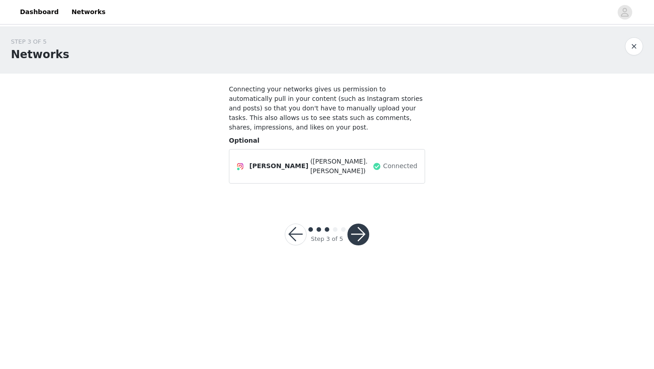
click at [358, 228] on button "button" at bounding box center [358, 234] width 22 height 22
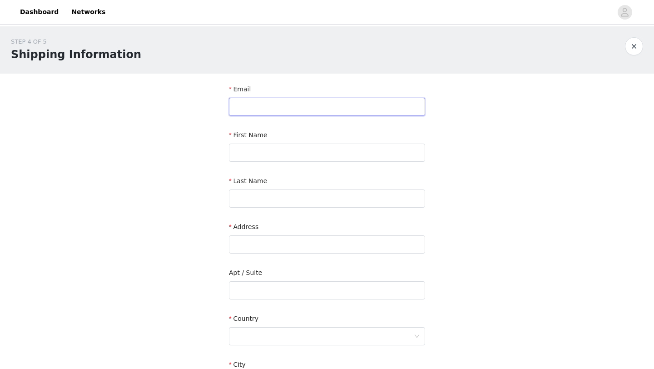
click at [273, 115] on div "Email" at bounding box center [327, 101] width 196 height 35
type input "[EMAIL_ADDRESS][DOMAIN_NAME]"
type input "[PERSON_NAME]"
type input "[STREET_ADDRESS][PERSON_NAME][PERSON_NAME]"
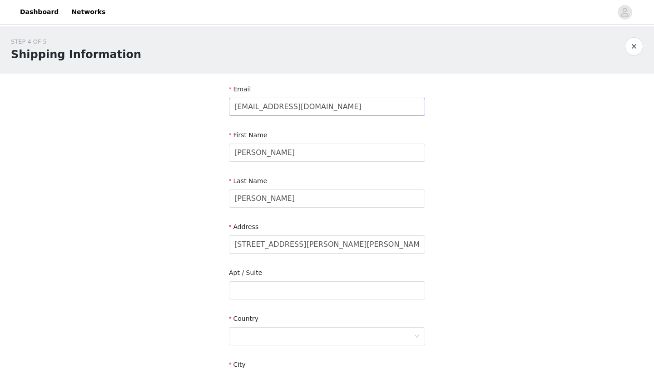
type input "[GEOGRAPHIC_DATA]"
type input "20176"
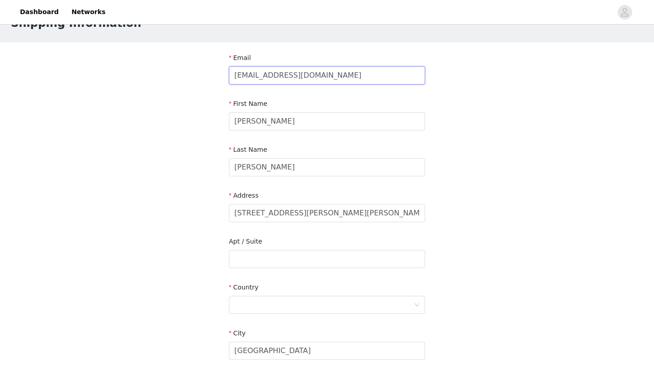
scroll to position [47, 0]
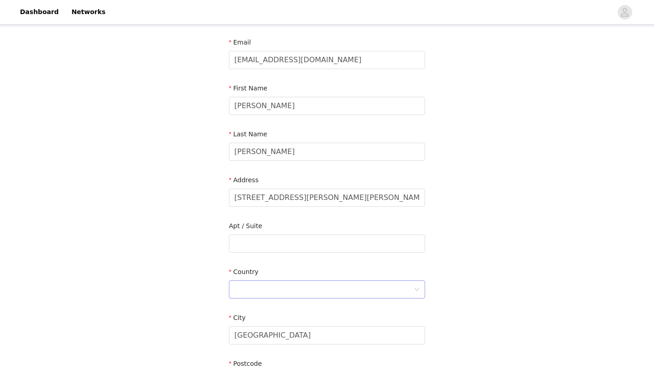
click at [268, 292] on div at bounding box center [323, 289] width 179 height 17
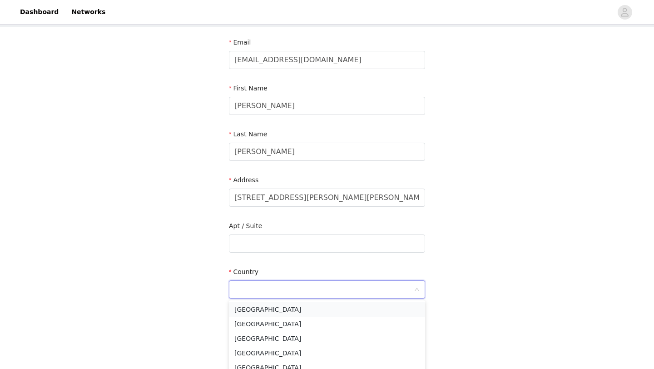
click at [268, 308] on li "[GEOGRAPHIC_DATA]" at bounding box center [327, 309] width 196 height 15
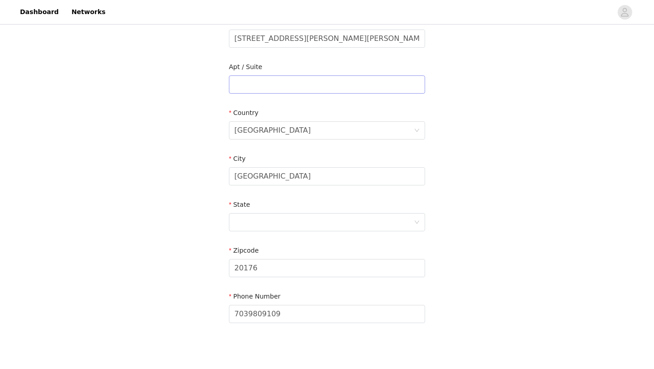
scroll to position [250, 0]
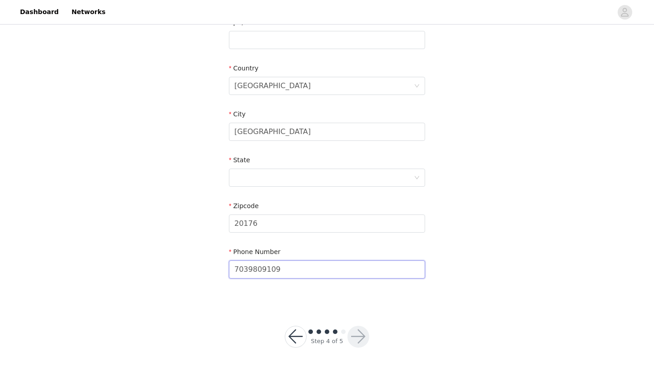
click at [316, 272] on input "7039809109" at bounding box center [327, 269] width 196 height 18
type input "7039809109"
click at [302, 225] on input "20176" at bounding box center [327, 223] width 196 height 18
type input "20176"
click at [287, 134] on input "[GEOGRAPHIC_DATA]" at bounding box center [327, 132] width 196 height 18
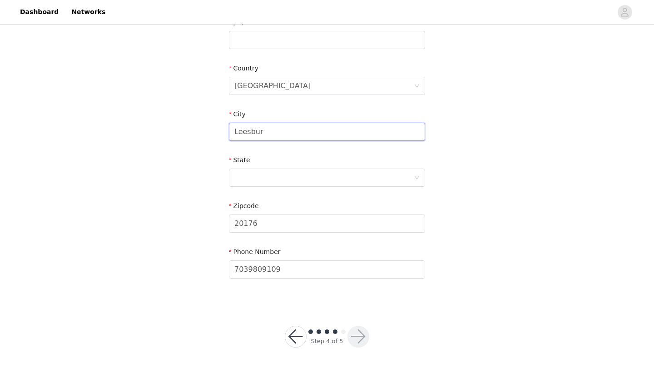
type input "[GEOGRAPHIC_DATA]"
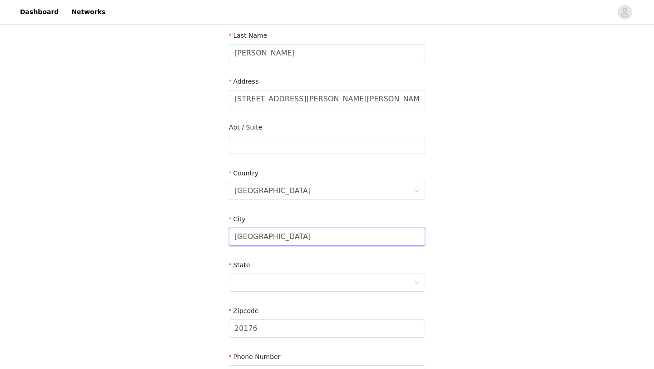
scroll to position [137, 0]
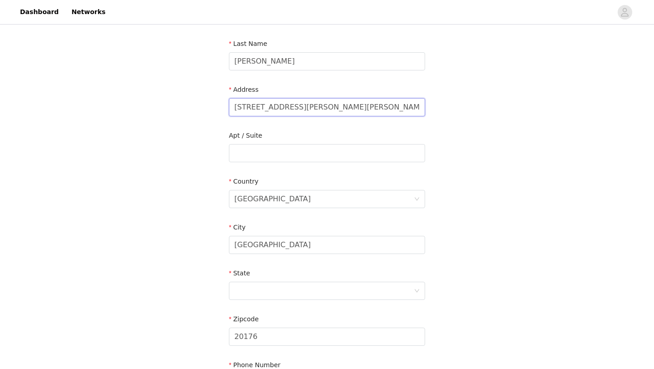
click at [312, 110] on input "[STREET_ADDRESS][PERSON_NAME][PERSON_NAME]" at bounding box center [327, 107] width 196 height 18
type input "[STREET_ADDRESS][PERSON_NAME][PERSON_NAME]"
click at [275, 59] on input "[PERSON_NAME]" at bounding box center [327, 61] width 196 height 18
type input "[PERSON_NAME]"
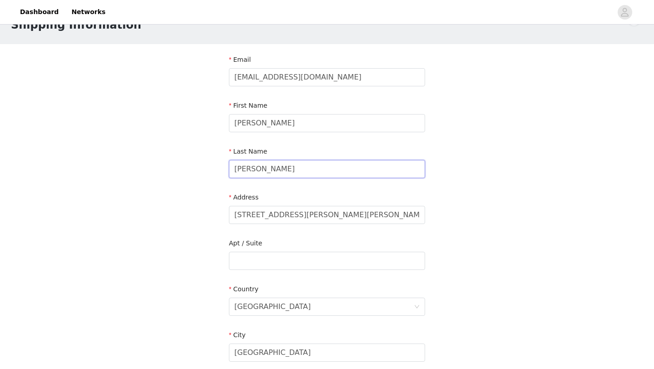
scroll to position [0, 0]
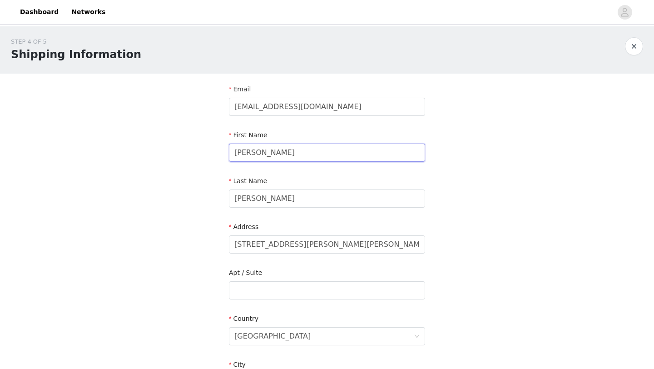
click at [262, 150] on input "[PERSON_NAME]" at bounding box center [327, 153] width 196 height 18
type input "[PERSON_NAME]"
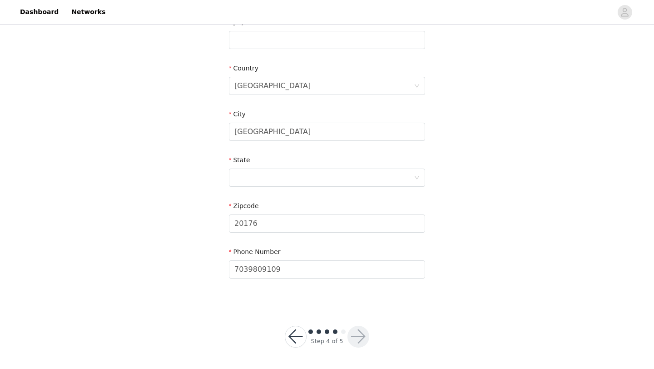
click at [357, 304] on footer "Step 4 of 5" at bounding box center [327, 336] width 128 height 65
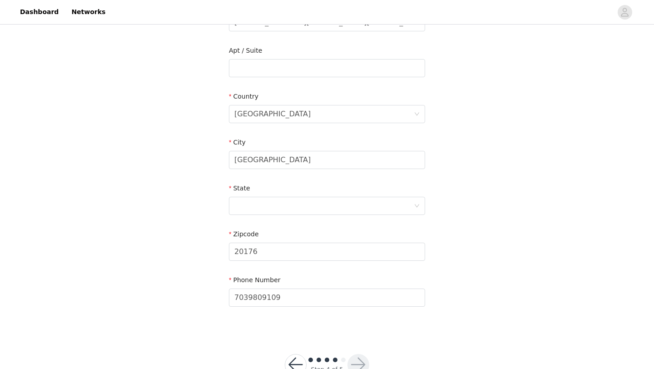
scroll to position [218, 0]
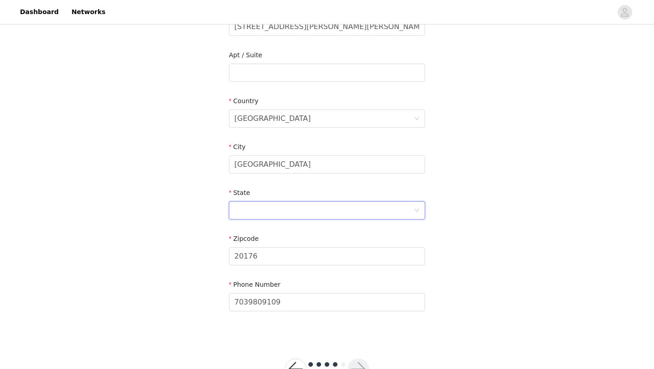
click at [301, 215] on div at bounding box center [323, 210] width 179 height 17
type input "v"
click at [257, 289] on li "[US_STATE]" at bounding box center [327, 288] width 196 height 15
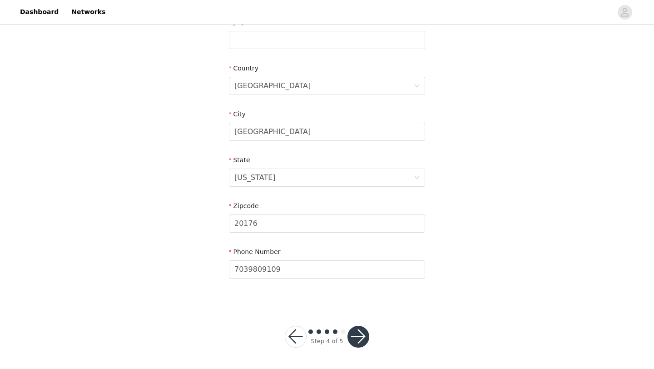
click at [353, 340] on button "button" at bounding box center [358, 337] width 22 height 22
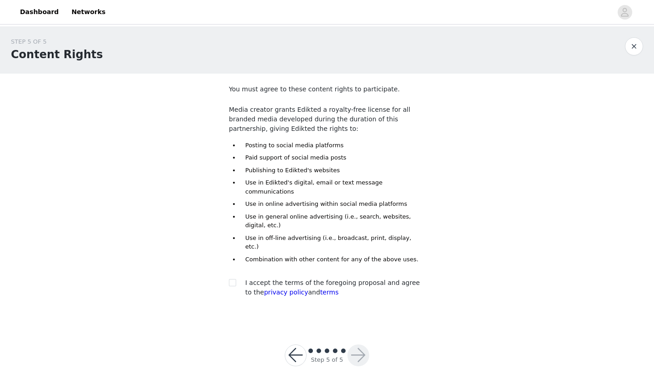
drag, startPoint x: 284, startPoint y: 168, endPoint x: 362, endPoint y: 169, distance: 78.1
click at [362, 169] on li "Publishing to Edikted's websites" at bounding box center [332, 170] width 185 height 9
click at [236, 278] on div at bounding box center [235, 283] width 13 height 10
click at [235, 279] on span at bounding box center [232, 282] width 7 height 7
click at [235, 279] on input "checkbox" at bounding box center [232, 282] width 6 height 6
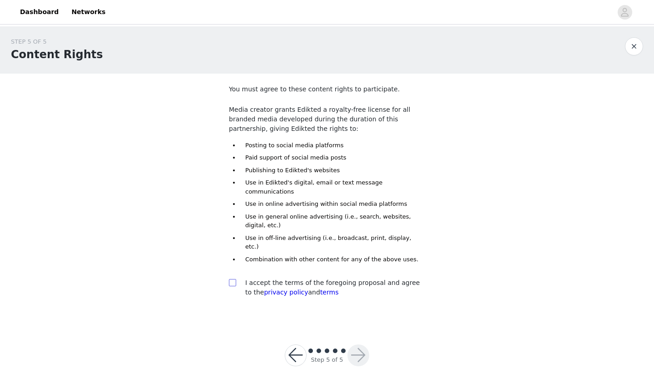
checkbox input "true"
click at [354, 344] on button "button" at bounding box center [358, 355] width 22 height 22
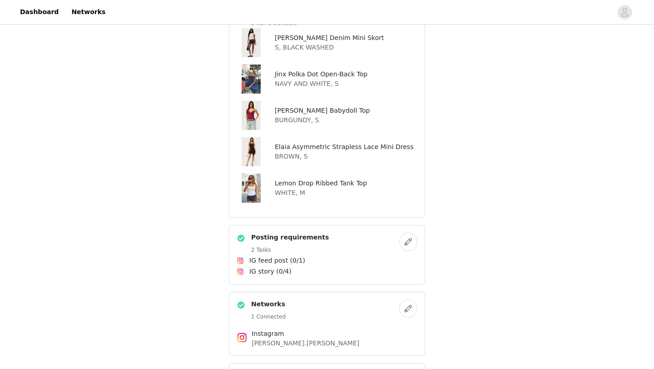
scroll to position [548, 0]
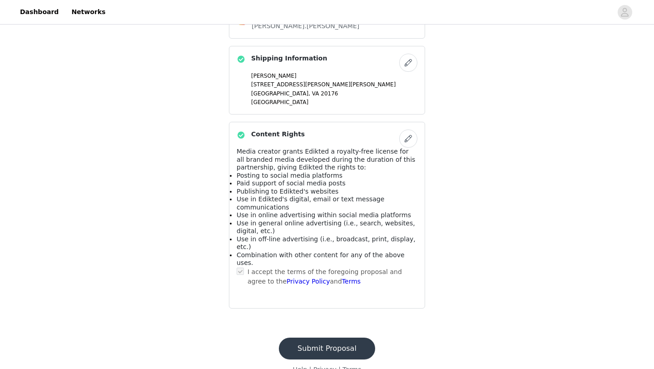
click at [338, 337] on button "Submit Proposal" at bounding box center [327, 348] width 96 height 22
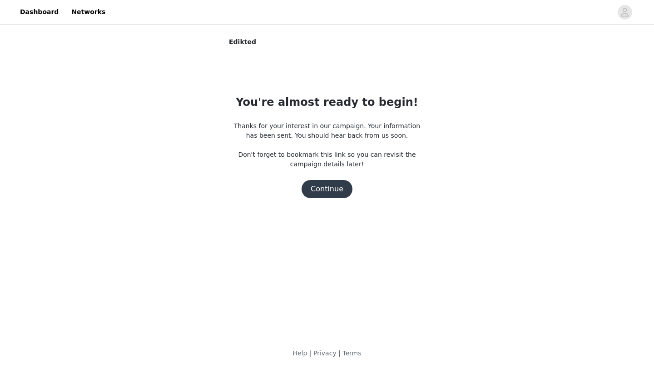
scroll to position [0, 0]
click at [340, 190] on button "Continue" at bounding box center [327, 189] width 51 height 18
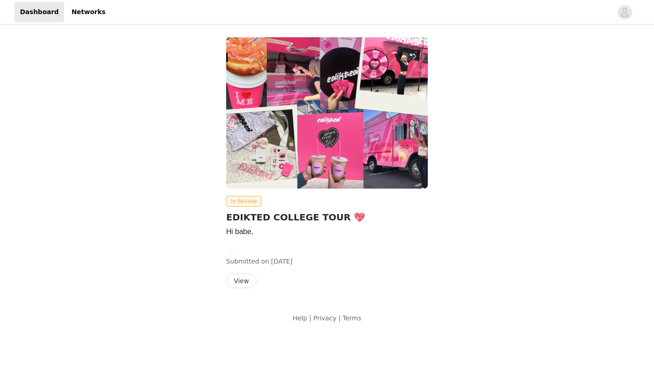
click at [239, 276] on button "View" at bounding box center [241, 280] width 30 height 15
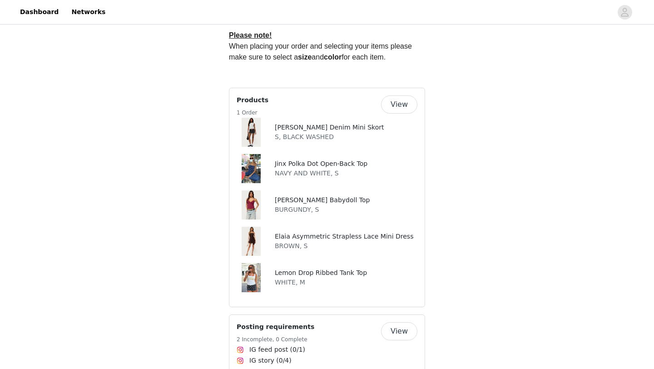
scroll to position [412, 0]
click at [406, 98] on button "View" at bounding box center [399, 103] width 36 height 18
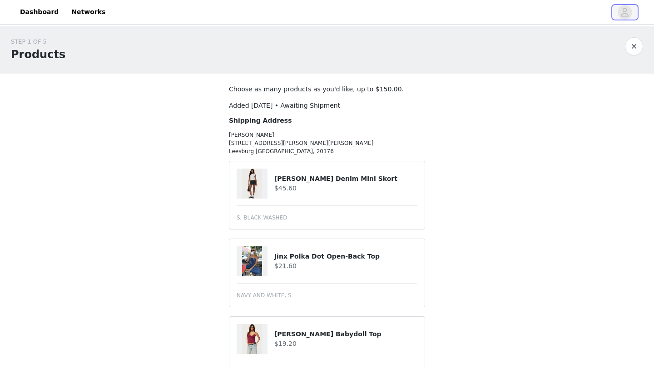
click at [627, 19] on icon "avatar" at bounding box center [624, 12] width 9 height 15
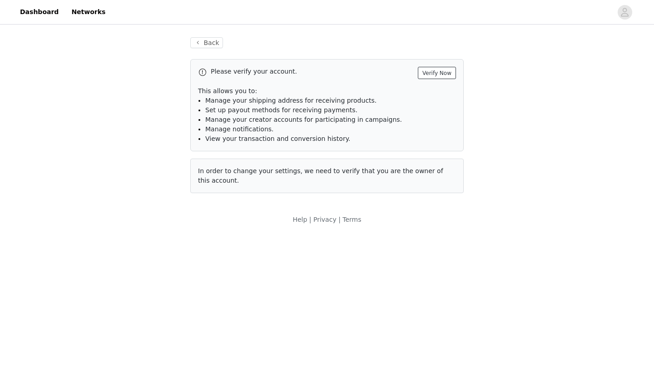
click at [431, 76] on button "Verify Now" at bounding box center [437, 73] width 38 height 12
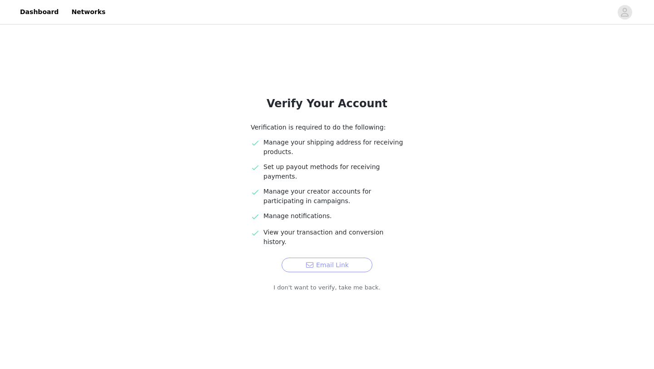
click at [339, 258] on button "Email Link" at bounding box center [327, 265] width 91 height 15
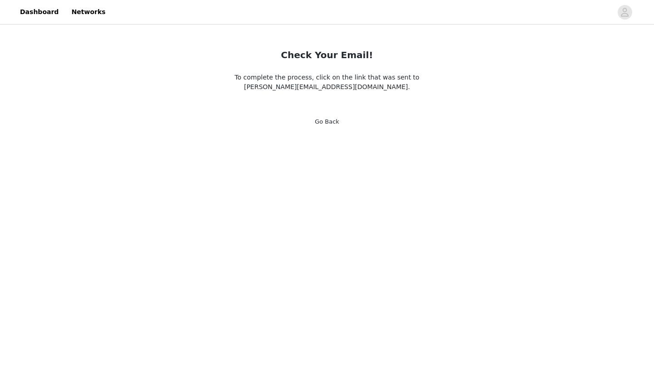
click at [332, 131] on div "Check Your Email! To complete the process, click on the link that was sent to […" at bounding box center [327, 81] width 218 height 111
click at [327, 123] on link "Go Back" at bounding box center [327, 121] width 25 height 7
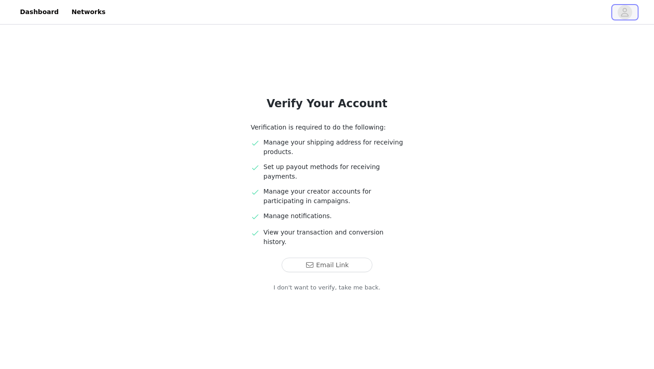
click at [618, 10] on span "button" at bounding box center [625, 12] width 15 height 15
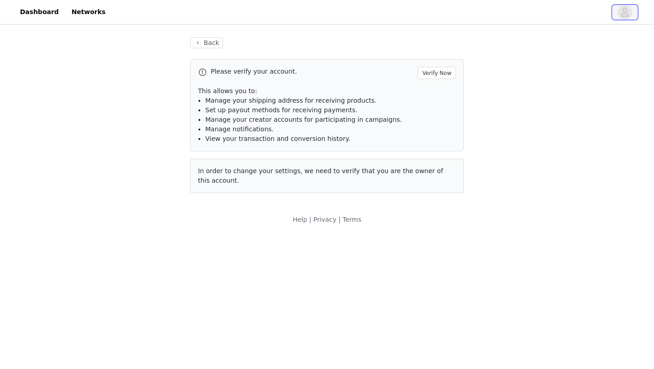
click at [618, 10] on span "button" at bounding box center [625, 12] width 15 height 15
click at [19, 10] on link "Dashboard" at bounding box center [40, 12] width 50 height 20
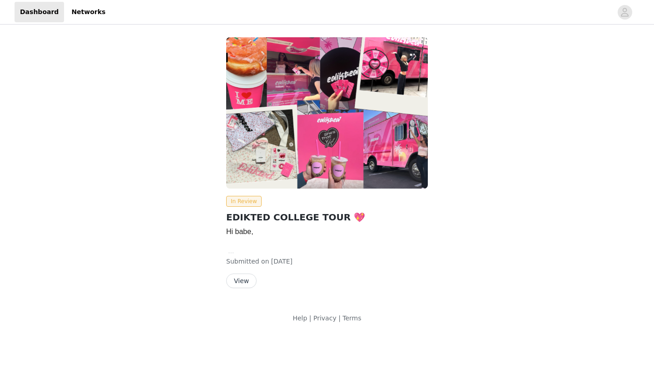
click at [240, 277] on button "View" at bounding box center [241, 280] width 30 height 15
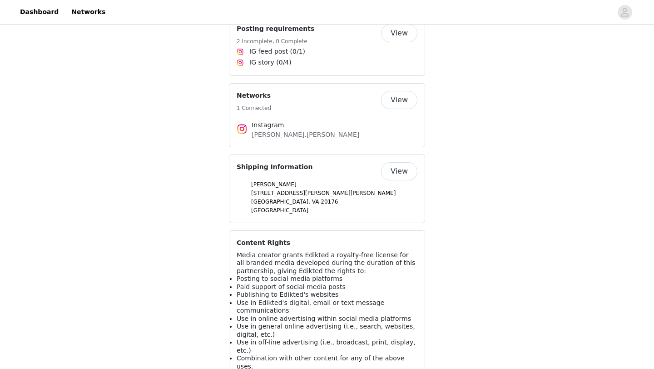
scroll to position [709, 0]
click at [407, 163] on button "View" at bounding box center [399, 172] width 36 height 18
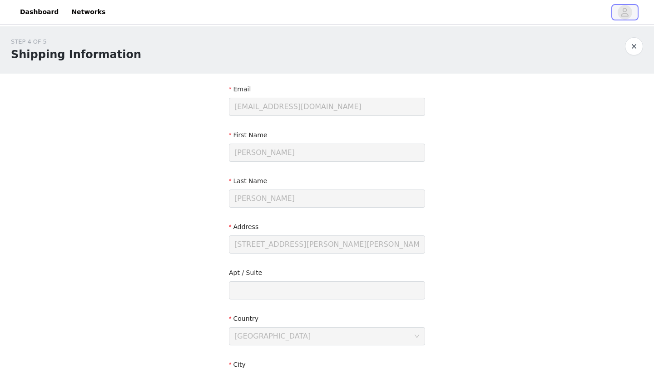
click at [633, 15] on button "button" at bounding box center [624, 12] width 25 height 15
